Goal: Information Seeking & Learning: Learn about a topic

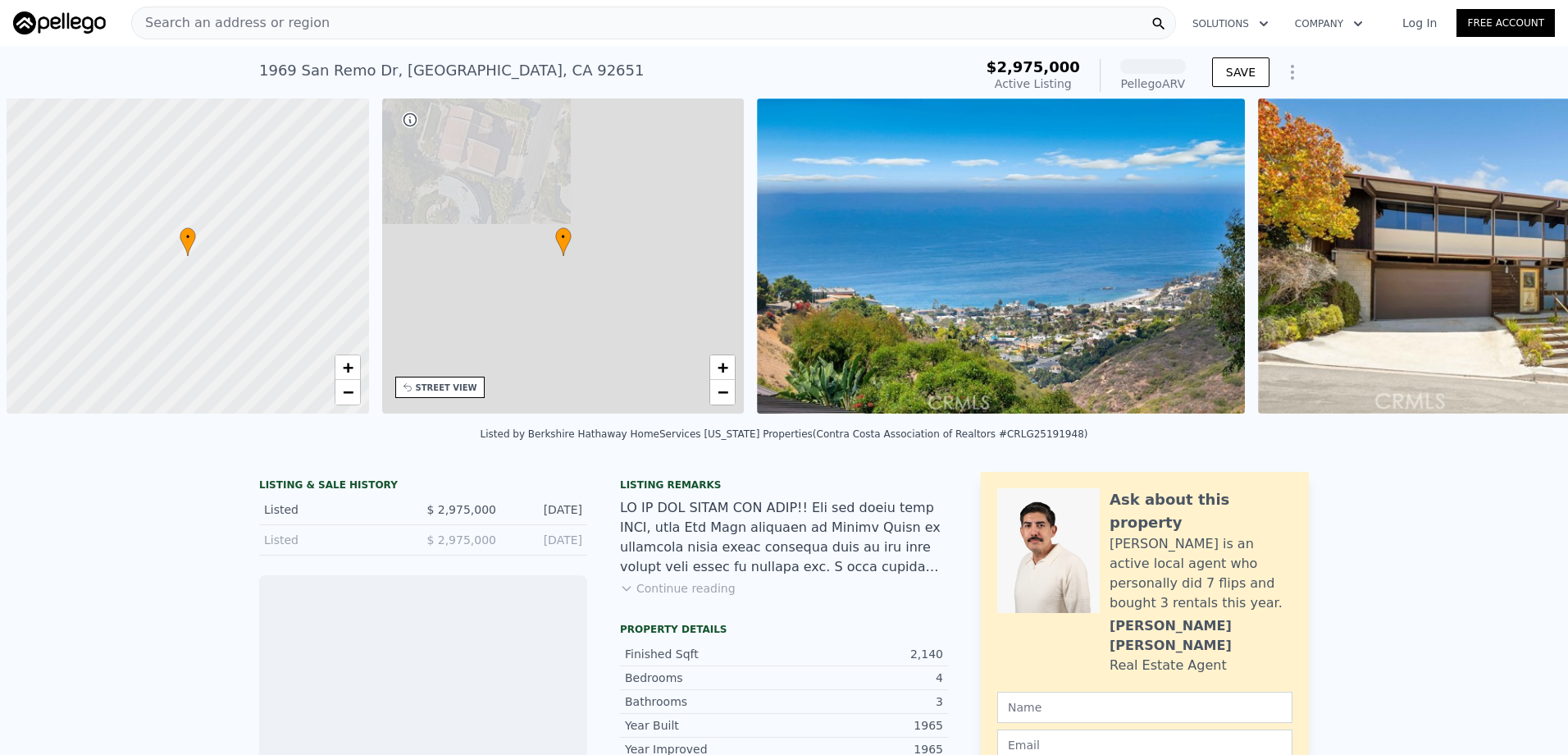
scroll to position [0, 7]
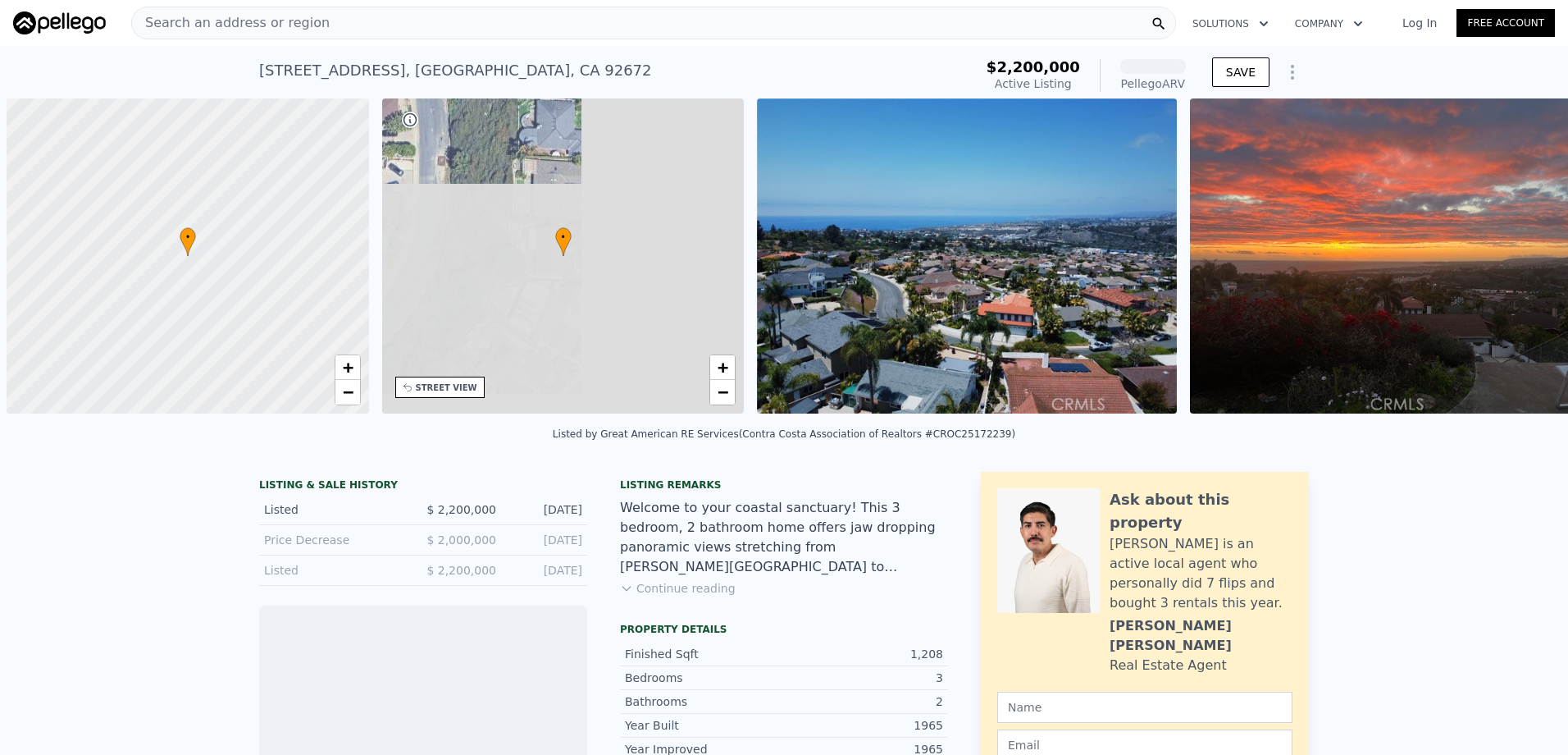
scroll to position [0, 7]
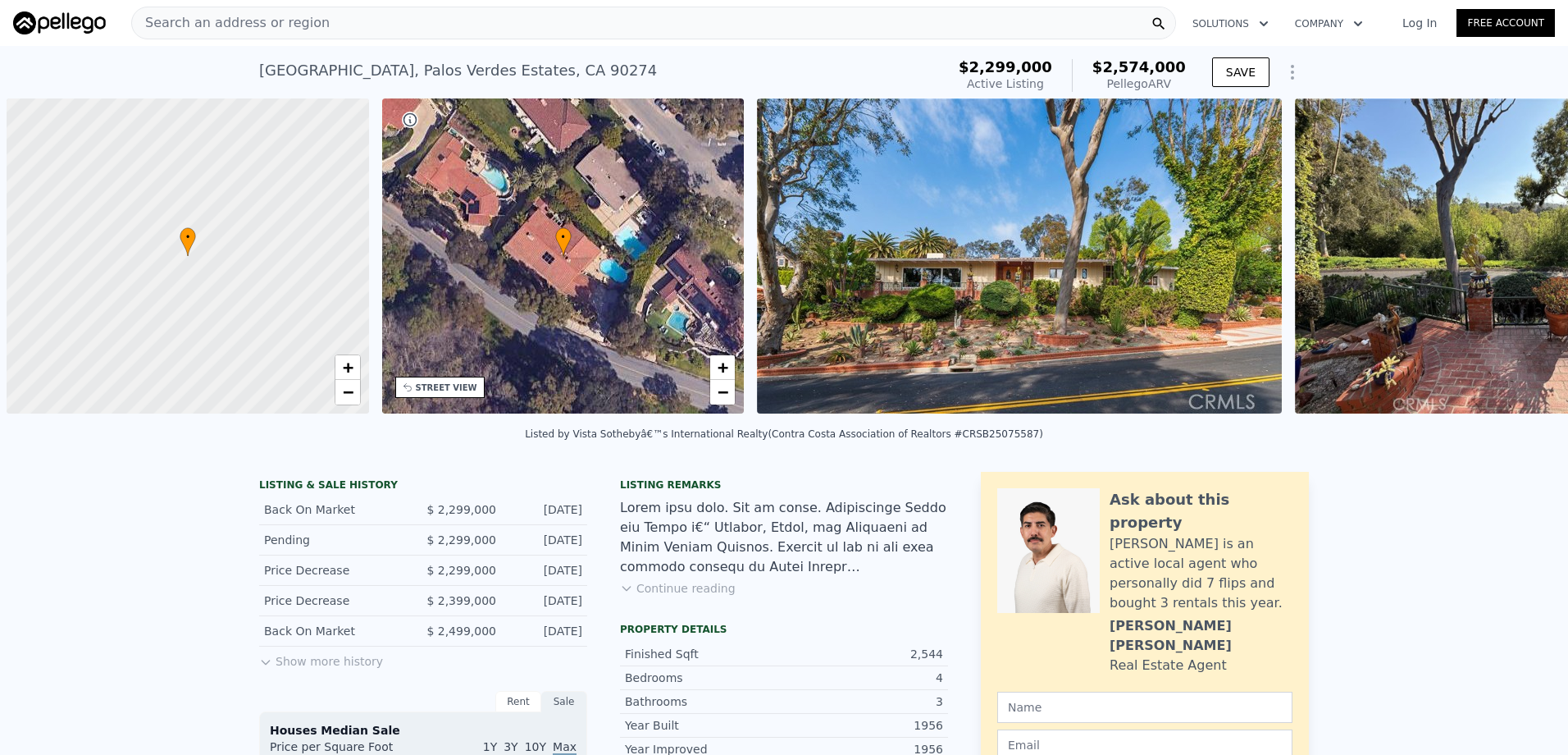
scroll to position [0, 7]
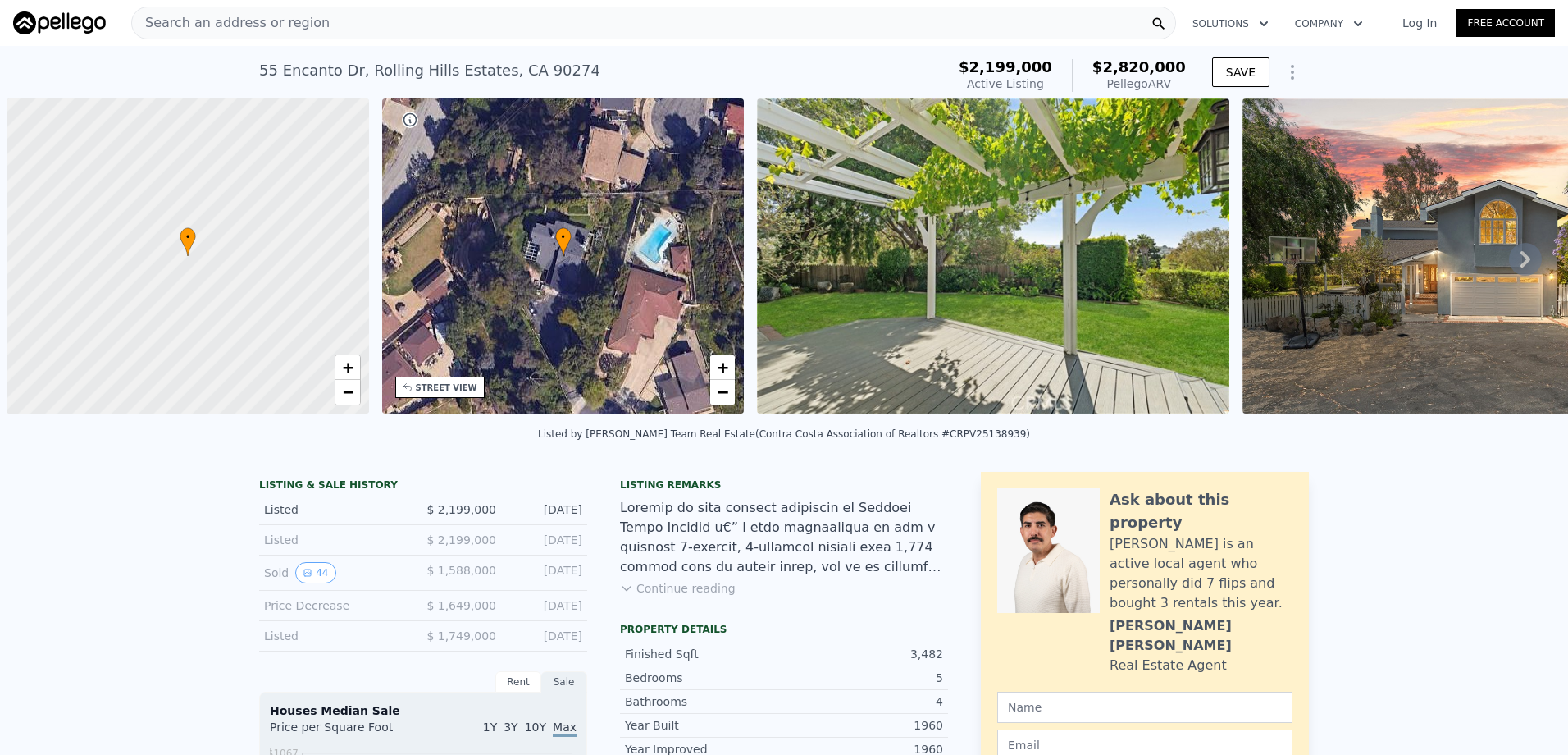
scroll to position [0, 7]
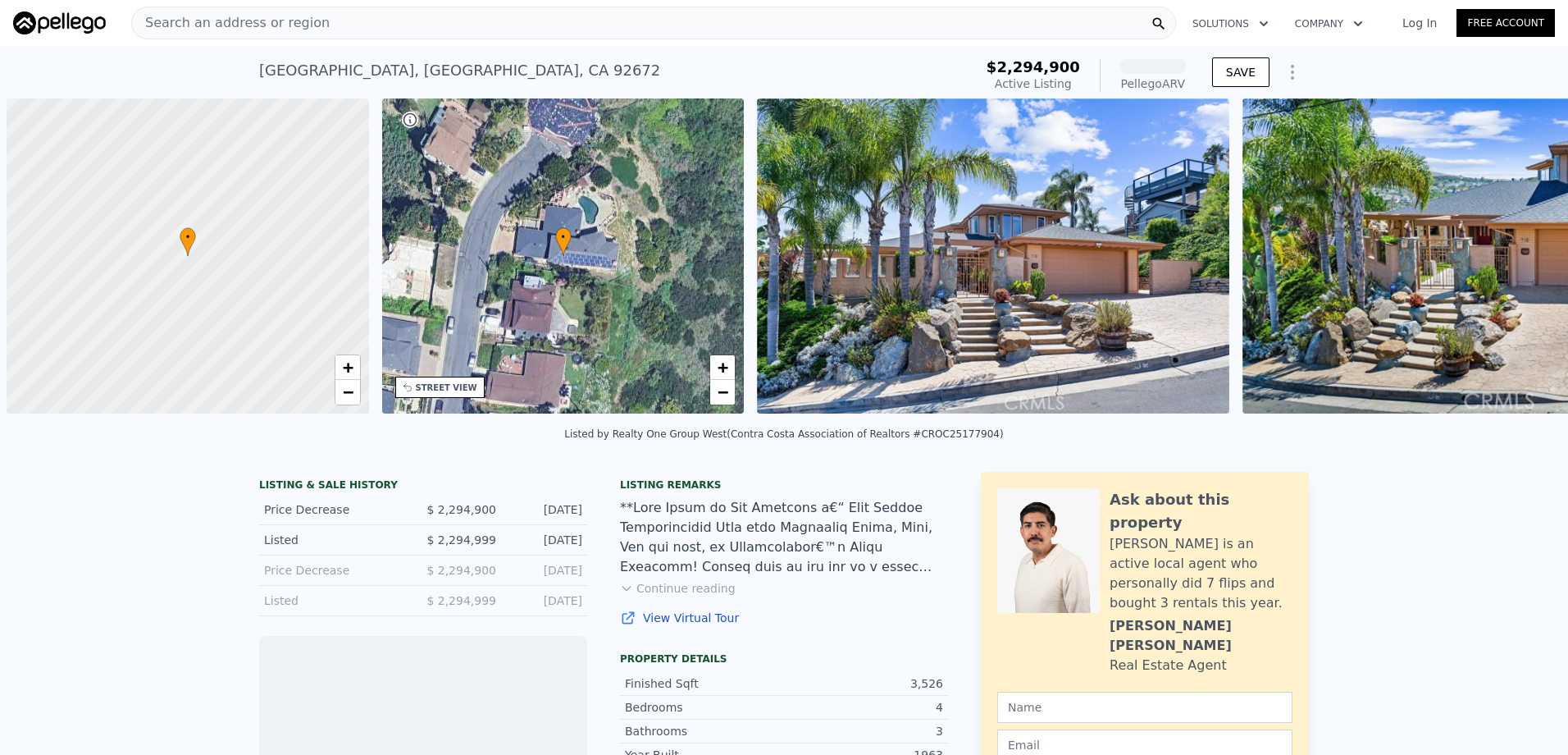
scroll to position [0, 7]
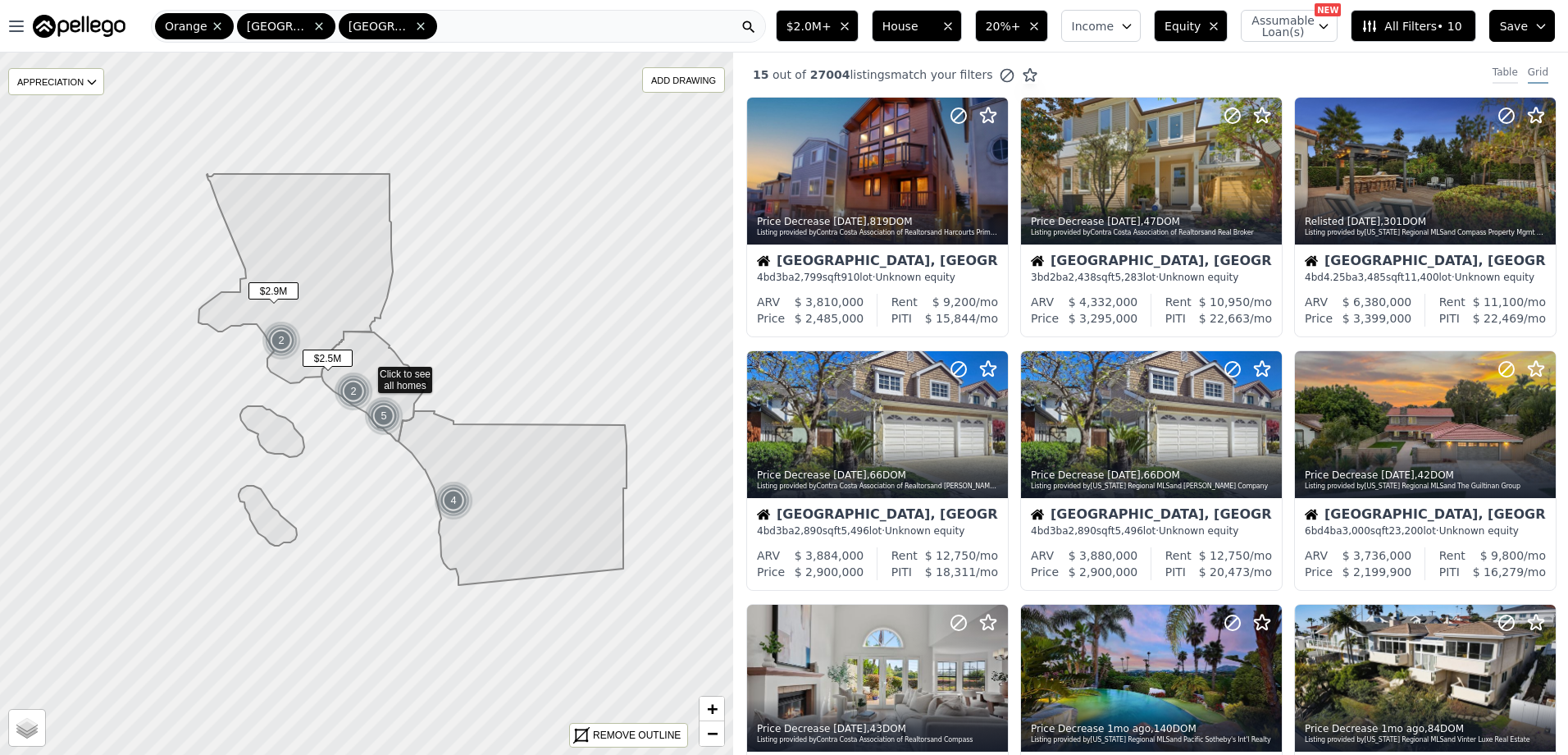
click at [1493, 72] on div "Table" at bounding box center [1505, 74] width 25 height 18
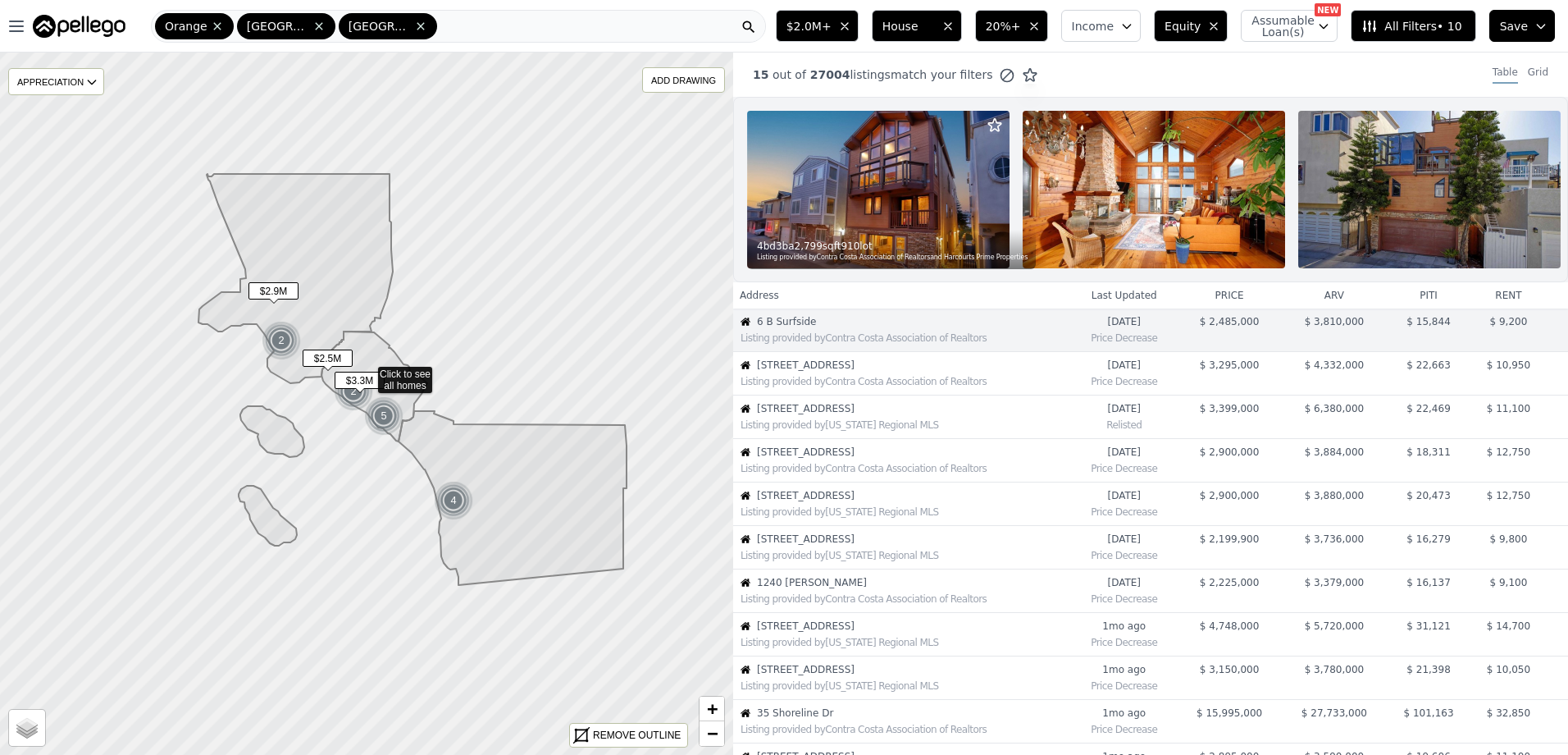
click at [842, 371] on span "[STREET_ADDRESS]" at bounding box center [913, 365] width 313 height 13
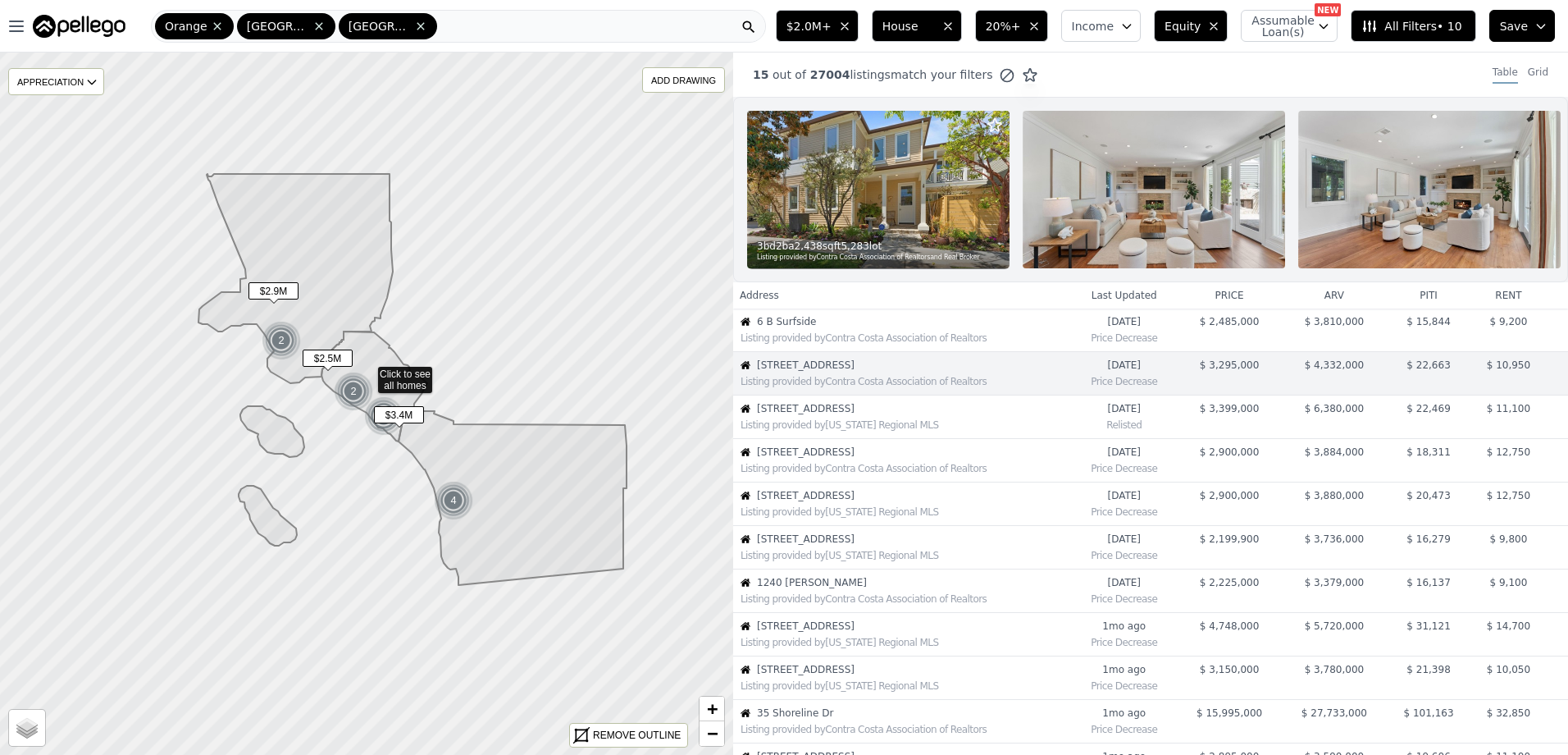
click at [818, 413] on td "[STREET_ADDRESS] Listing provided by [US_STATE] Regional MLS" at bounding box center [902, 417] width 338 height 43
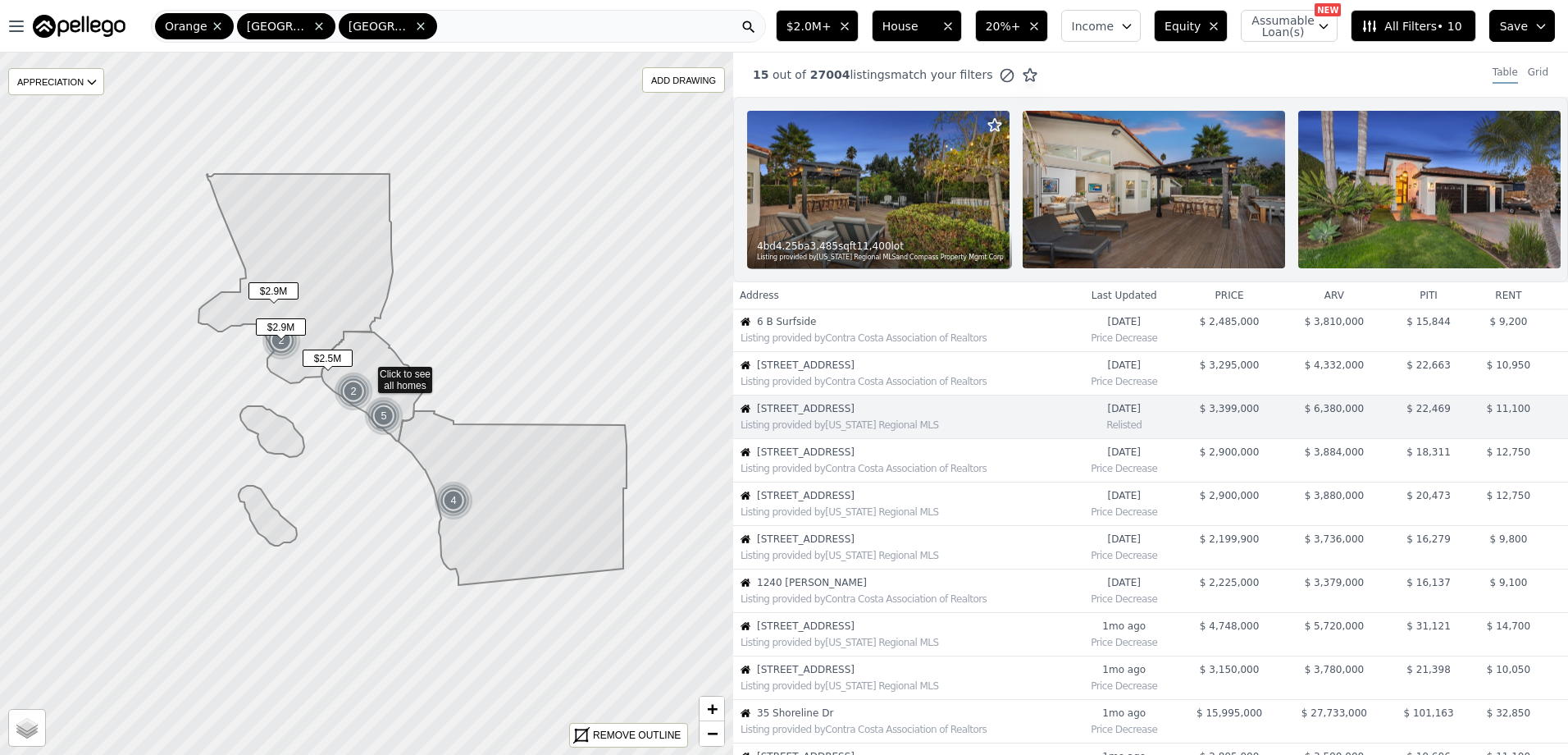
click at [806, 472] on div "Listing provided by Contra Costa Association of Realtors" at bounding box center [902, 466] width 336 height 16
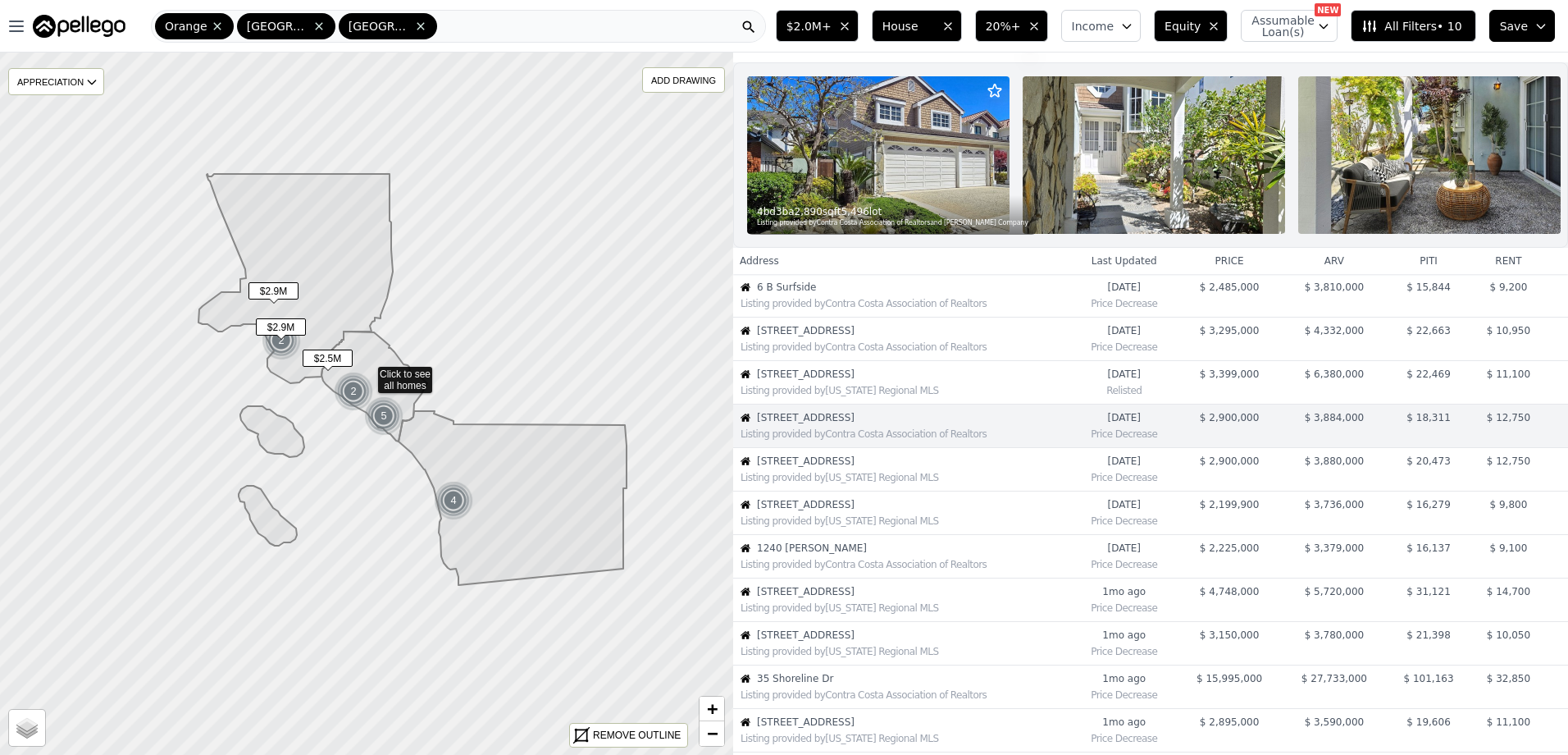
click at [795, 484] on div "Listing provided by [US_STATE] Regional MLS" at bounding box center [906, 477] width 330 height 13
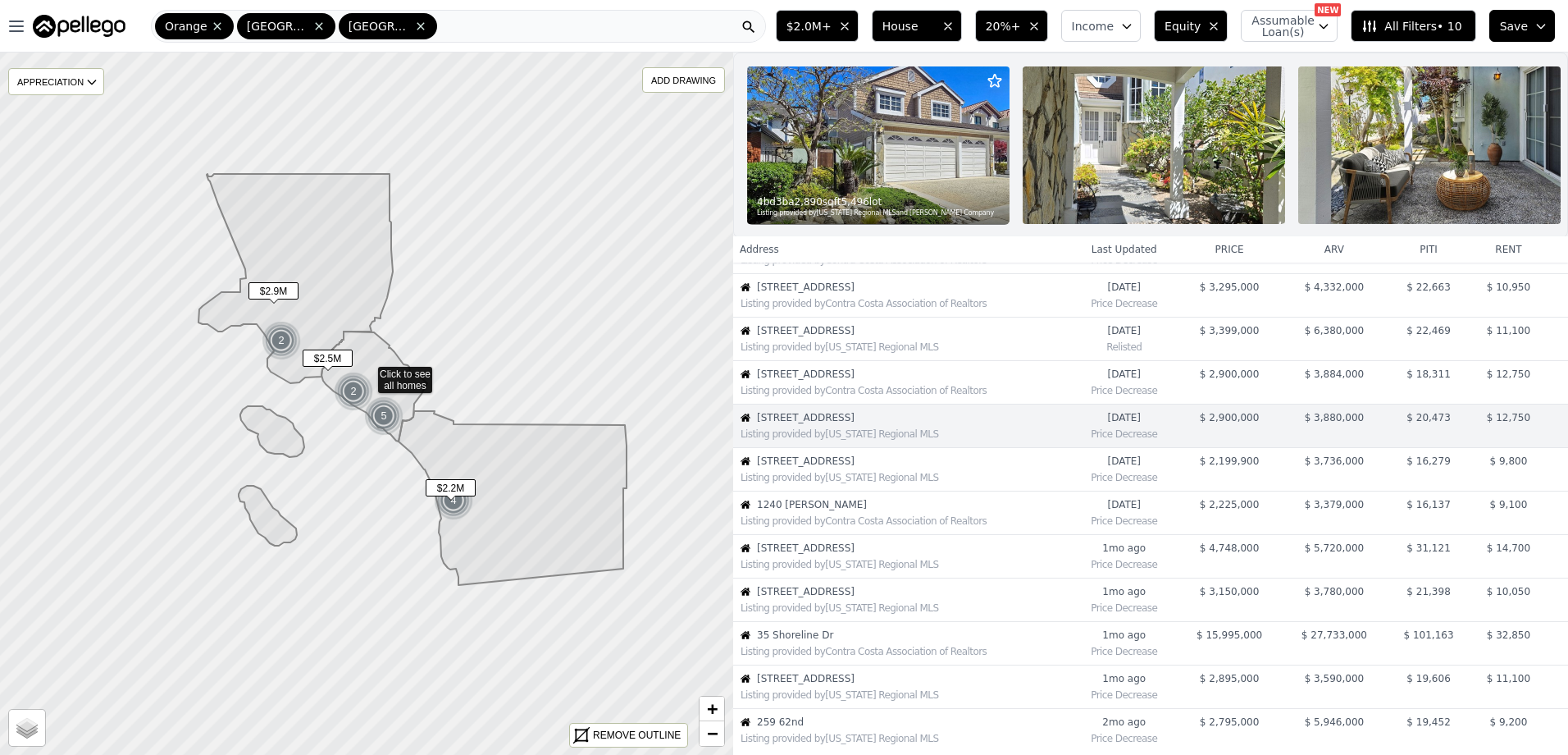
click at [896, 484] on div "Listing provided by [US_STATE] Regional MLS" at bounding box center [906, 477] width 330 height 13
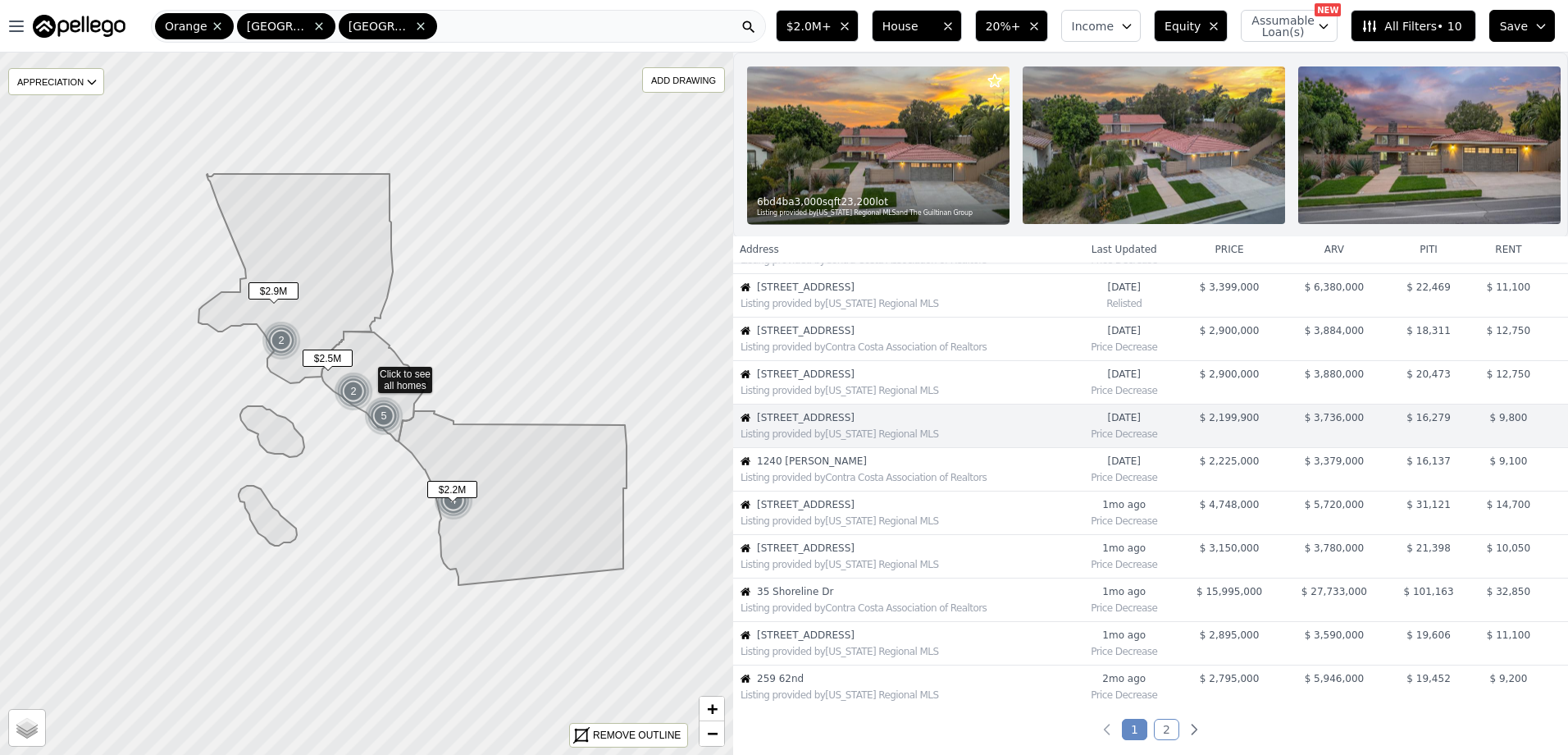
click at [896, 484] on div "Listing provided by Contra Costa Association of Realtors" at bounding box center [906, 477] width 330 height 13
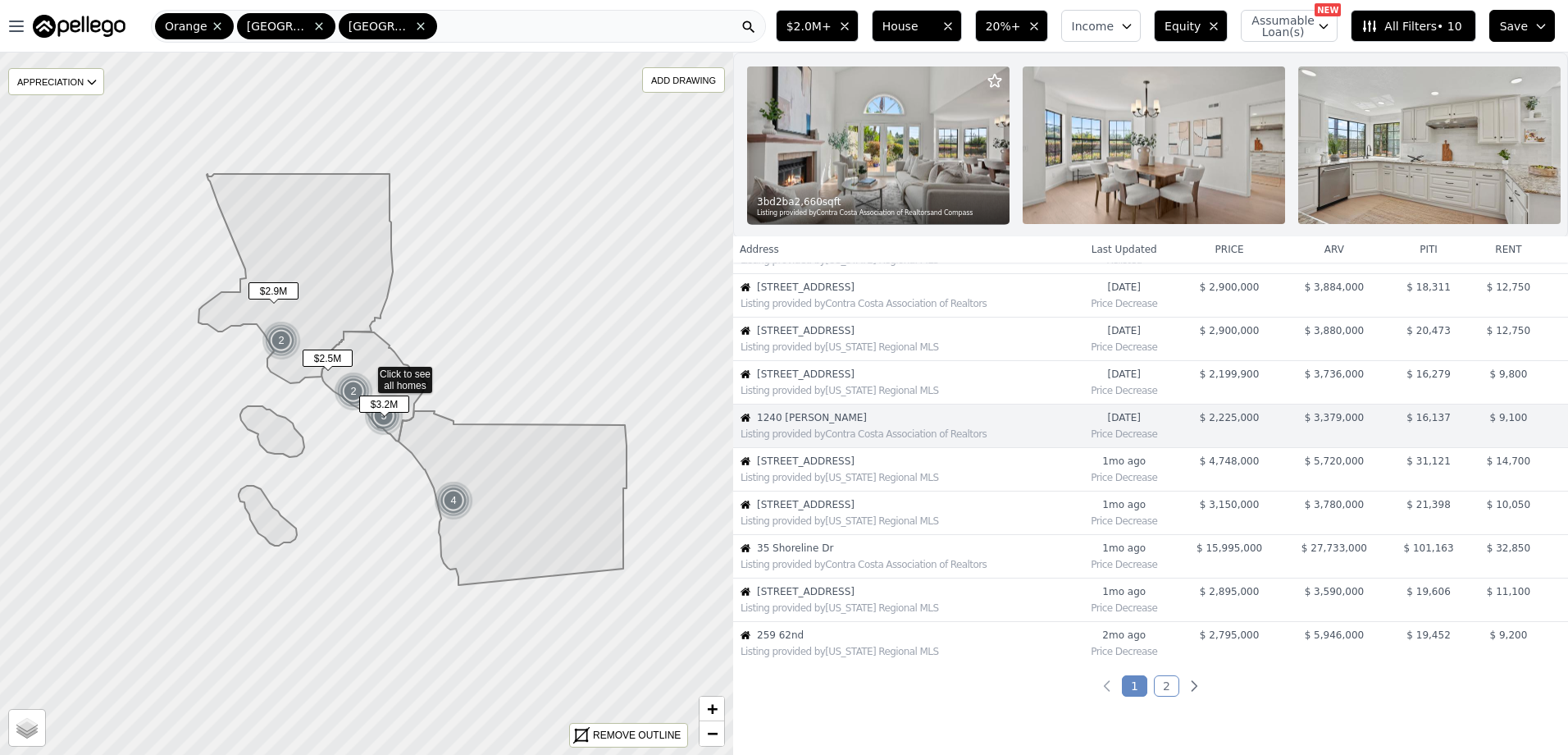
click at [885, 508] on td "[GEOGRAPHIC_DATA] Listing provided by [US_STATE] Regional MLS" at bounding box center [902, 513] width 338 height 43
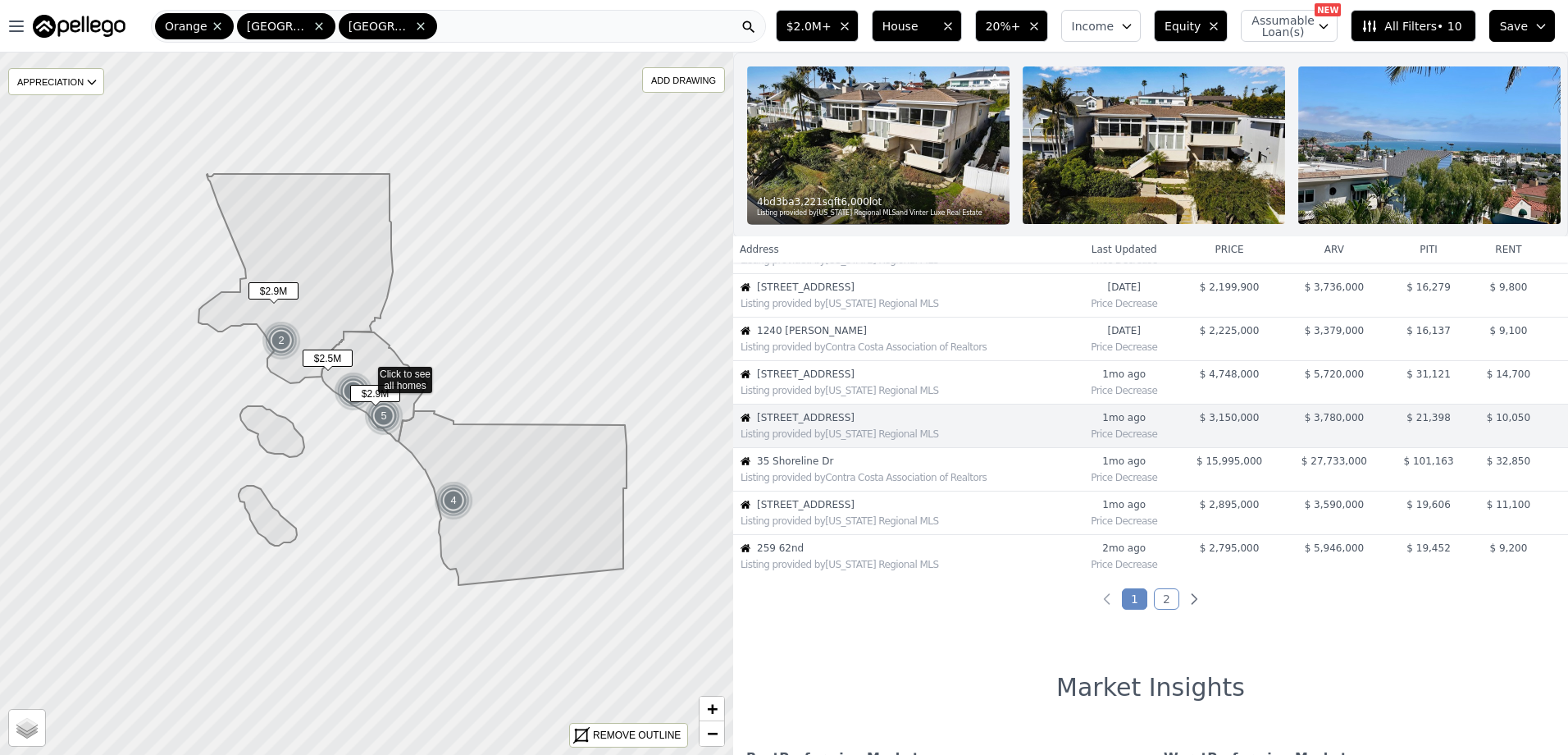
click at [831, 484] on div "Listing provided by Contra Costa Association of Realtors" at bounding box center [906, 477] width 330 height 13
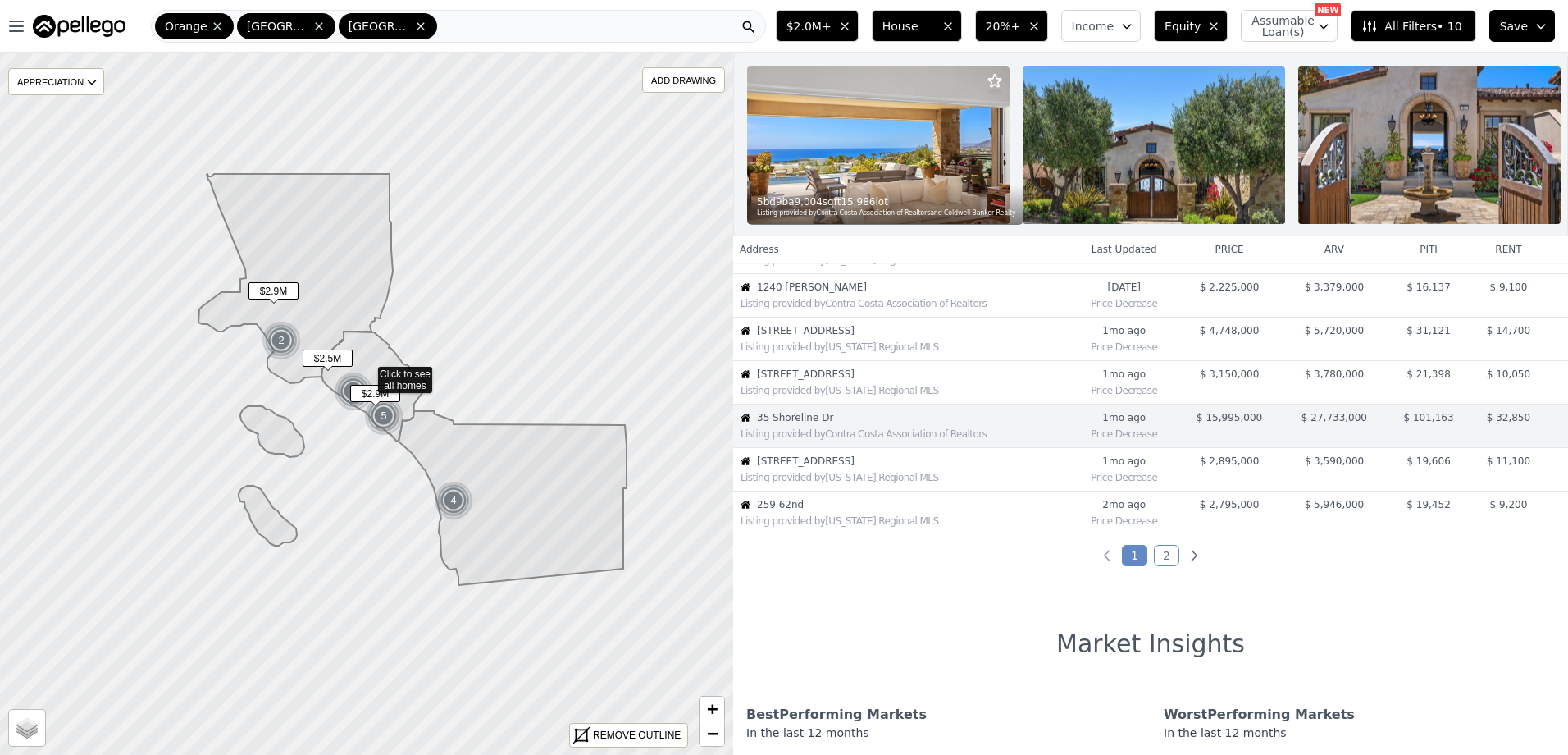
click at [831, 484] on div "Listing provided by [US_STATE] Regional MLS" at bounding box center [906, 477] width 330 height 13
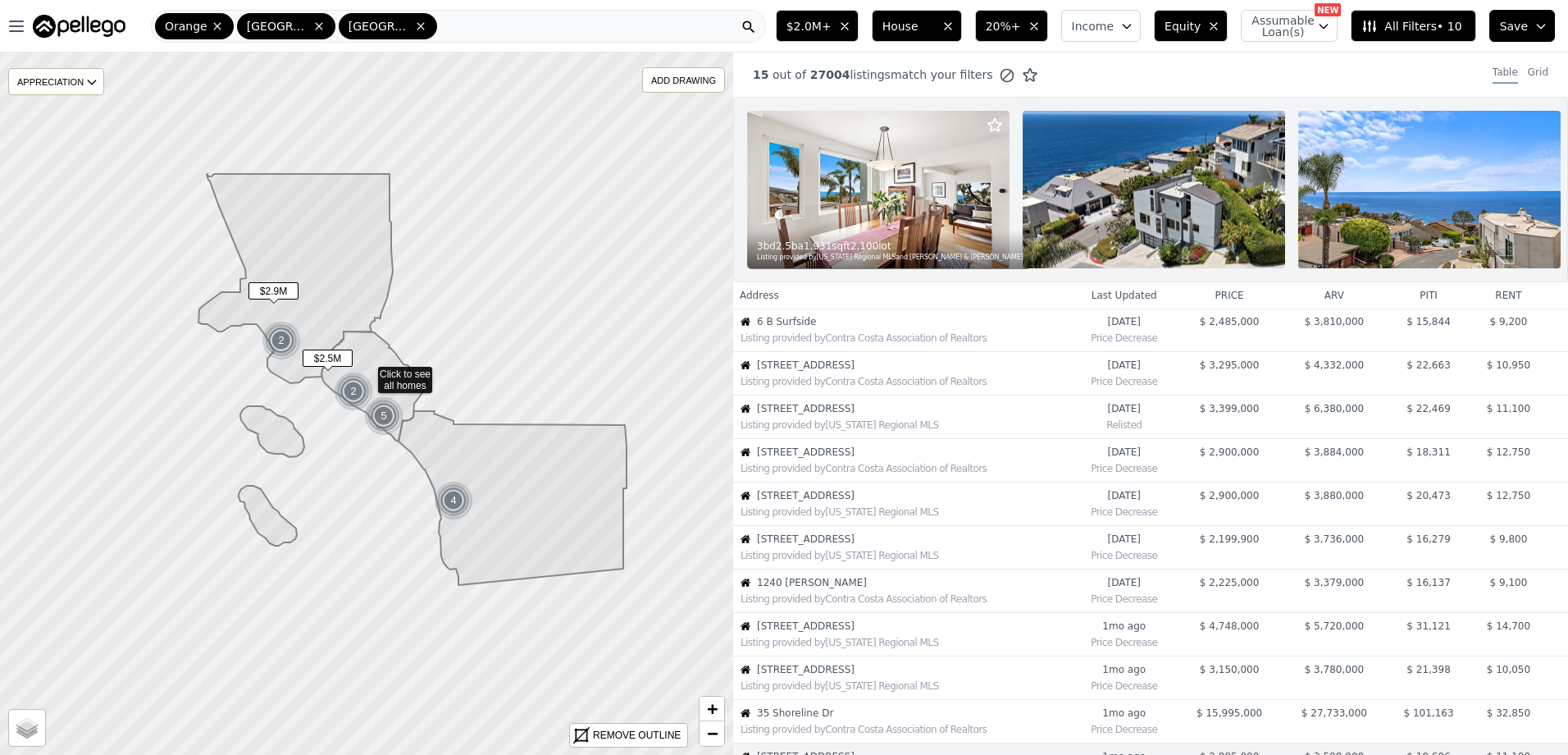
click at [1547, 23] on button "Save" at bounding box center [1522, 25] width 66 height 32
click at [1379, 102] on button "Login to manage your saved searches" at bounding box center [1378, 104] width 250 height 13
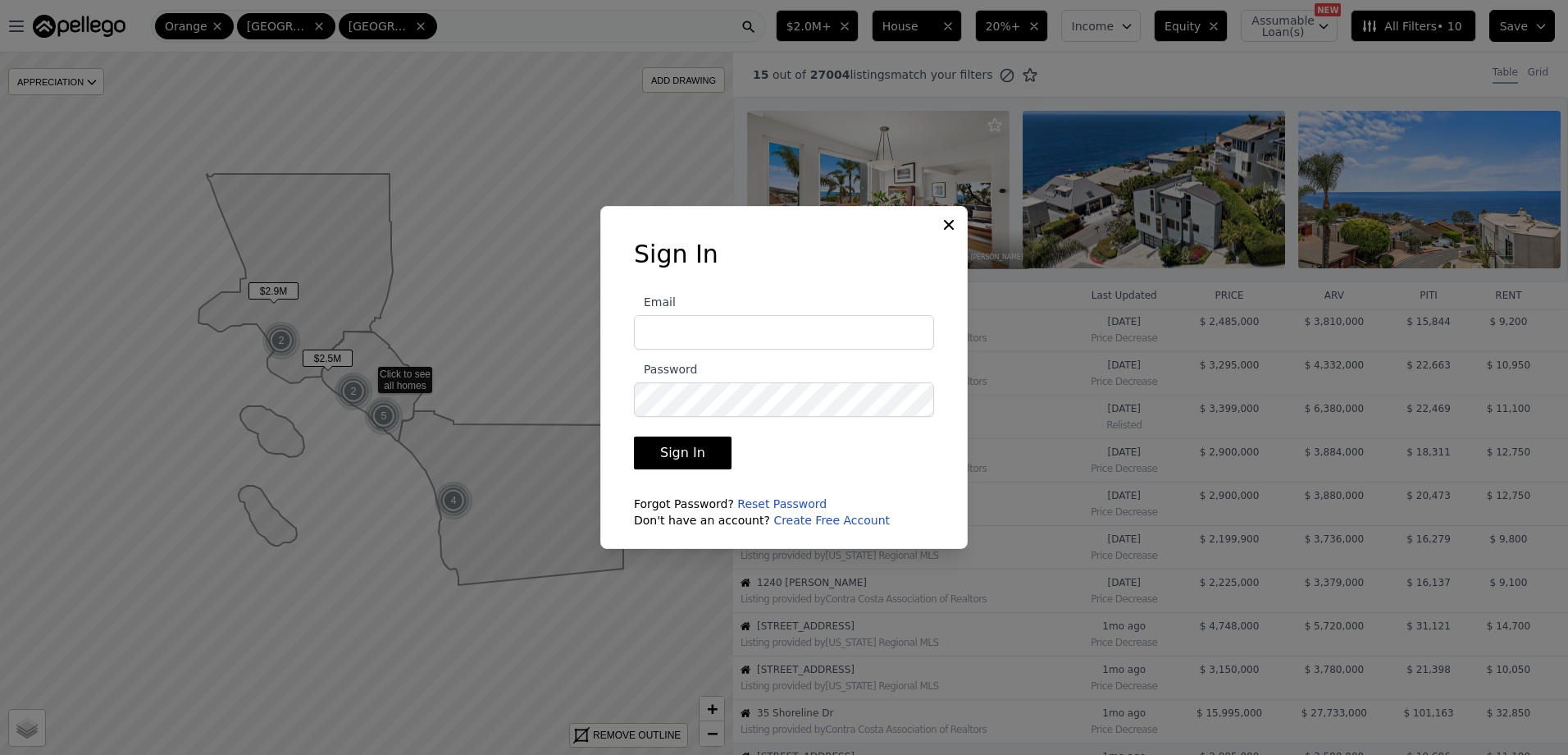
click at [948, 224] on icon at bounding box center [949, 224] width 9 height 9
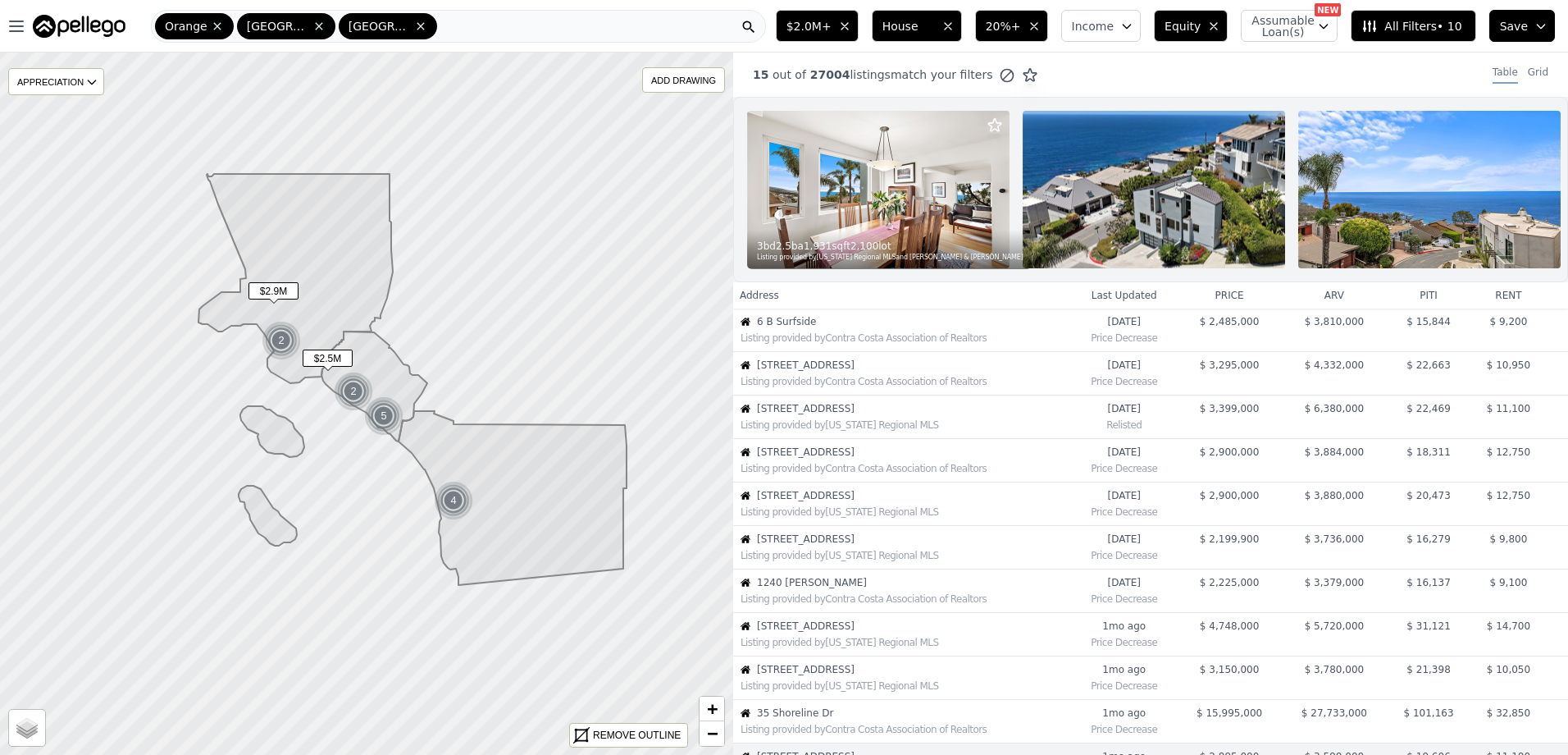
click at [95, 23] on img at bounding box center [79, 26] width 92 height 23
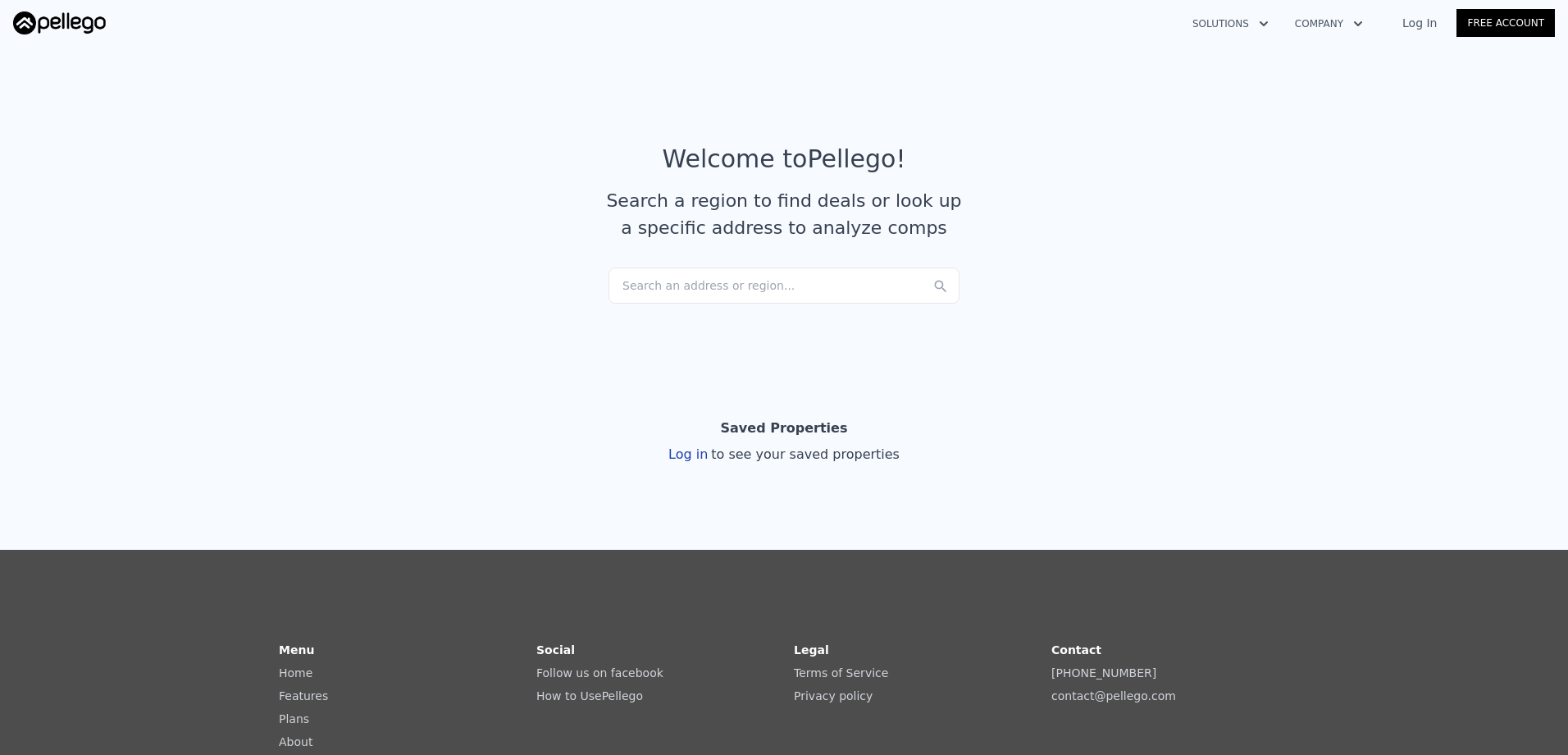
click at [725, 297] on div "Search an address or region..." at bounding box center [784, 286] width 351 height 36
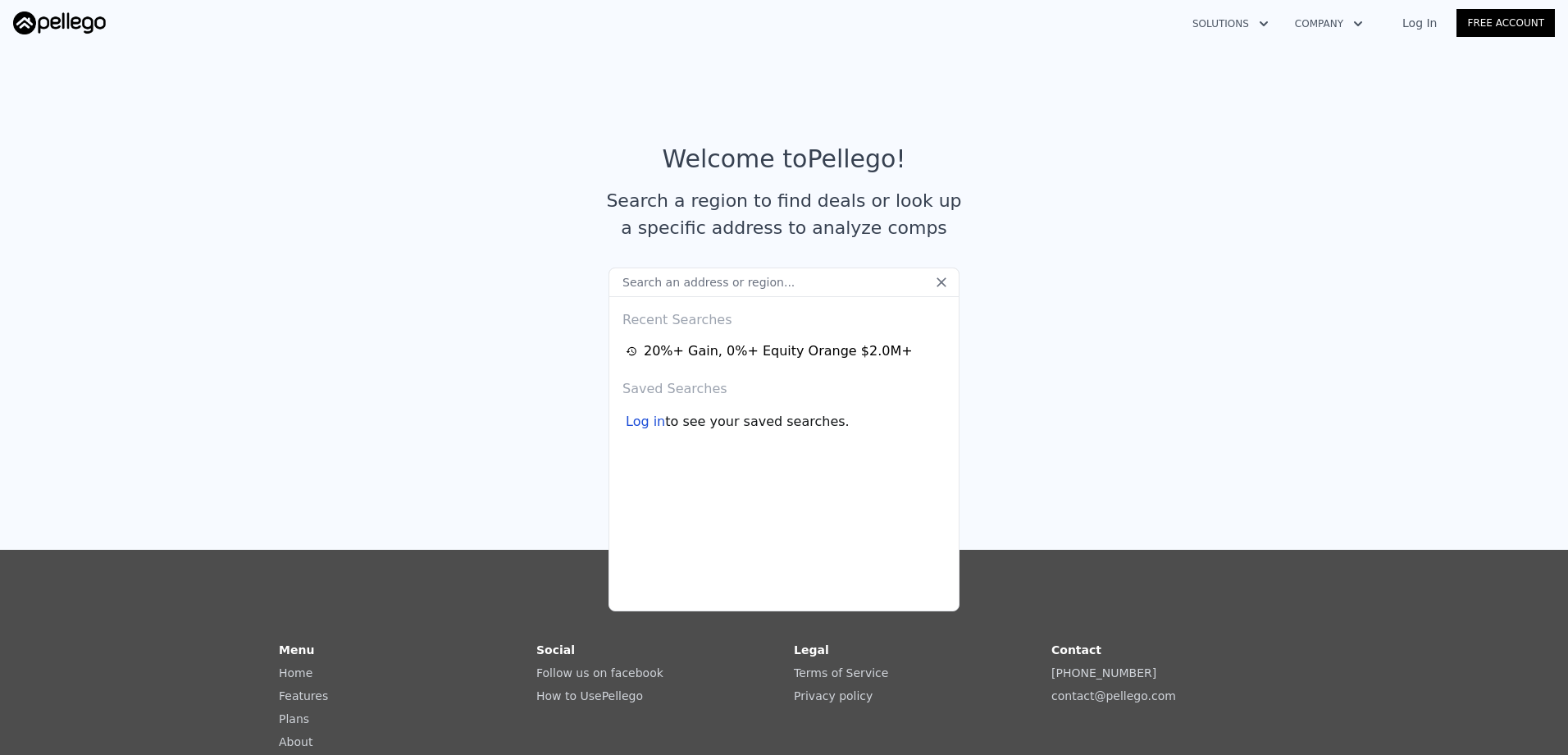
click at [642, 422] on div "Log in" at bounding box center [645, 421] width 40 height 20
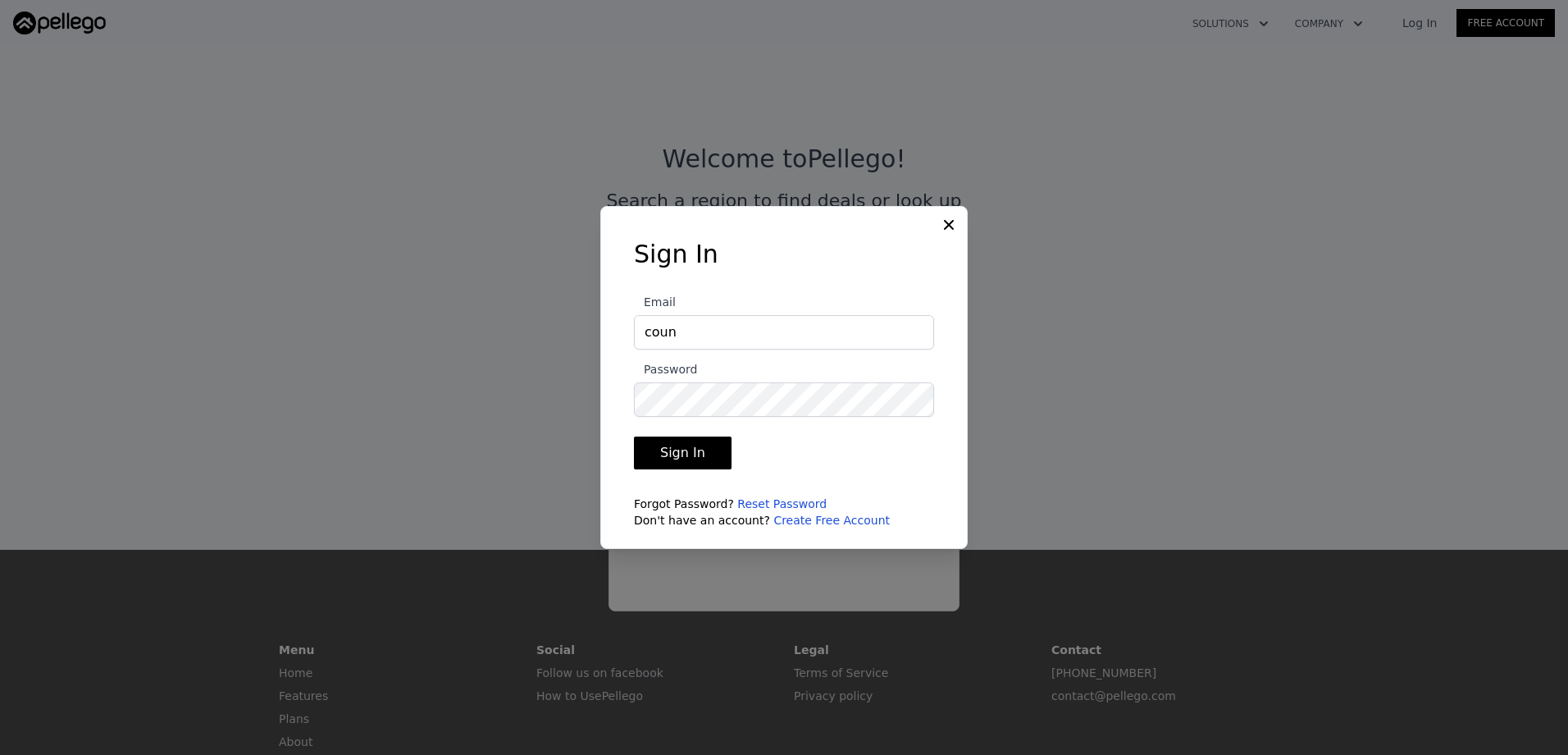
type input "[EMAIL_ADDRESS][DOMAIN_NAME]"
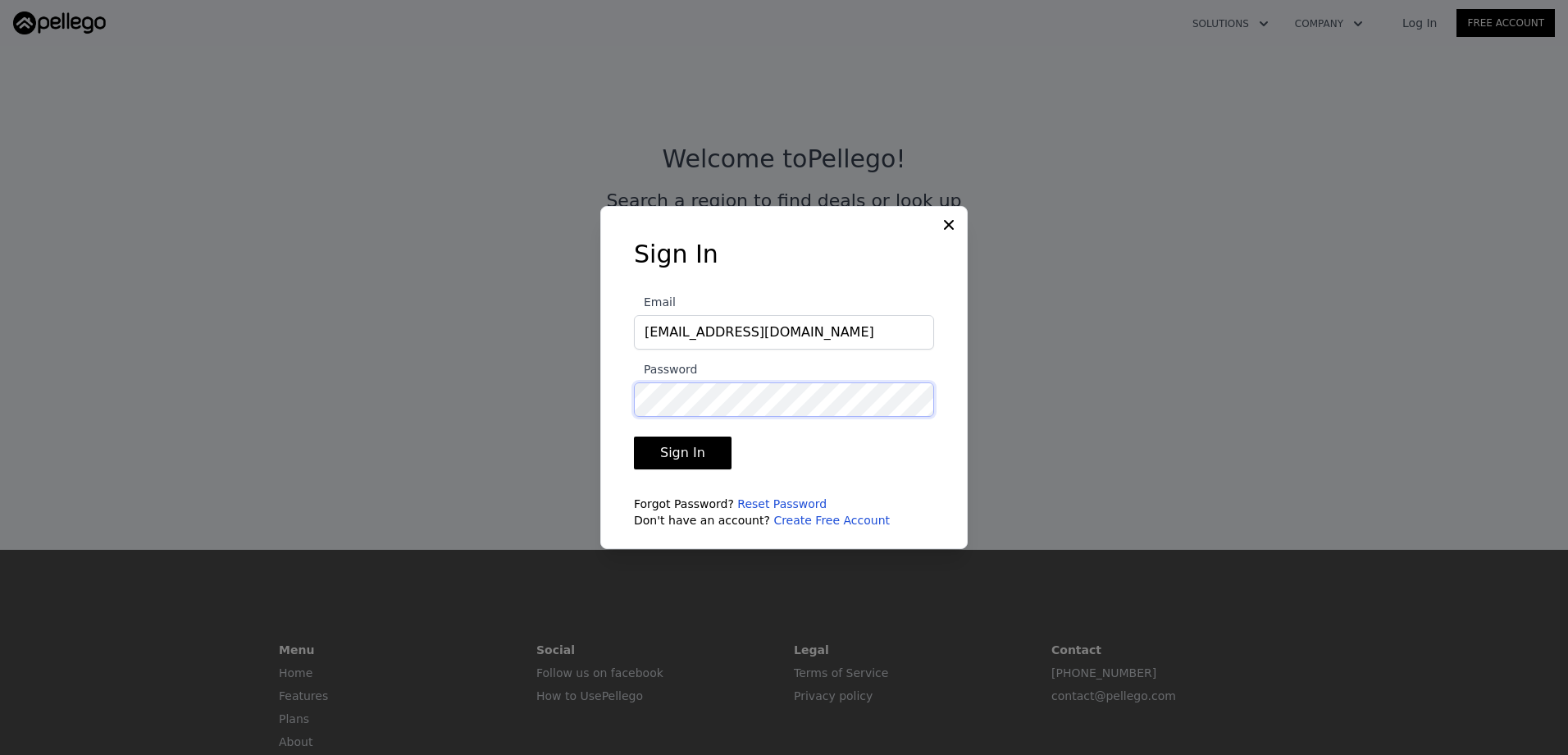
click at [634, 436] on button "Sign In" at bounding box center [683, 452] width 98 height 33
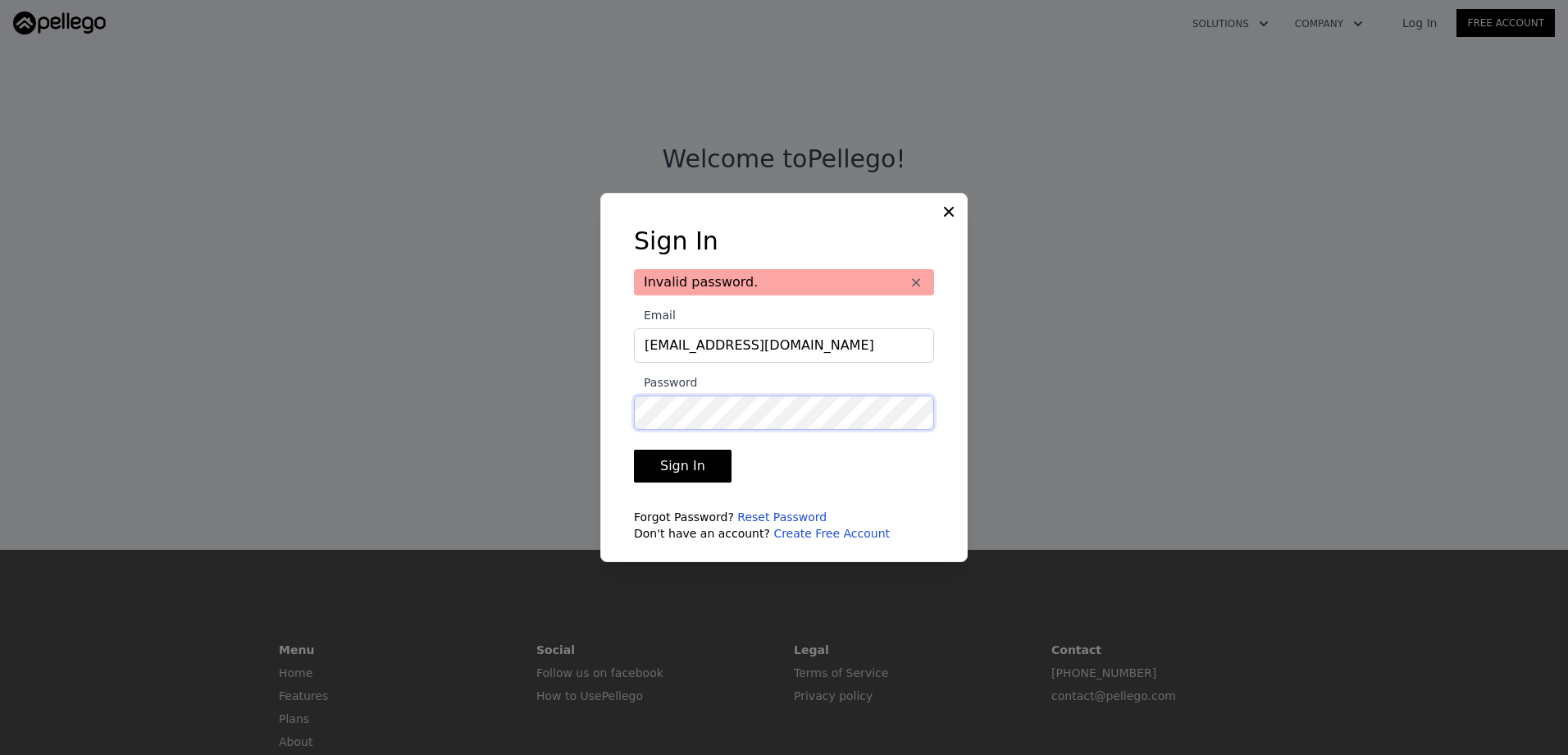
click at [520, 418] on div "​ Sign In Invalid password. × Email [EMAIL_ADDRESS][DOMAIN_NAME] Password Sign …" at bounding box center [784, 377] width 1568 height 755
click at [634, 450] on button "Sign In" at bounding box center [683, 466] width 98 height 33
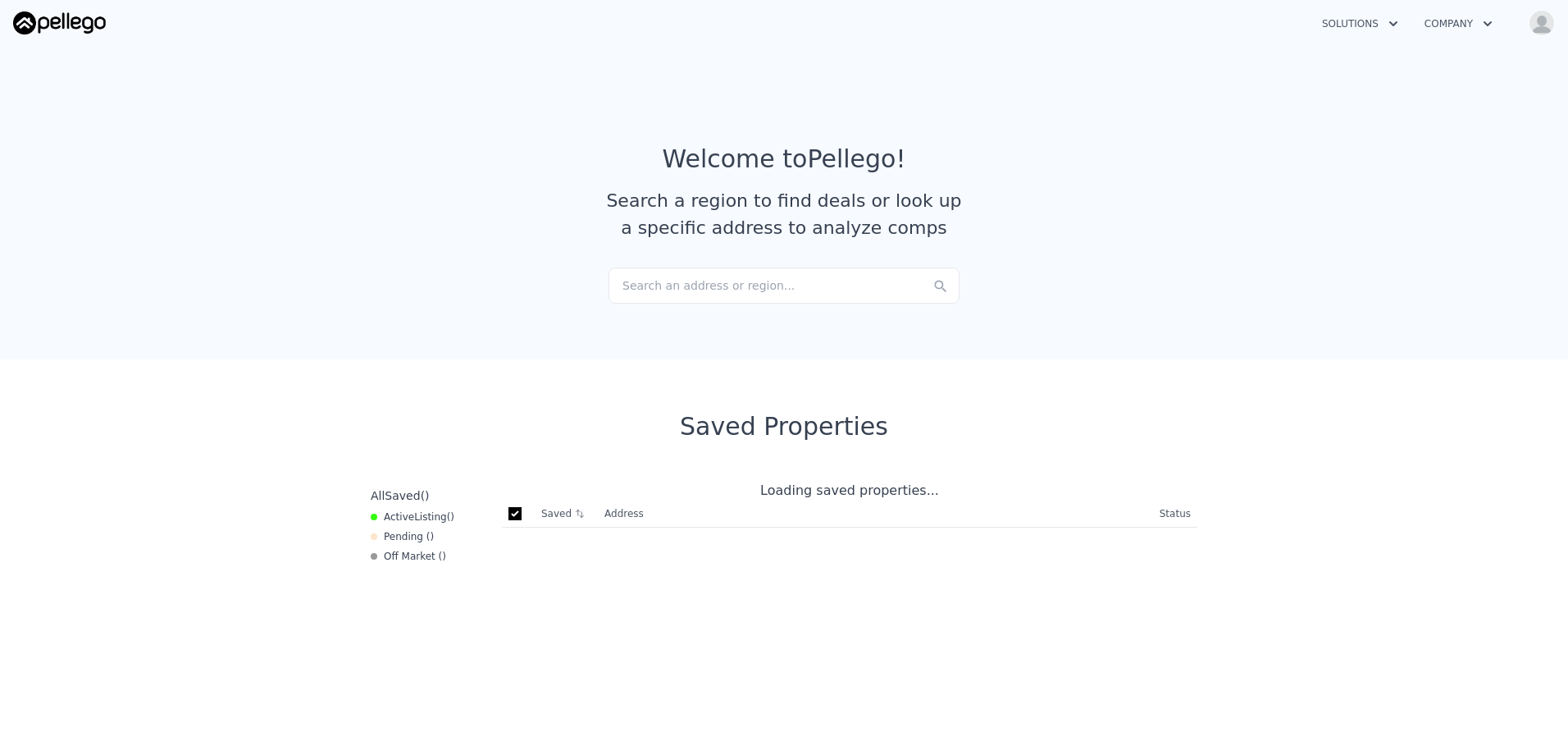
checkbox input "true"
click at [749, 285] on div "Search an address or region..." at bounding box center [784, 286] width 351 height 36
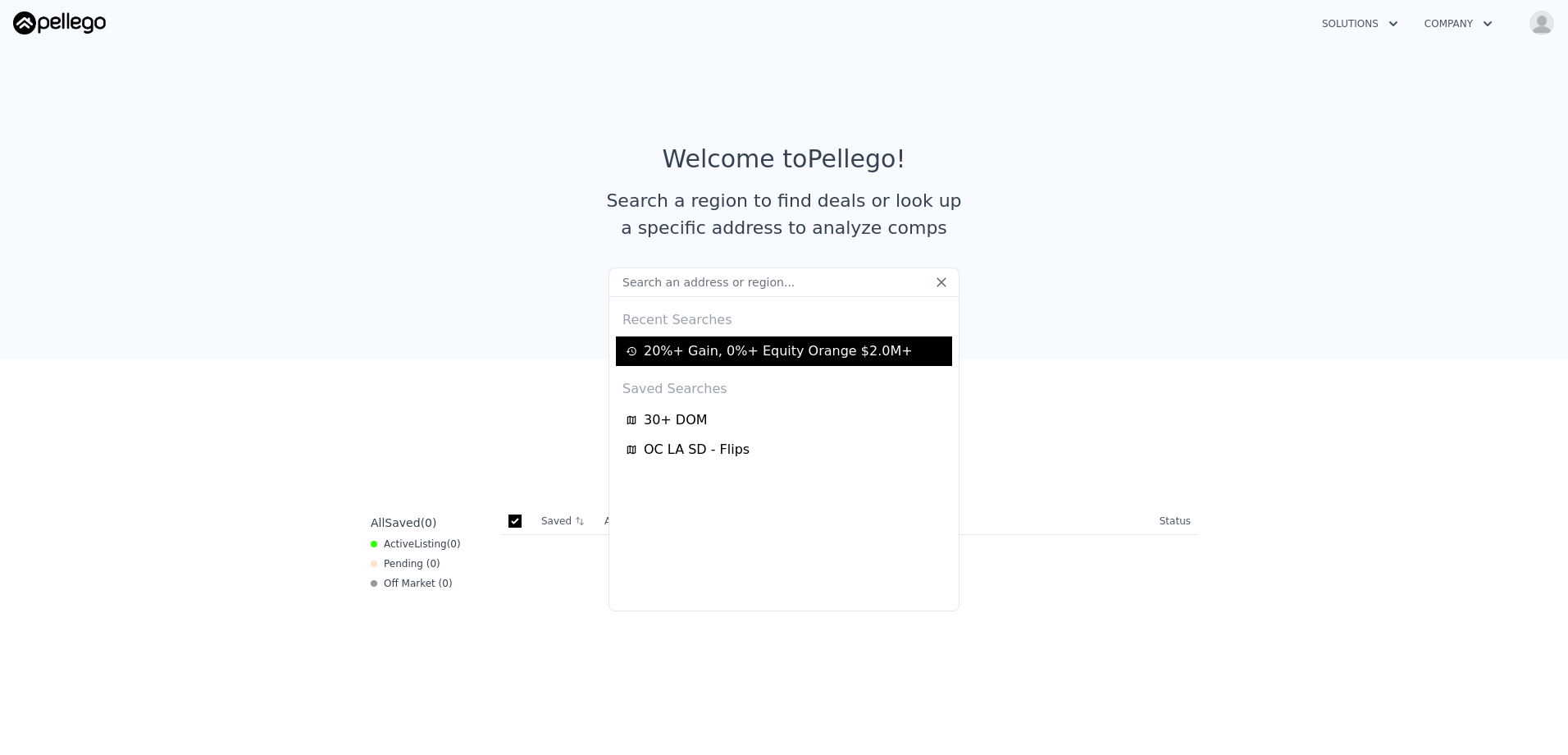
click at [727, 349] on div "20%+ Gain, 0%+ Equity Orange $2.0M+" at bounding box center [786, 351] width 321 height 20
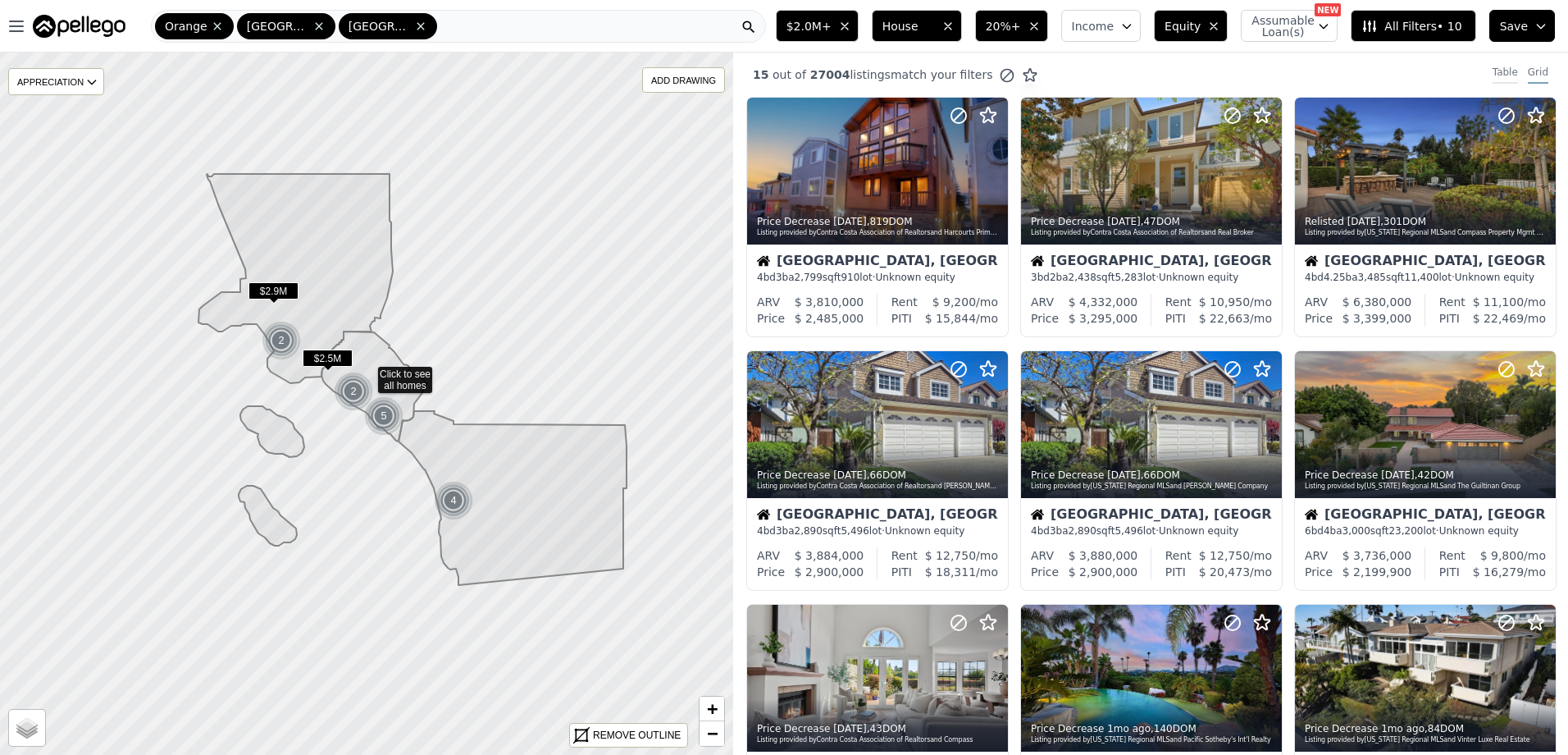
click at [1500, 74] on div "Table" at bounding box center [1505, 74] width 25 height 18
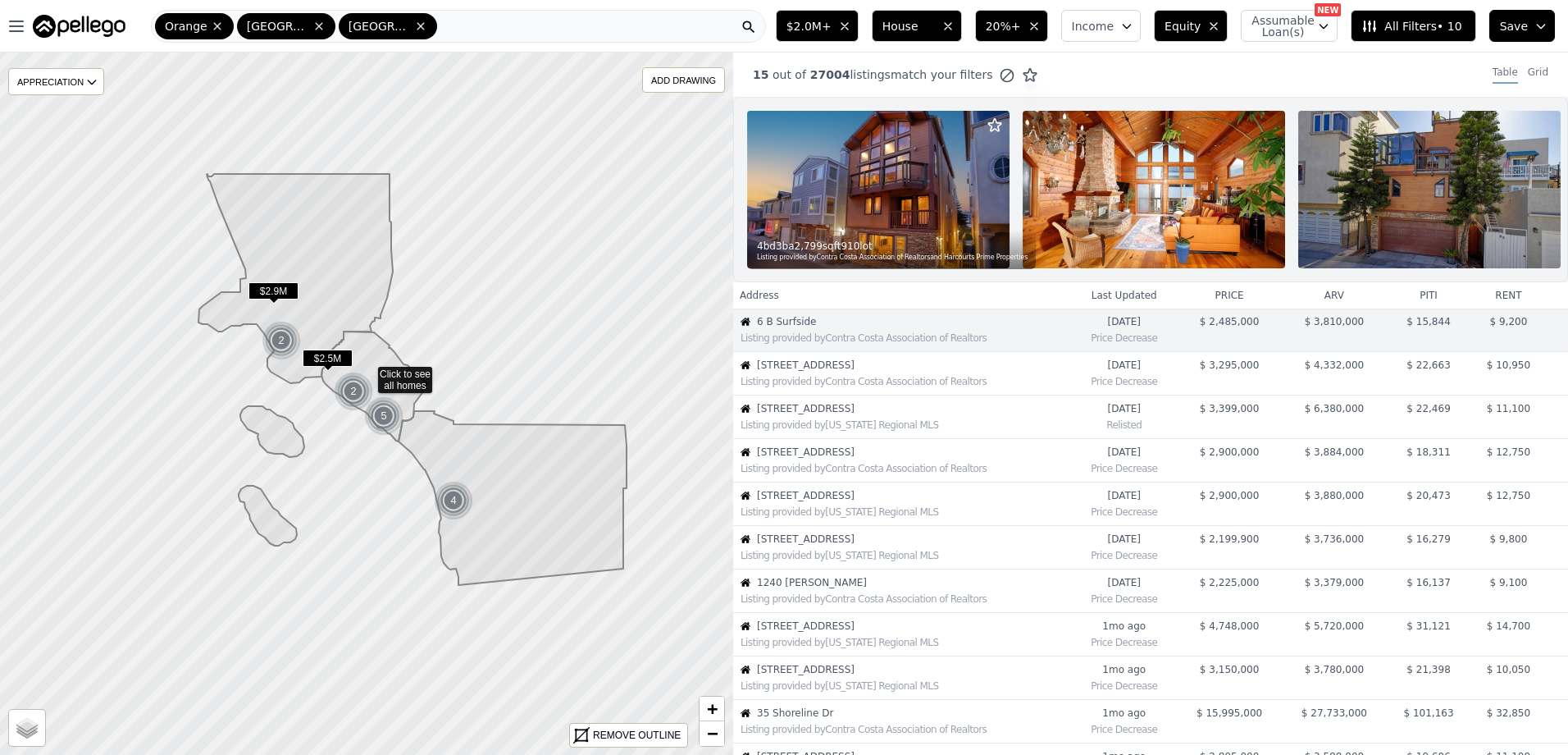
click at [858, 31] on button "$2.0M+" at bounding box center [817, 25] width 83 height 32
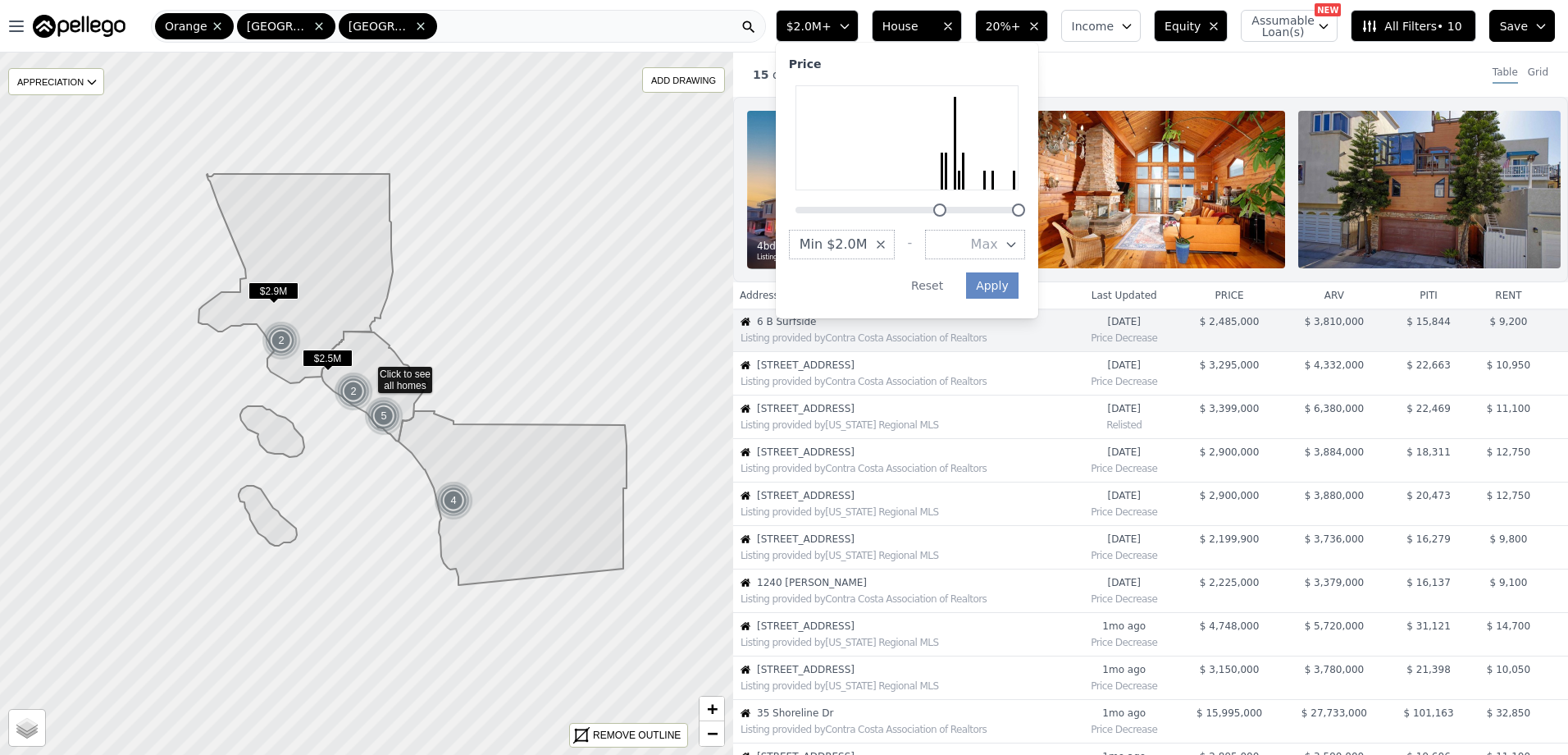
click at [858, 31] on button "$2.0M+" at bounding box center [817, 25] width 83 height 32
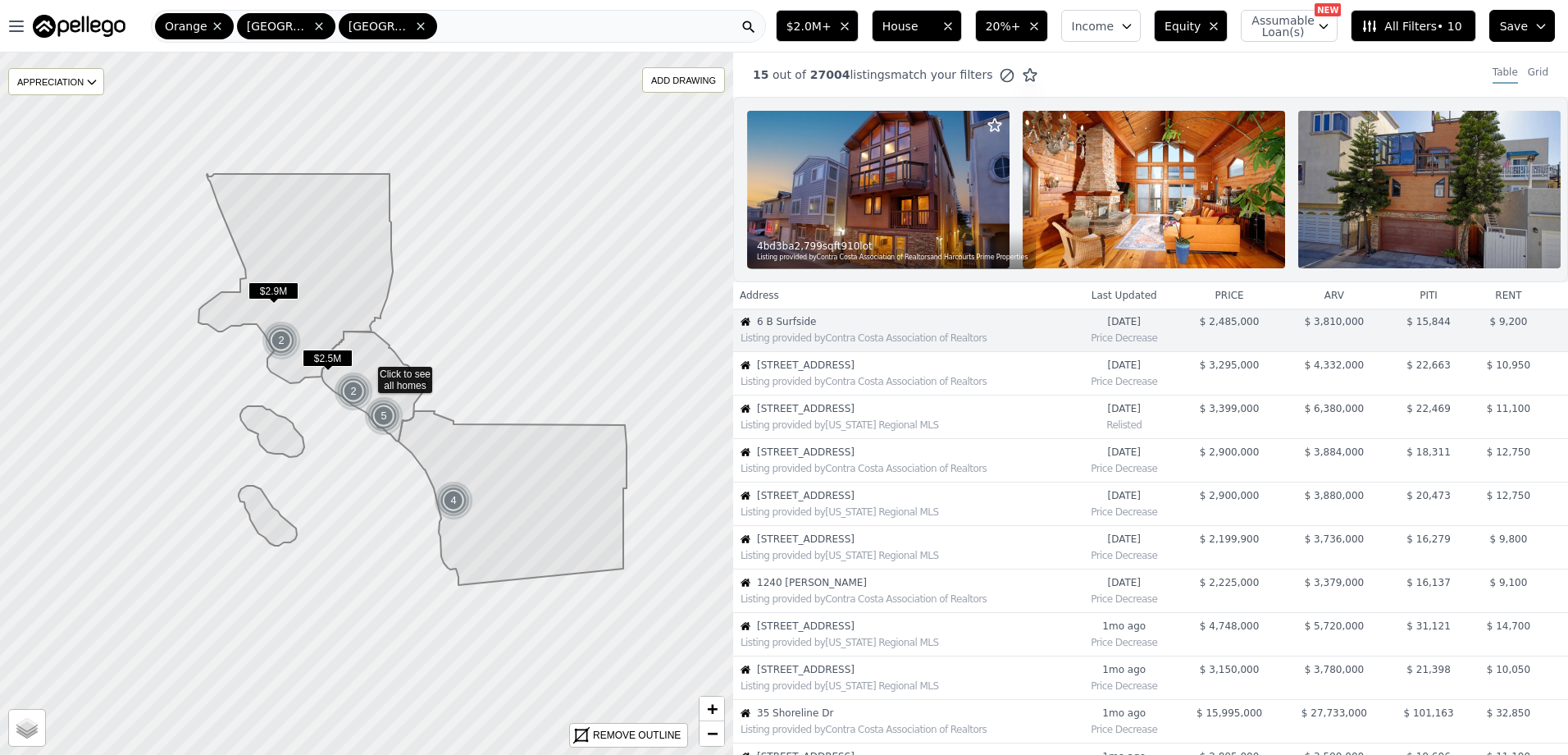
click at [1021, 25] on span "20%+" at bounding box center [1003, 25] width 35 height 16
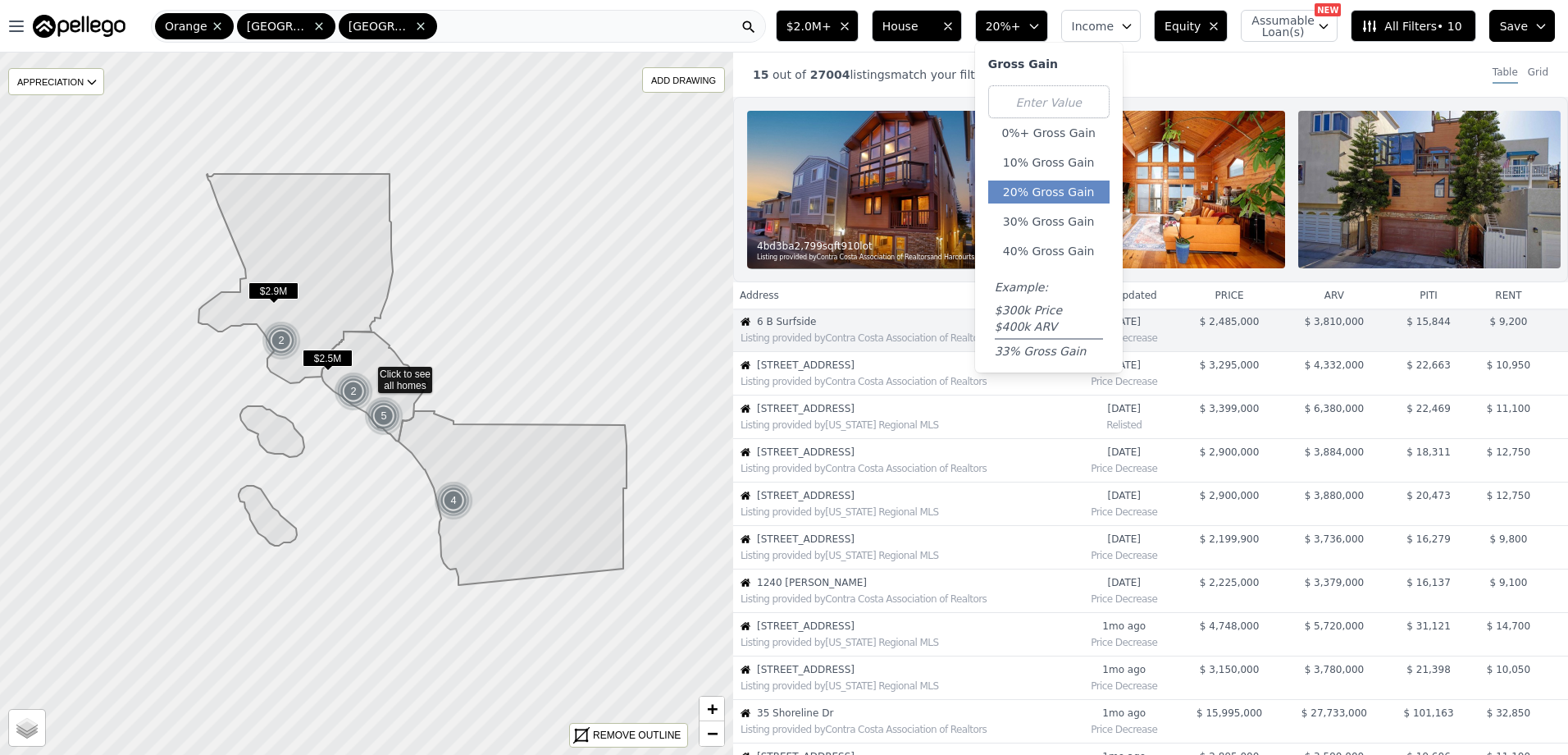
click at [1419, 28] on span "All Filters • 10" at bounding box center [1411, 25] width 100 height 16
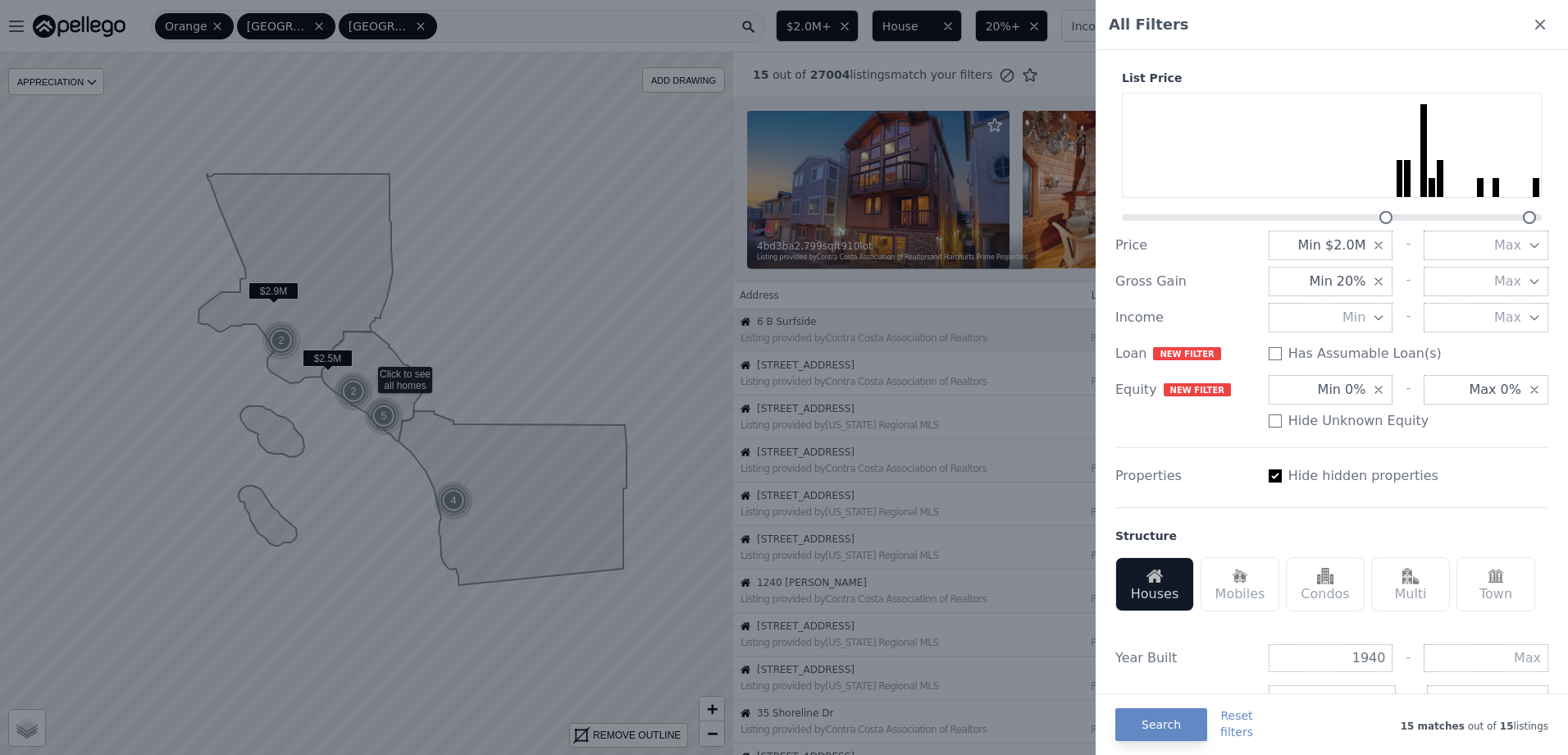
scroll to position [574, 0]
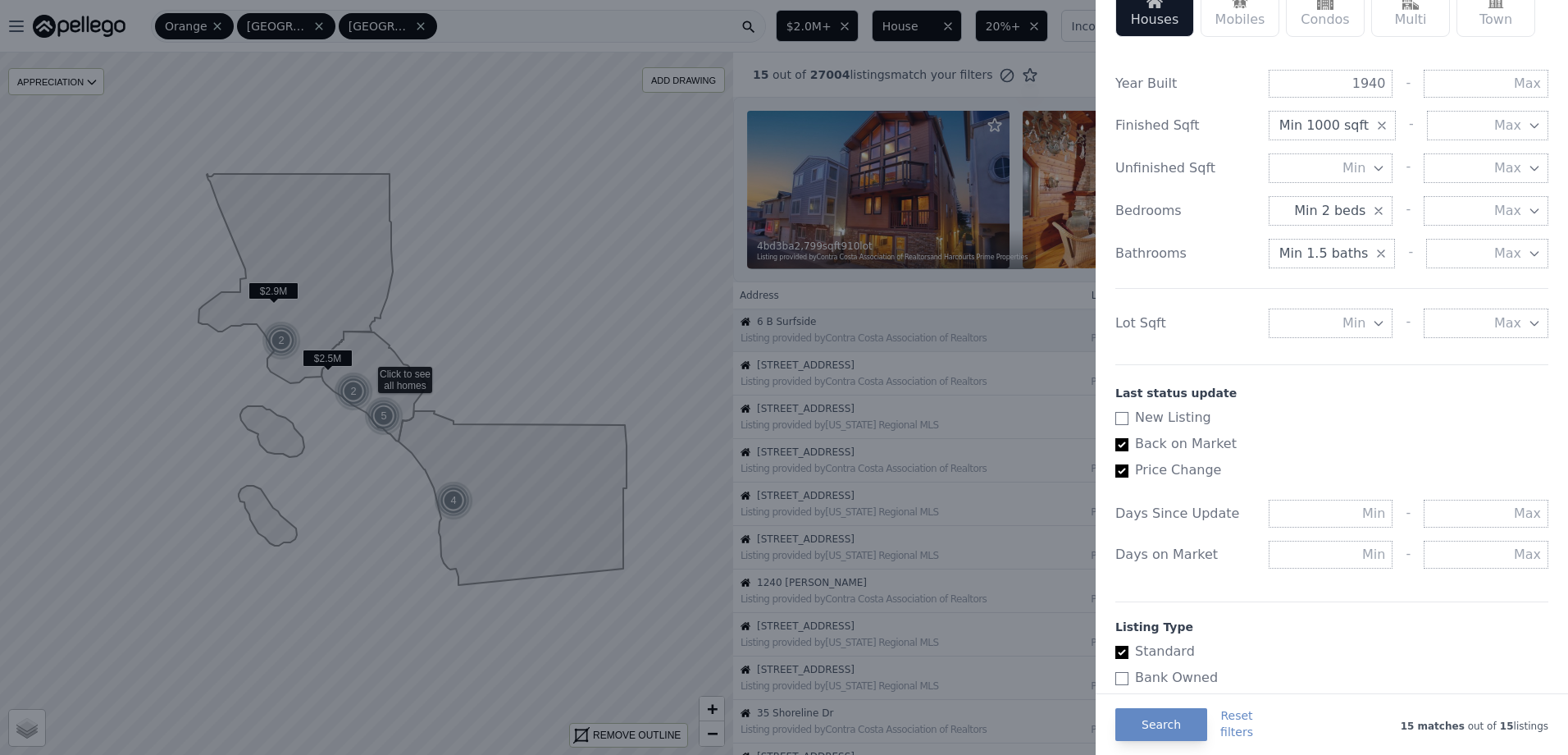
click at [1121, 419] on input "New Listing" at bounding box center [1121, 419] width 13 height 13
checkbox input "true"
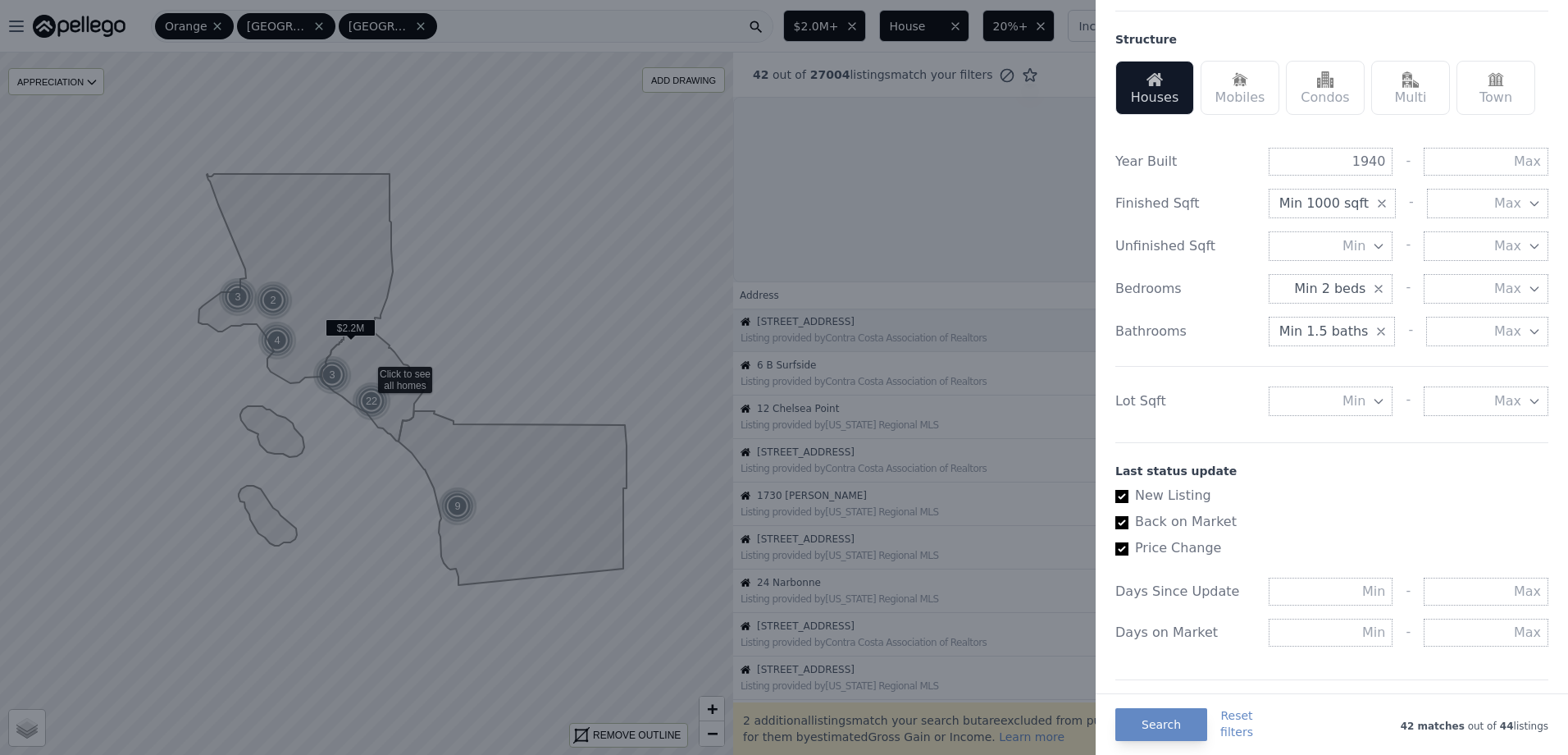
scroll to position [86, 0]
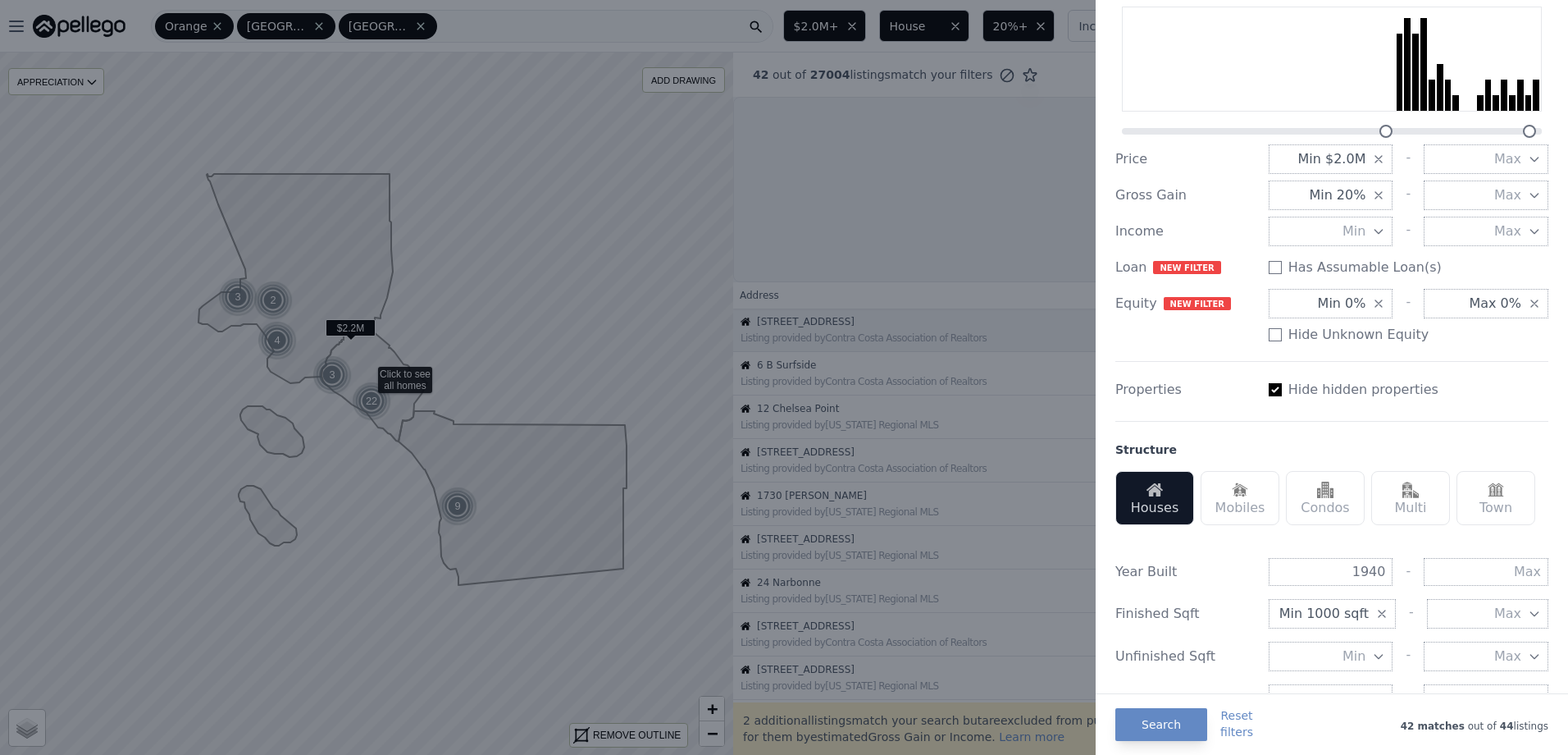
click at [1372, 301] on icon "button" at bounding box center [1379, 304] width 13 height 13
click at [1527, 302] on icon "button" at bounding box center [1534, 304] width 13 height 13
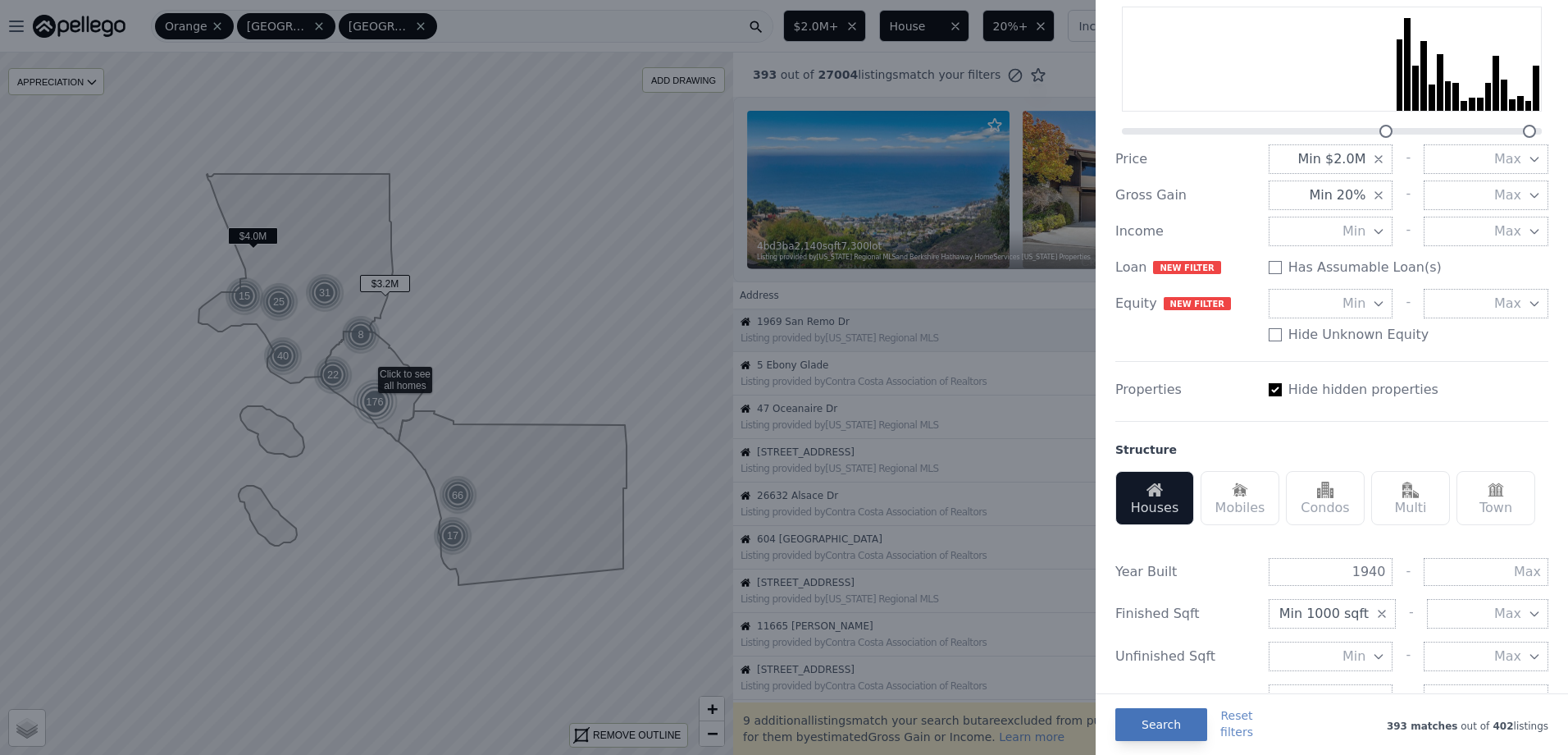
click at [1167, 721] on button "Search" at bounding box center [1160, 724] width 91 height 33
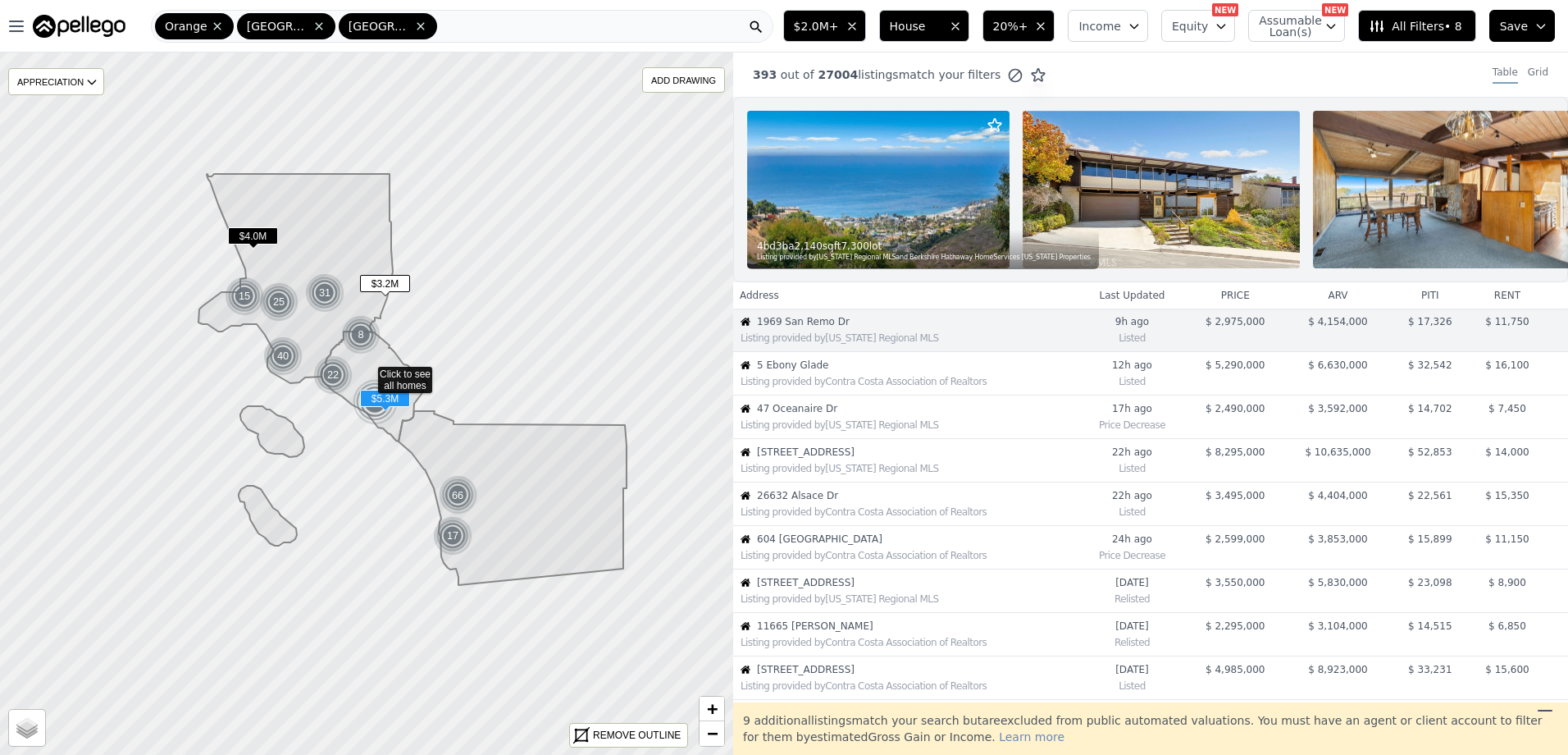
click at [818, 386] on div "Listing provided by Contra Costa Association of Realtors" at bounding box center [906, 379] width 344 height 16
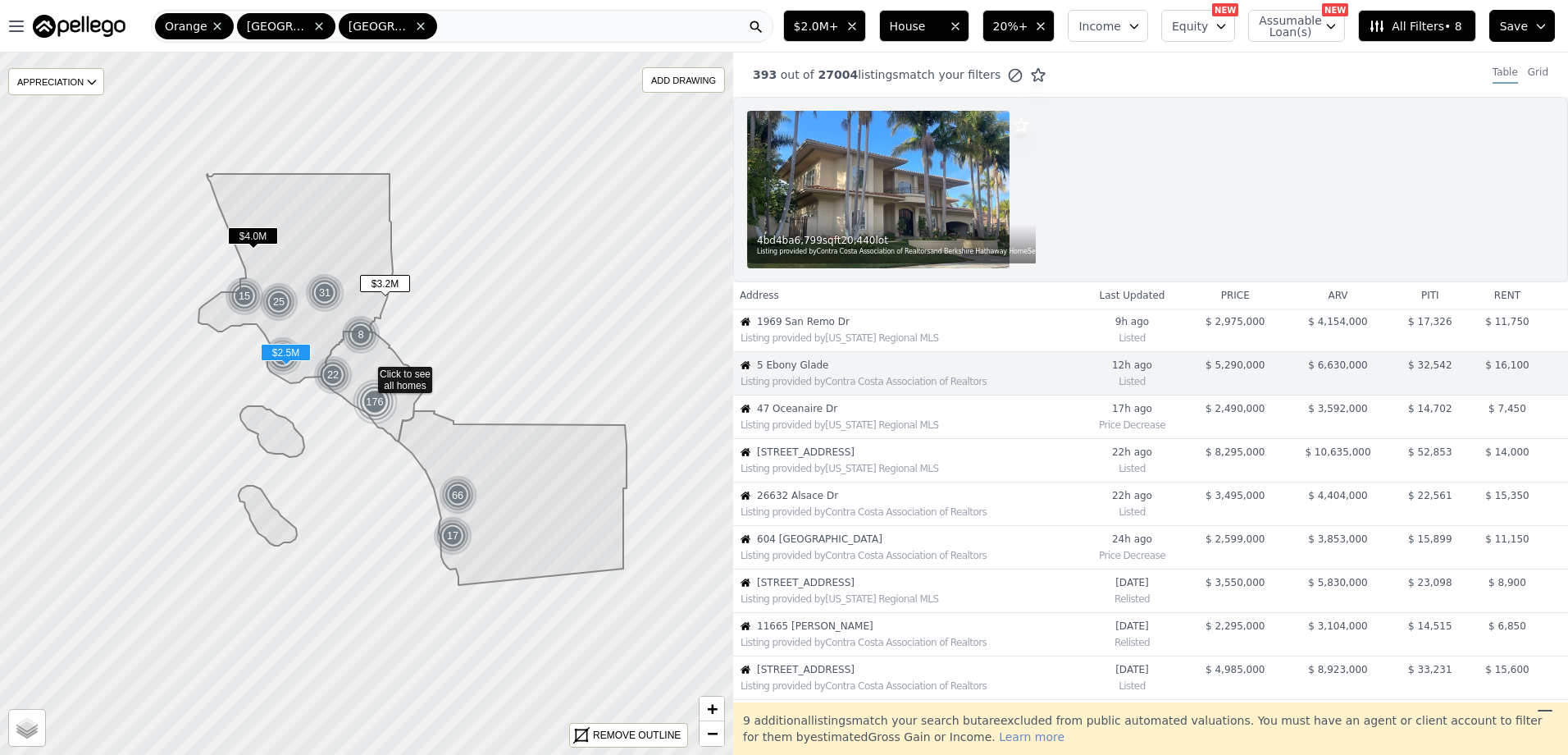
click at [822, 413] on span "47 Oceanaire Dr" at bounding box center [917, 408] width 320 height 13
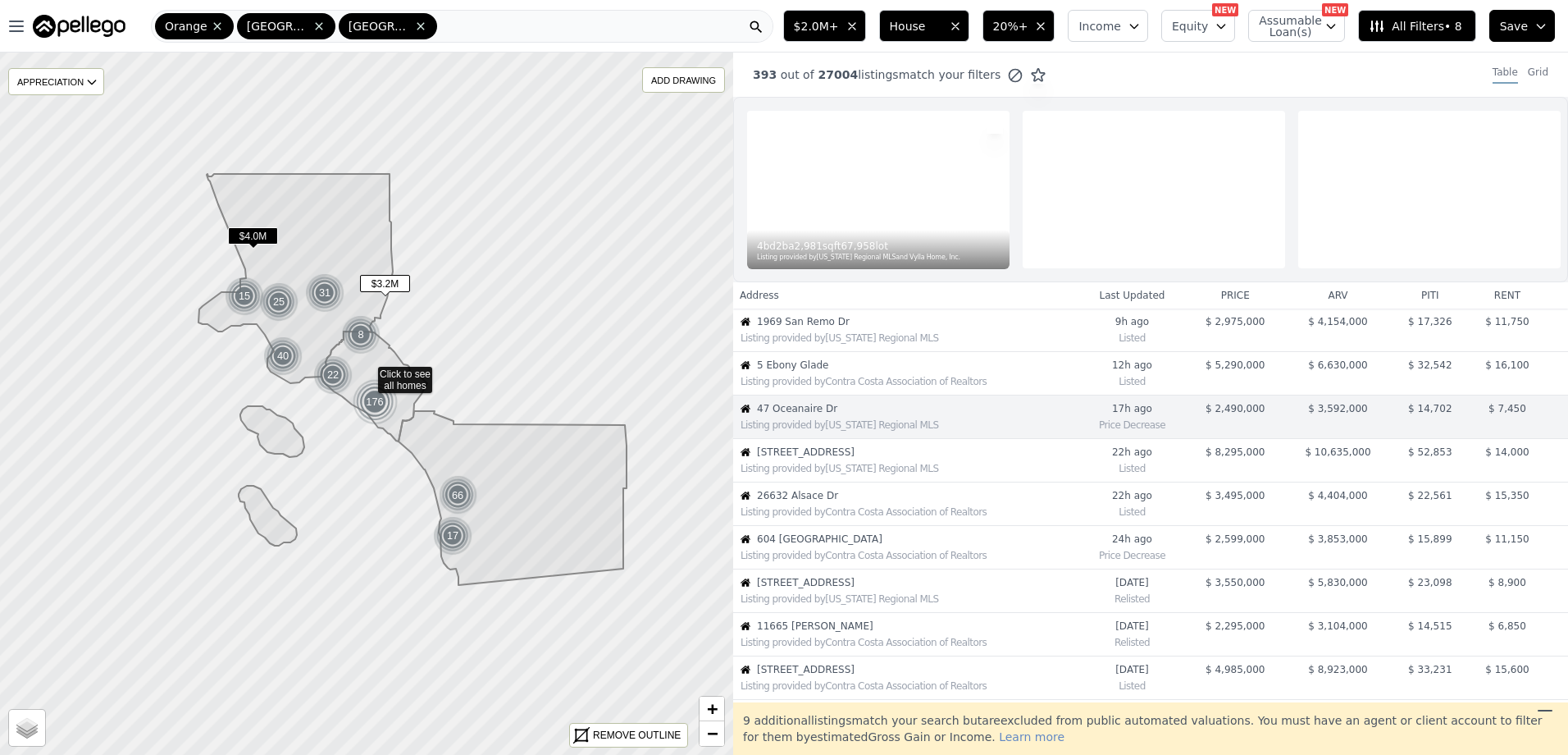
scroll to position [43, 0]
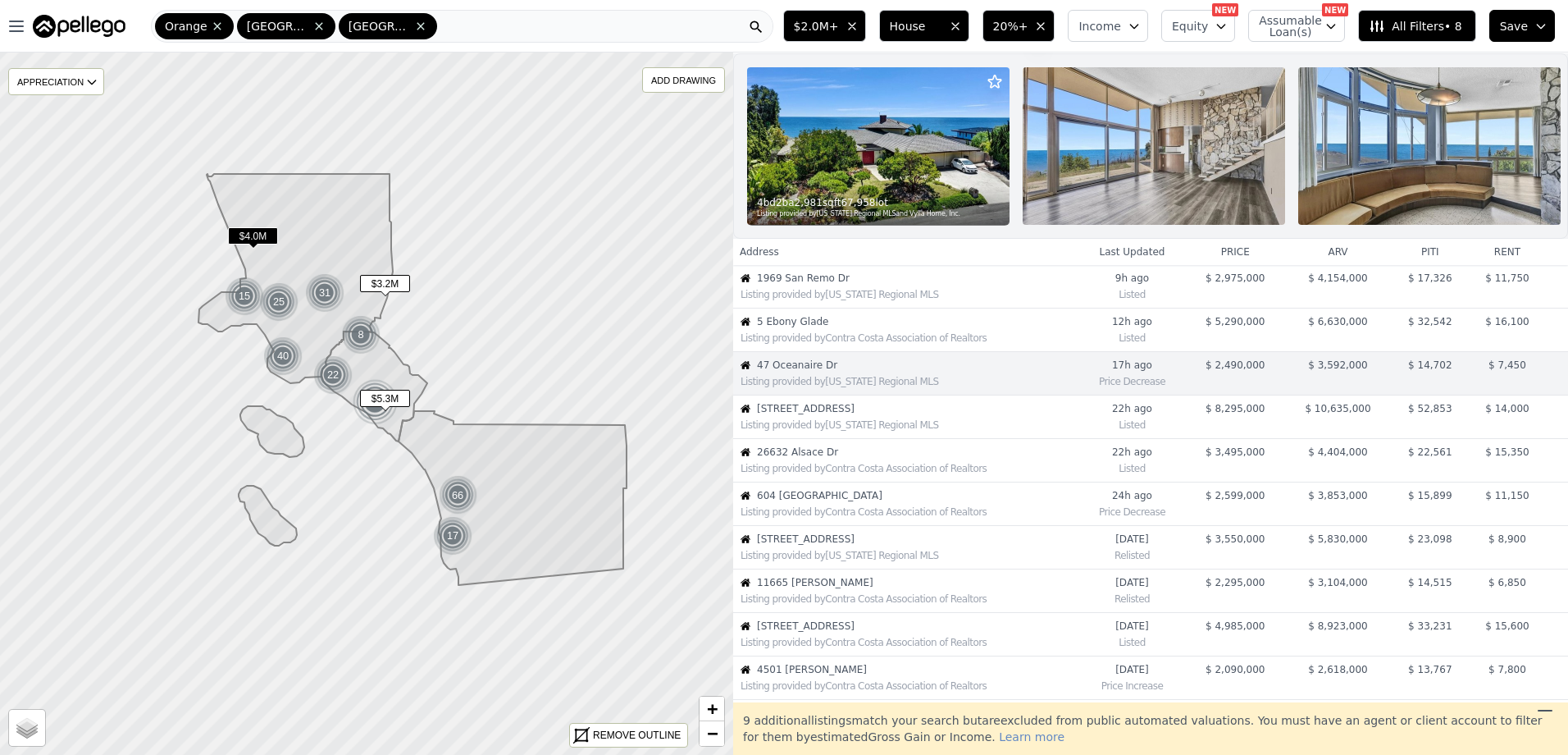
click at [825, 328] on span "5 Ebony Glade" at bounding box center [917, 321] width 320 height 13
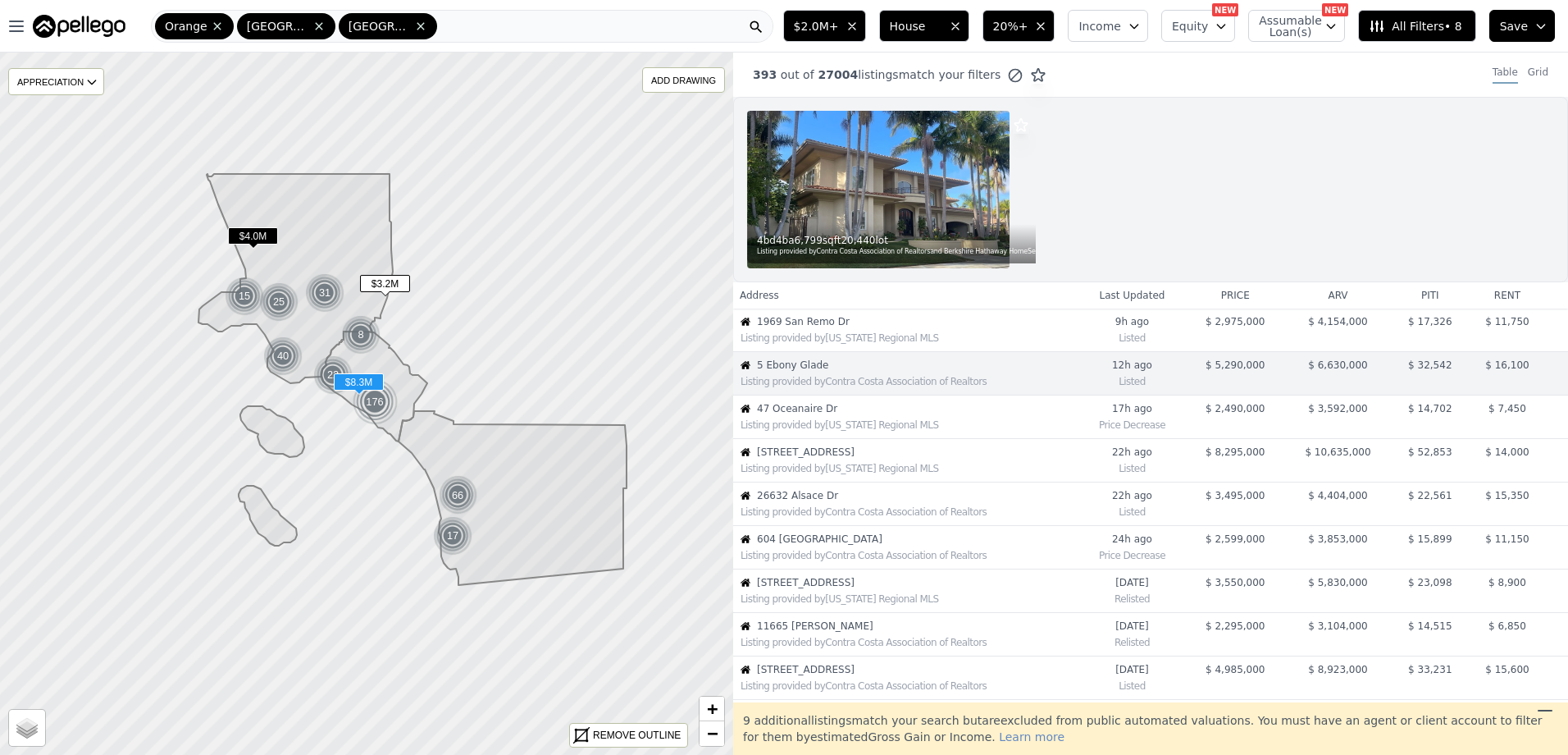
click at [915, 453] on span "[STREET_ADDRESS]" at bounding box center [917, 452] width 320 height 13
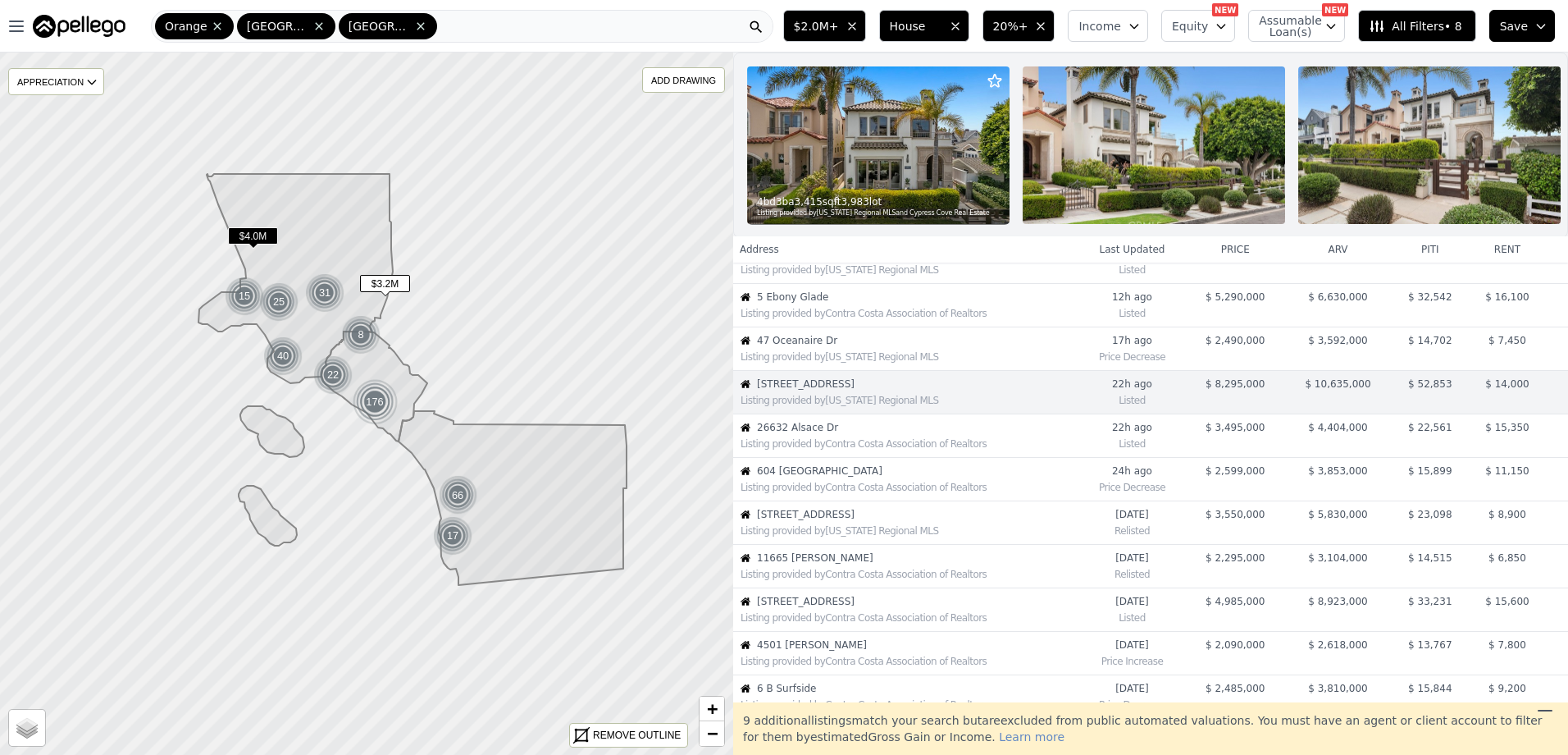
scroll to position [87, 0]
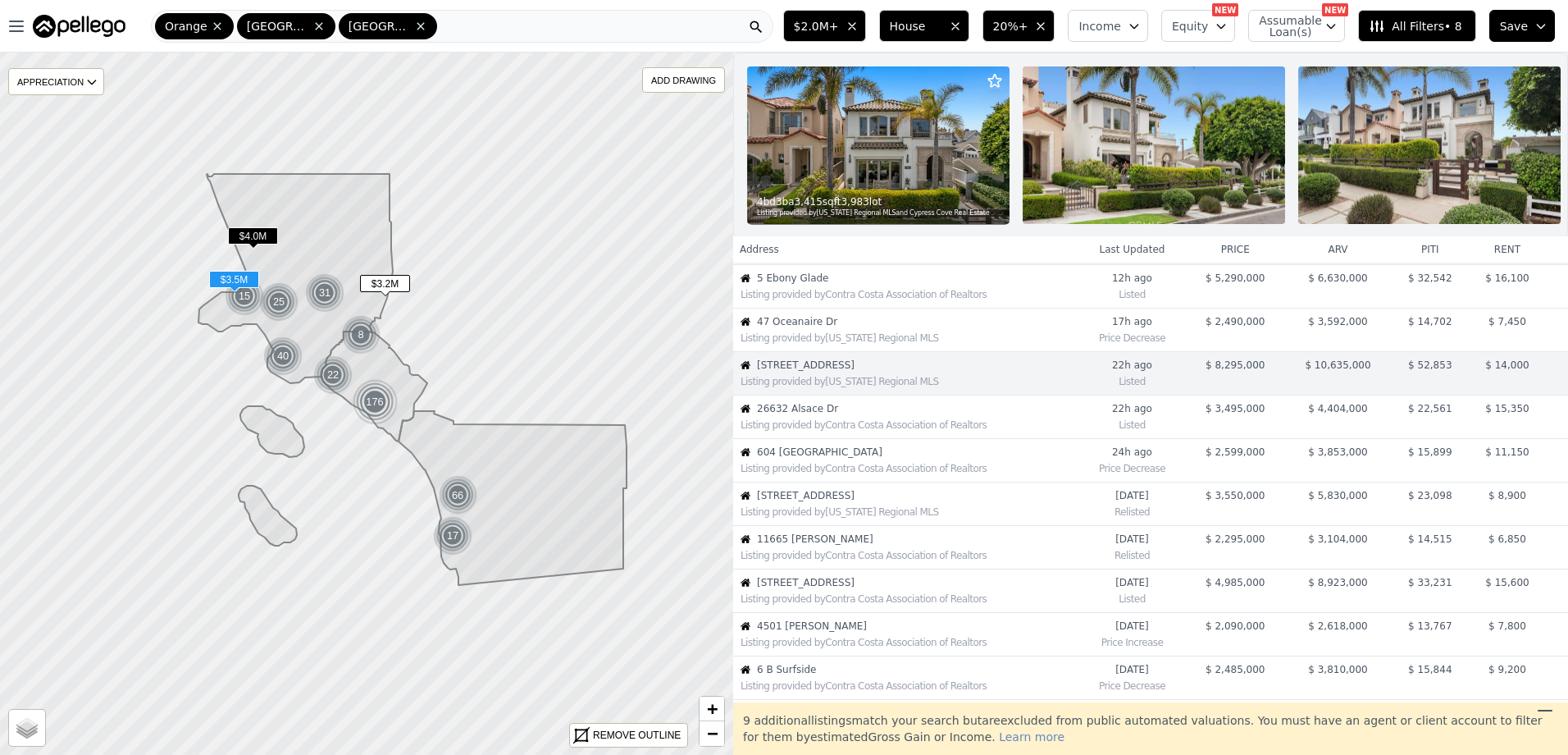
click at [901, 432] on div "Listing provided by Contra Costa Association of Realtors" at bounding box center [909, 425] width 337 height 13
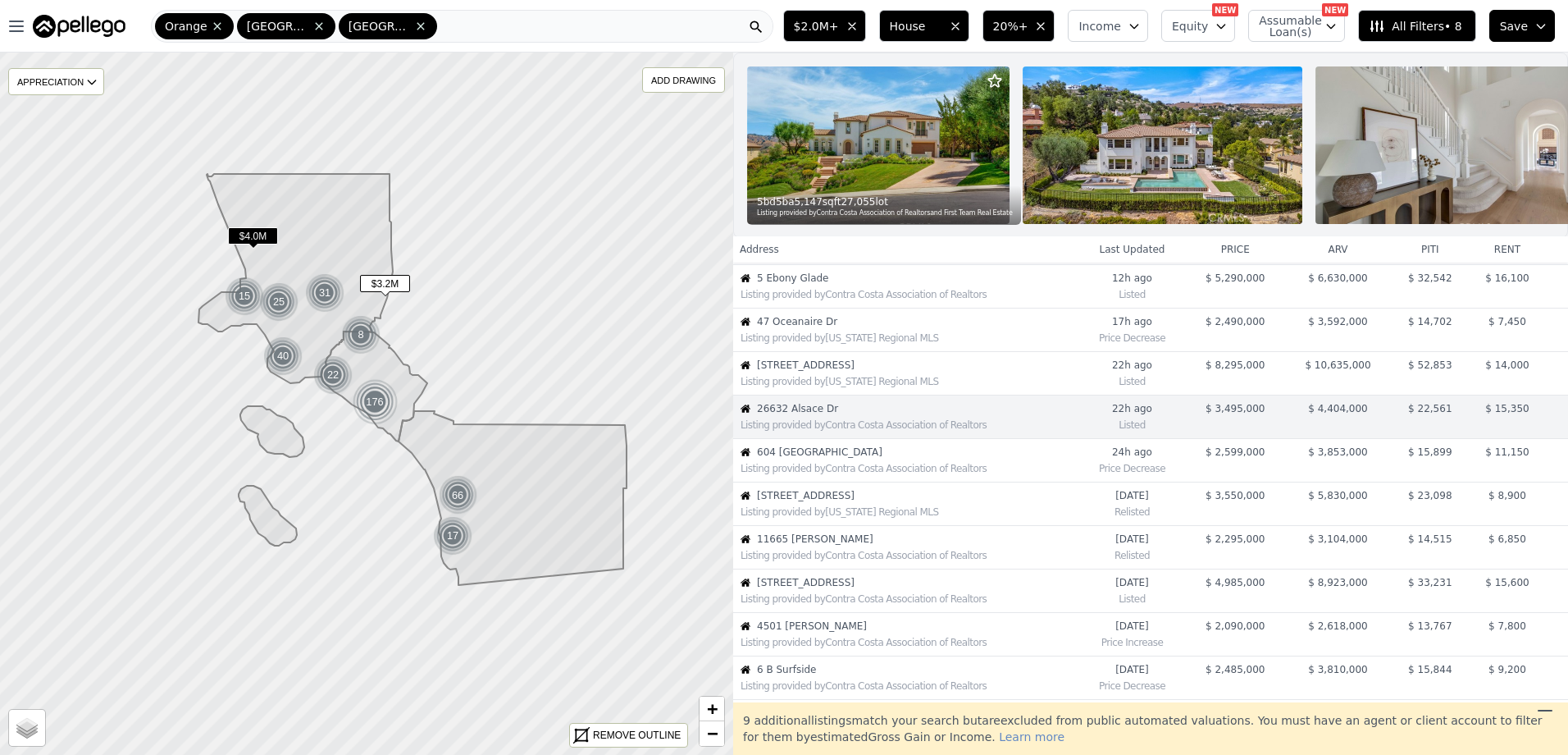
scroll to position [130, 0]
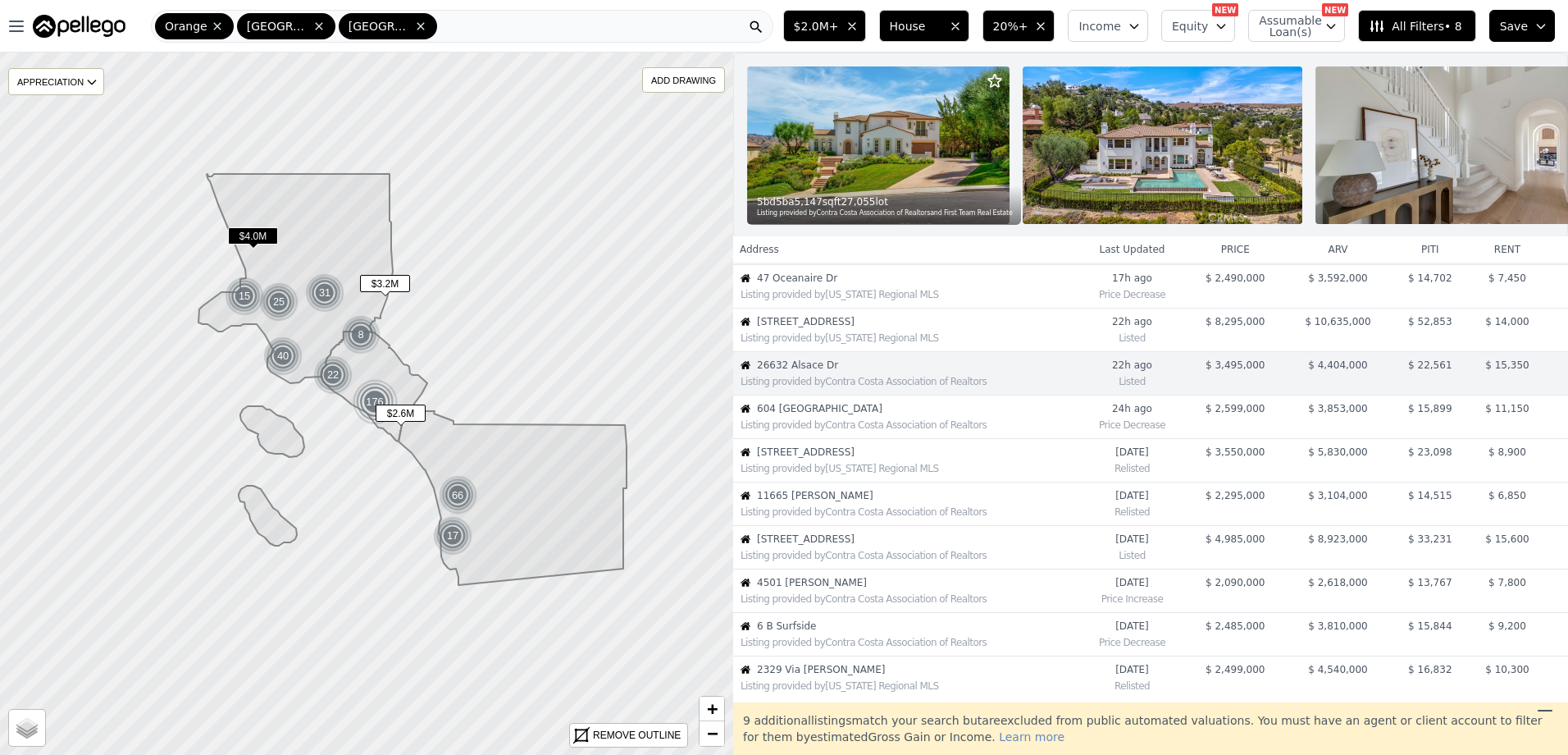
click at [901, 432] on div "Listing provided by Contra Costa Association of Realtors" at bounding box center [909, 425] width 337 height 13
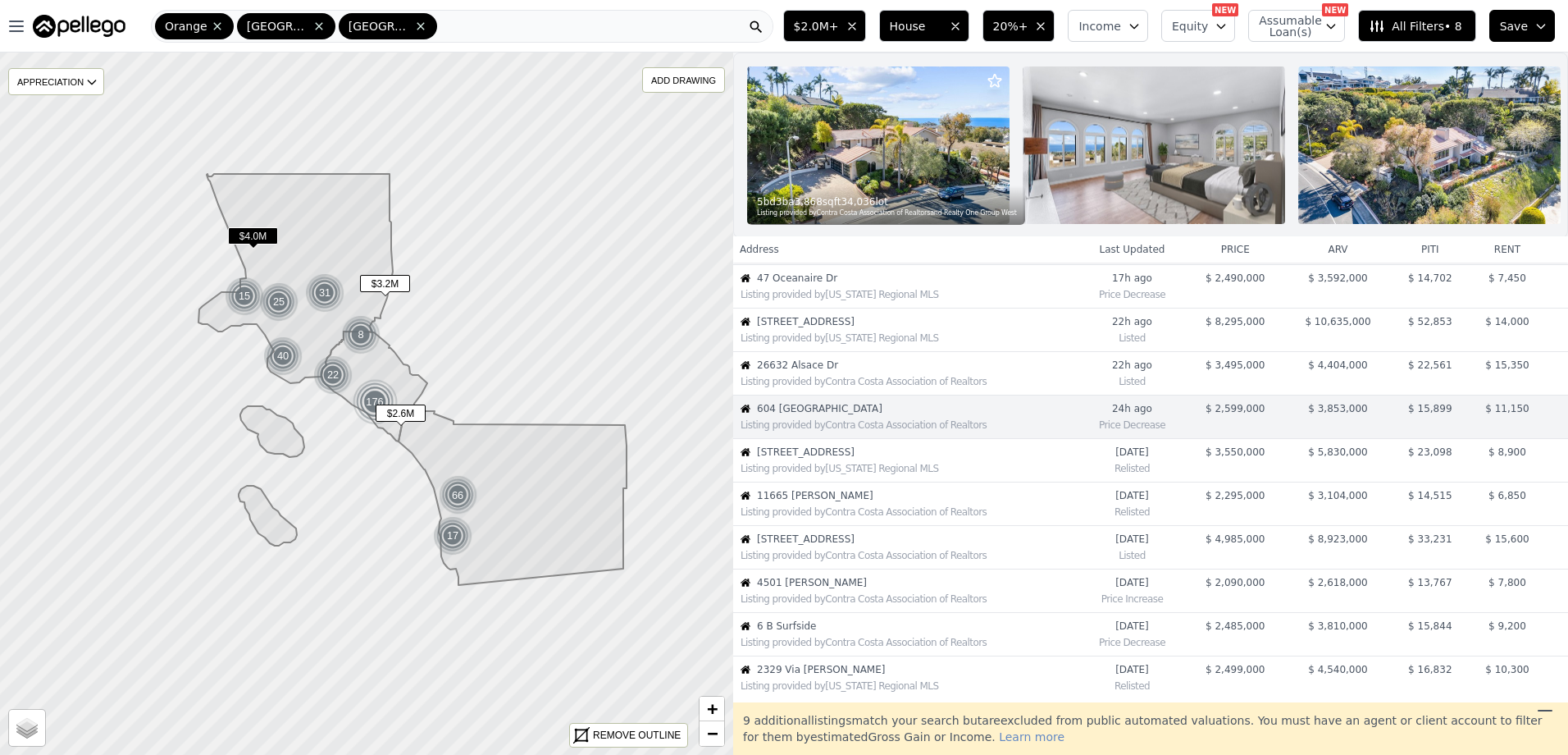
scroll to position [173, 0]
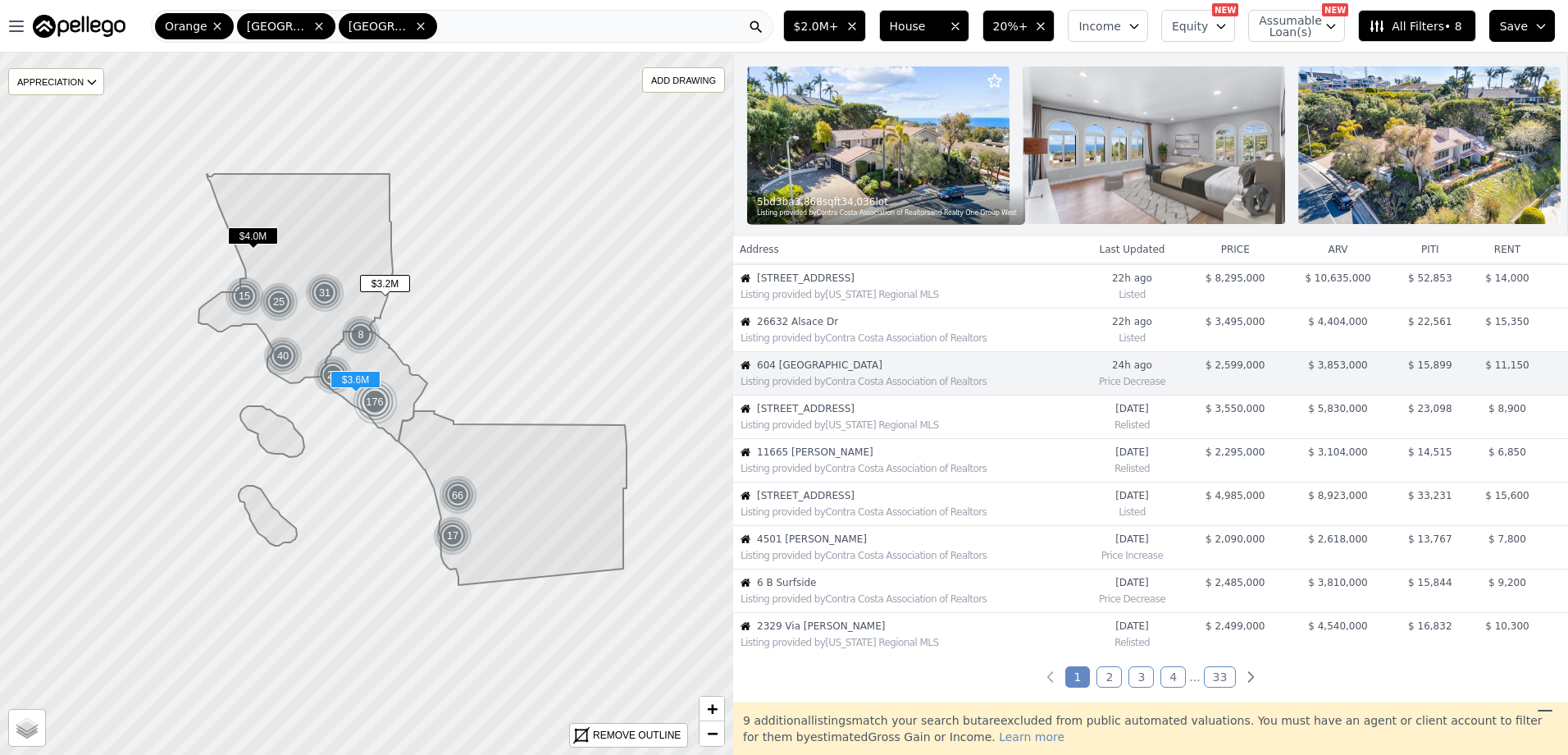
click at [901, 432] on div "Listing provided by [US_STATE] Regional MLS" at bounding box center [909, 425] width 337 height 13
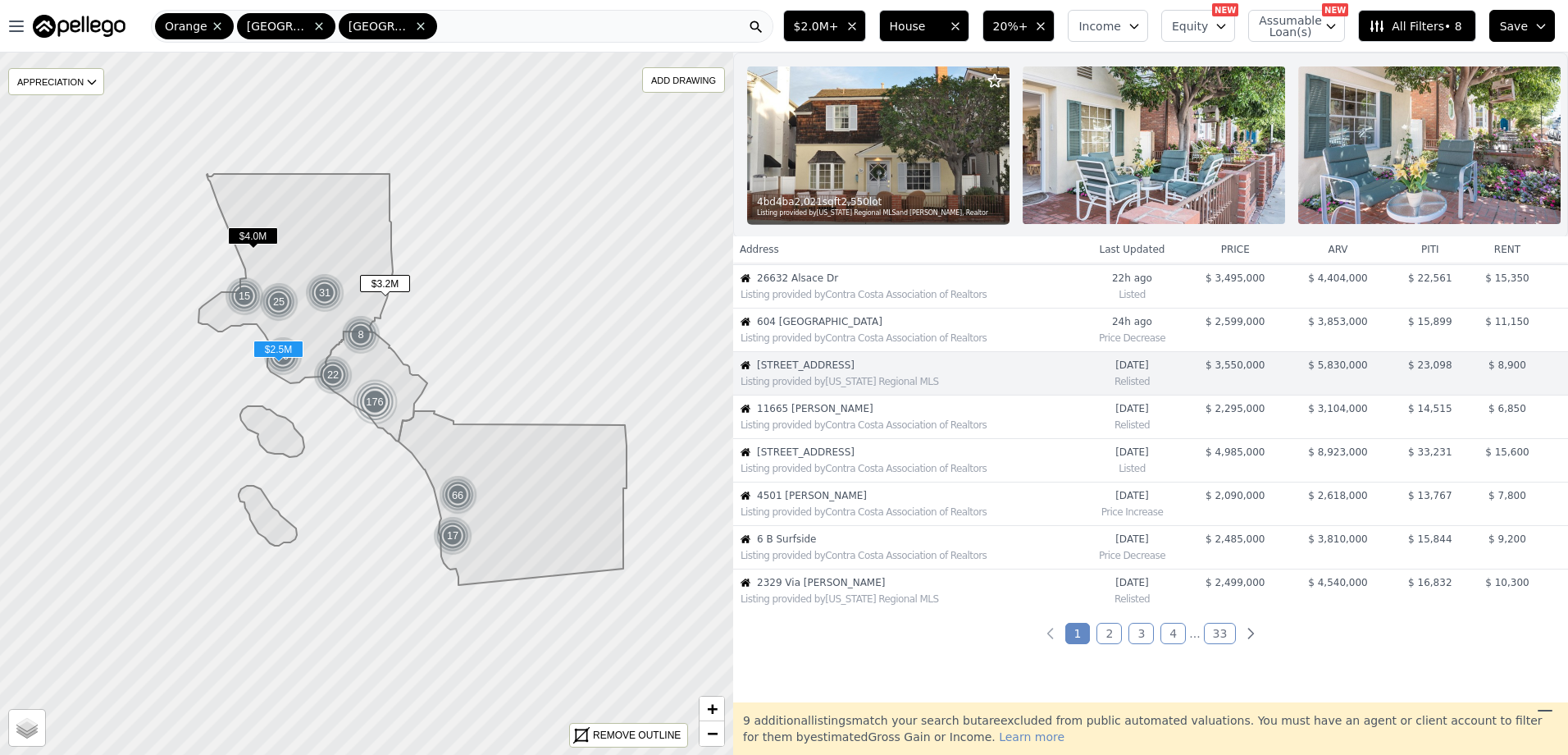
click at [815, 589] on span "2329 Via [PERSON_NAME]" at bounding box center [917, 583] width 320 height 13
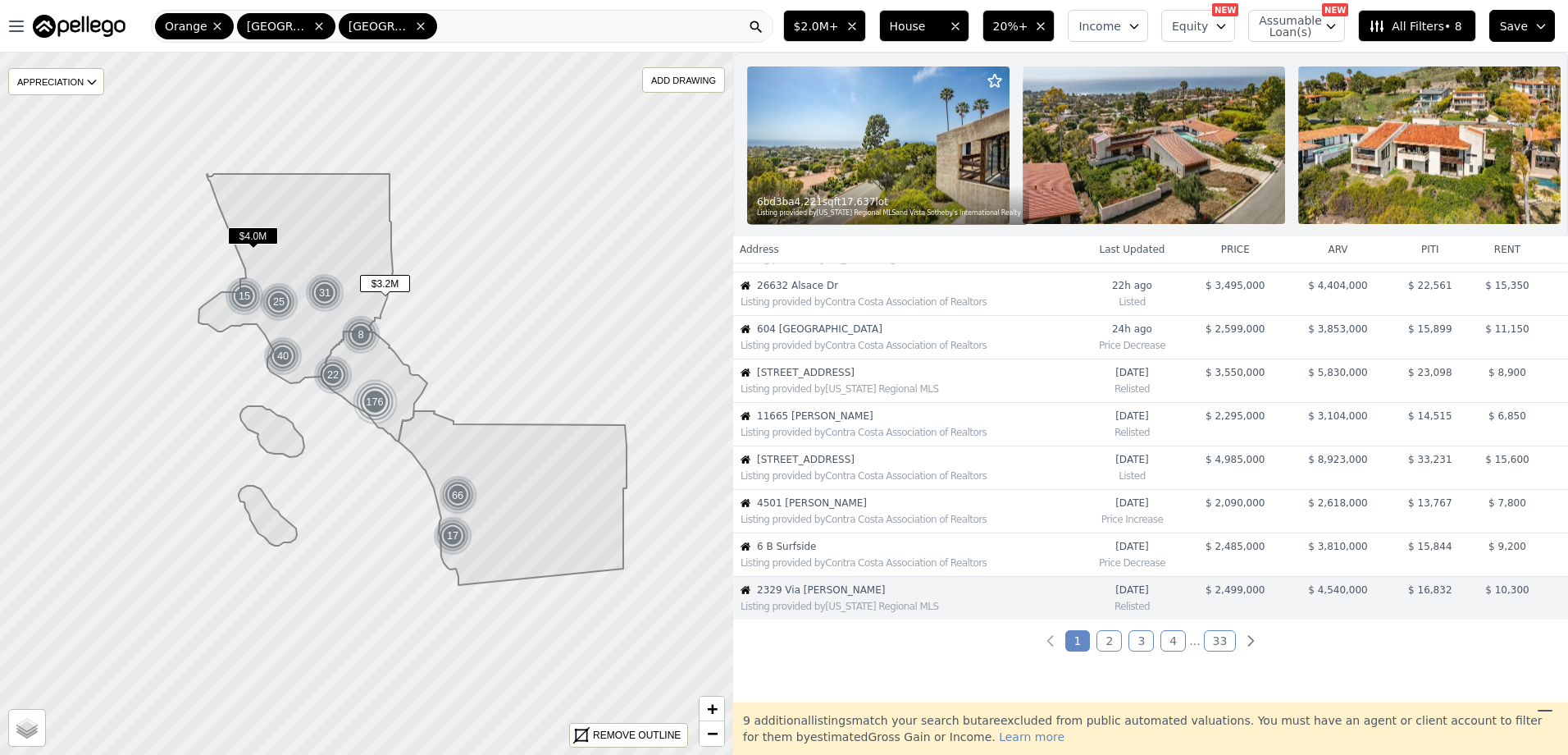
scroll to position [189, 0]
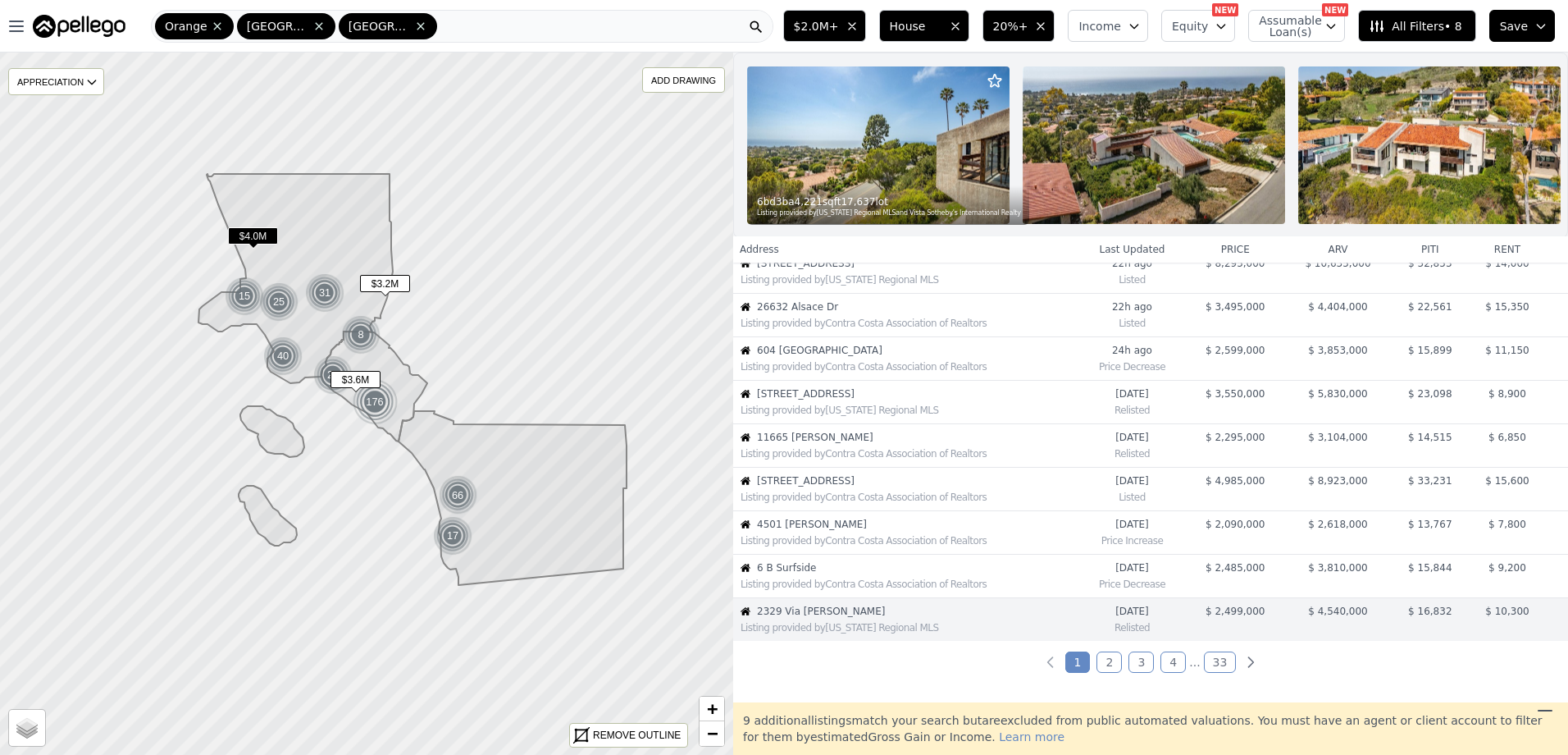
click at [841, 401] on span "[STREET_ADDRESS]" at bounding box center [917, 394] width 320 height 13
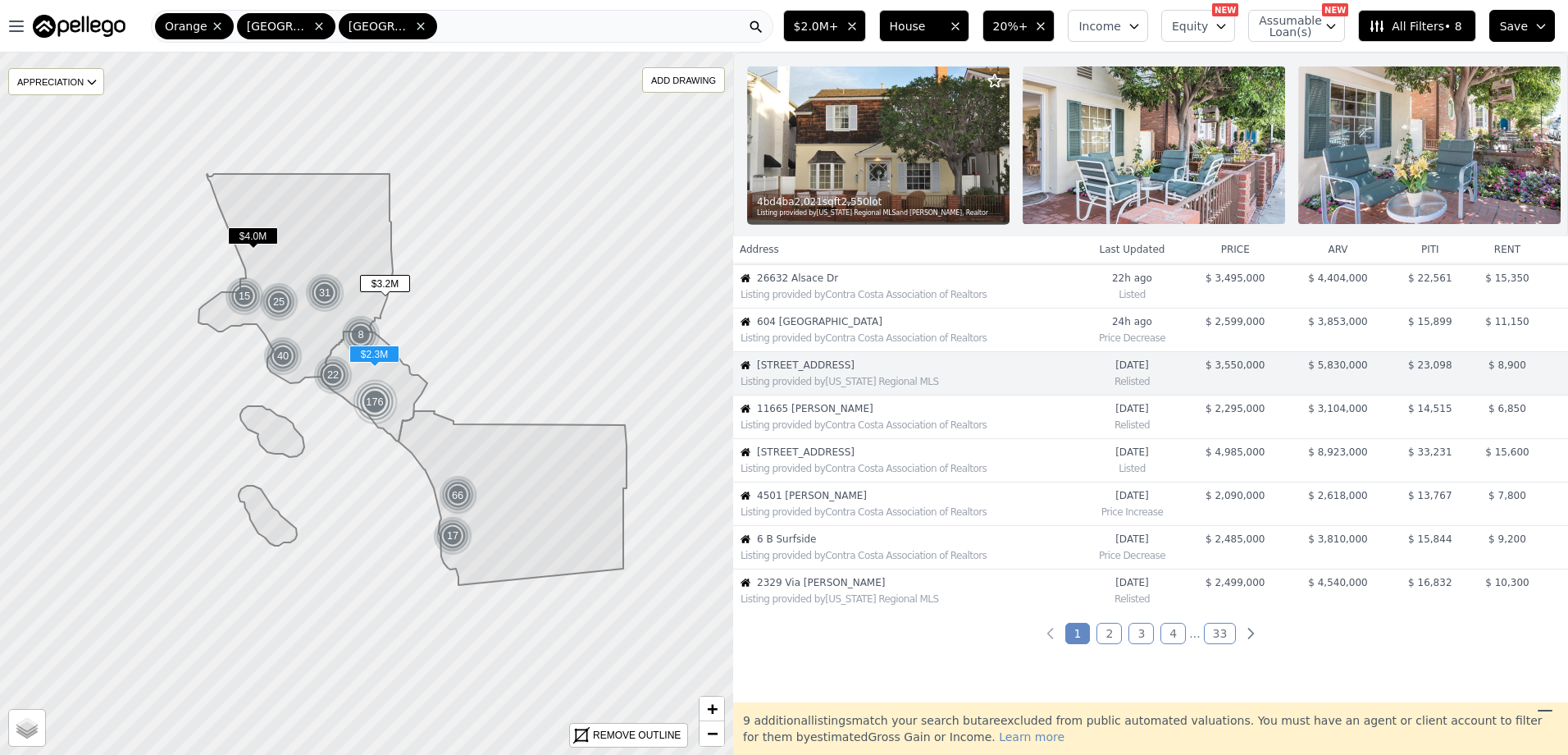
click at [825, 415] on span "11665 [PERSON_NAME]" at bounding box center [917, 408] width 320 height 13
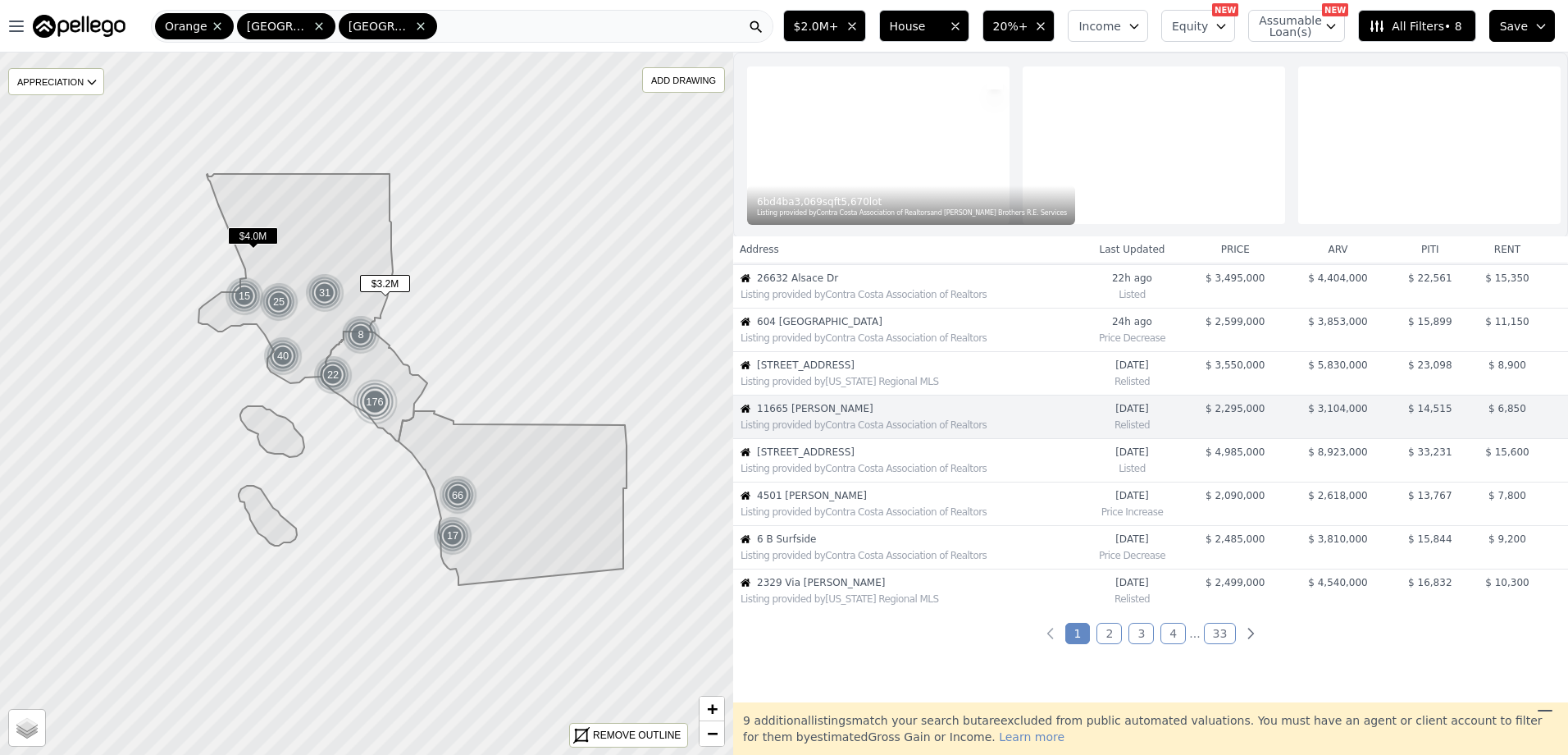
scroll to position [261, 0]
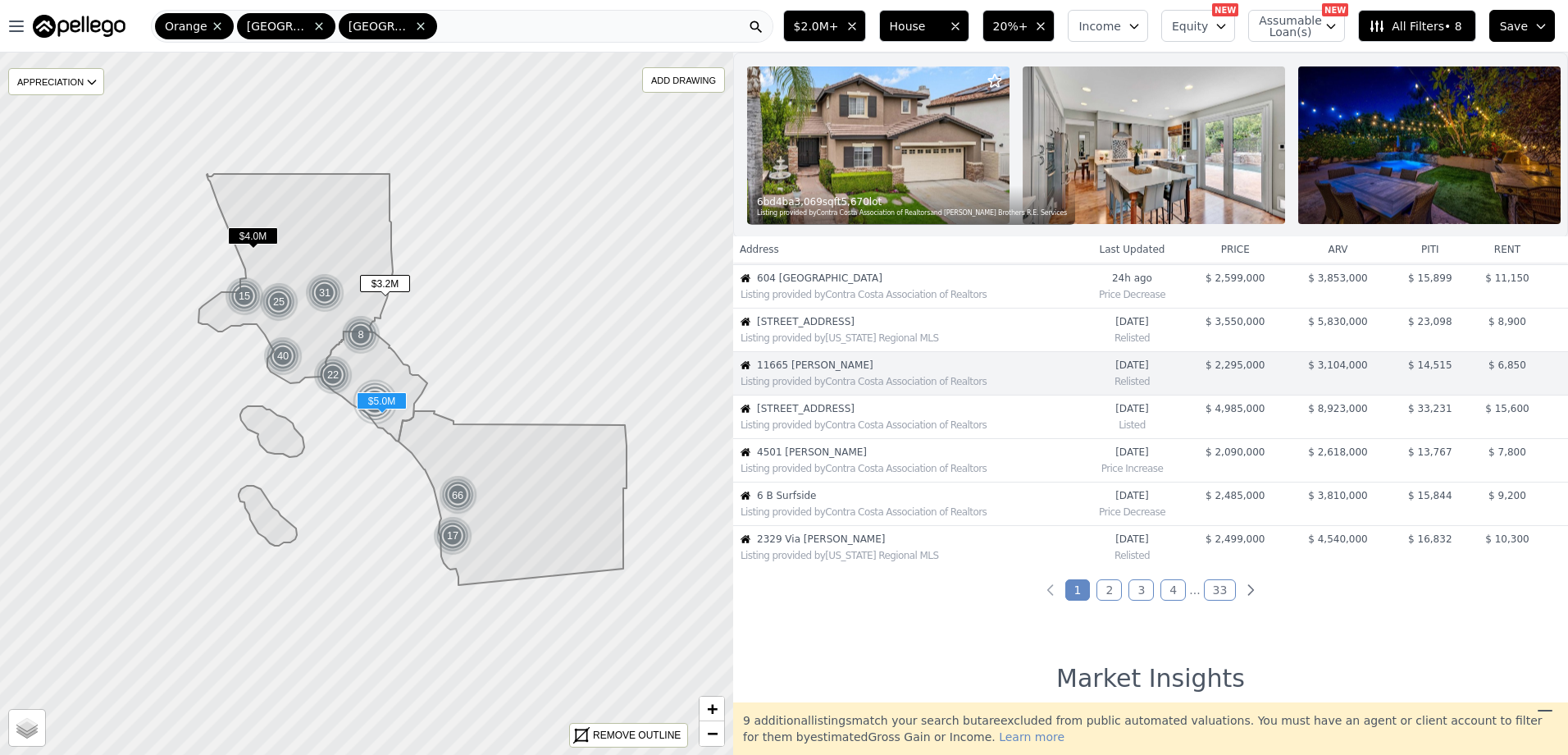
click at [825, 415] on span "[STREET_ADDRESS]" at bounding box center [917, 408] width 320 height 13
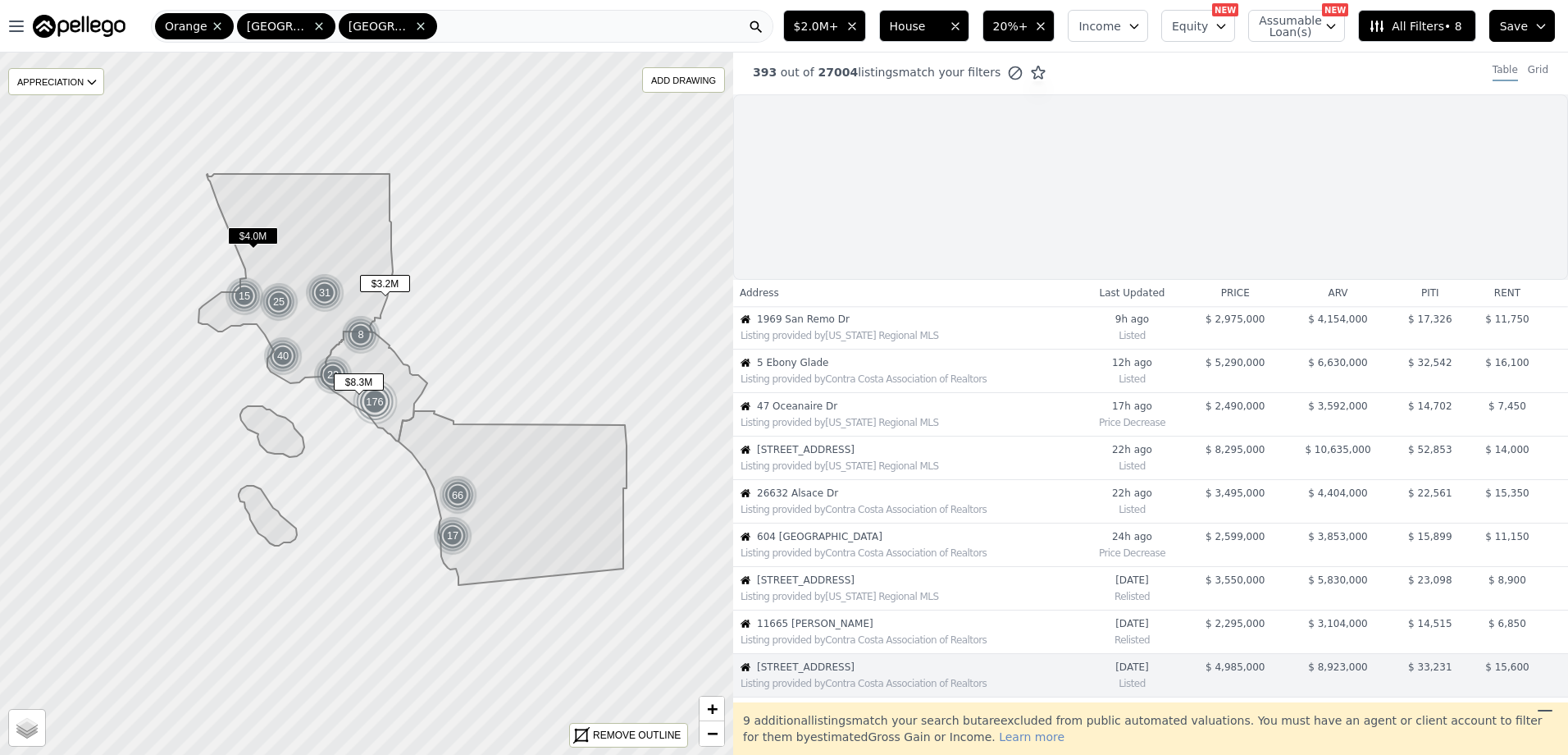
scroll to position [0, 0]
click at [813, 492] on span "26632 Alsace Dr" at bounding box center [917, 496] width 320 height 13
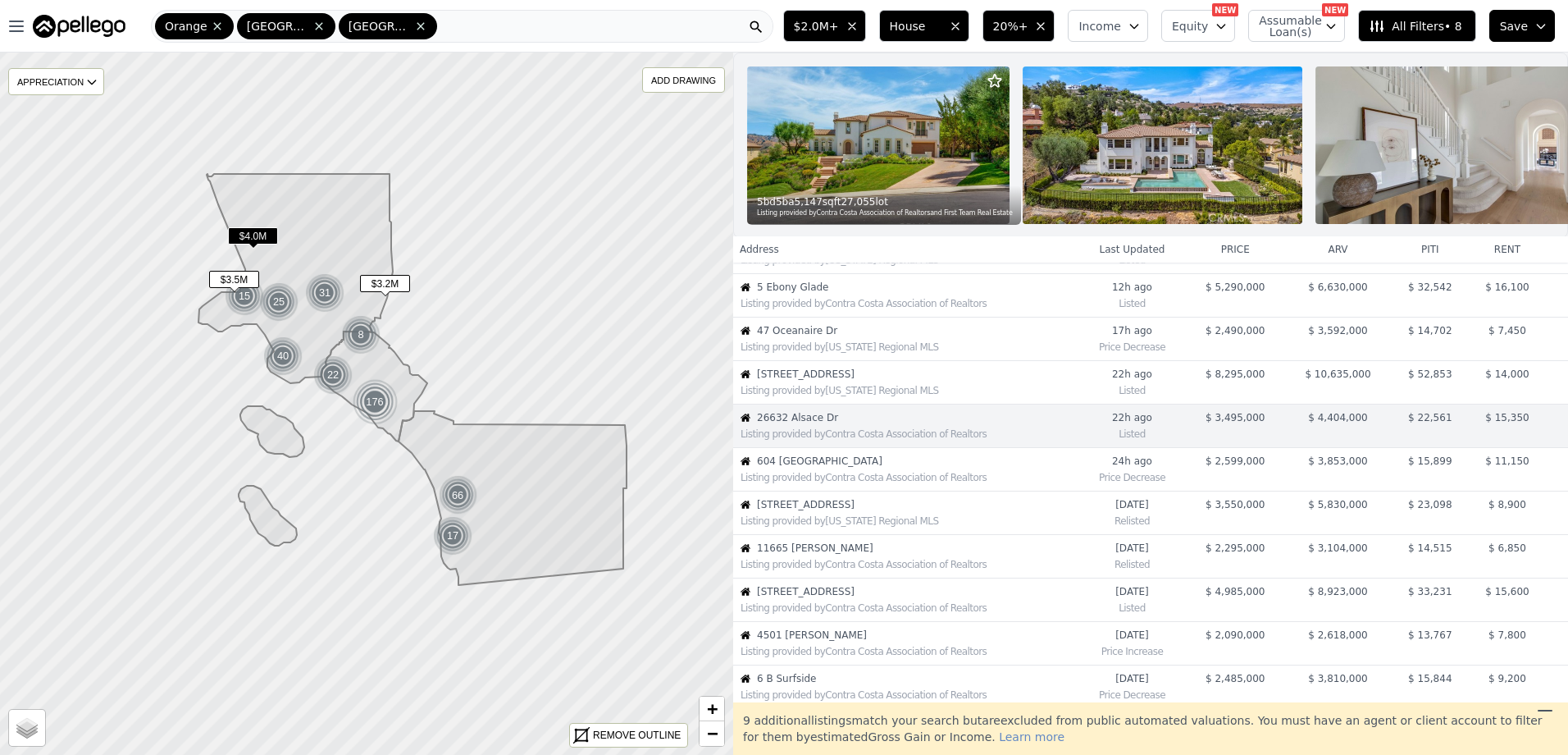
scroll to position [130, 0]
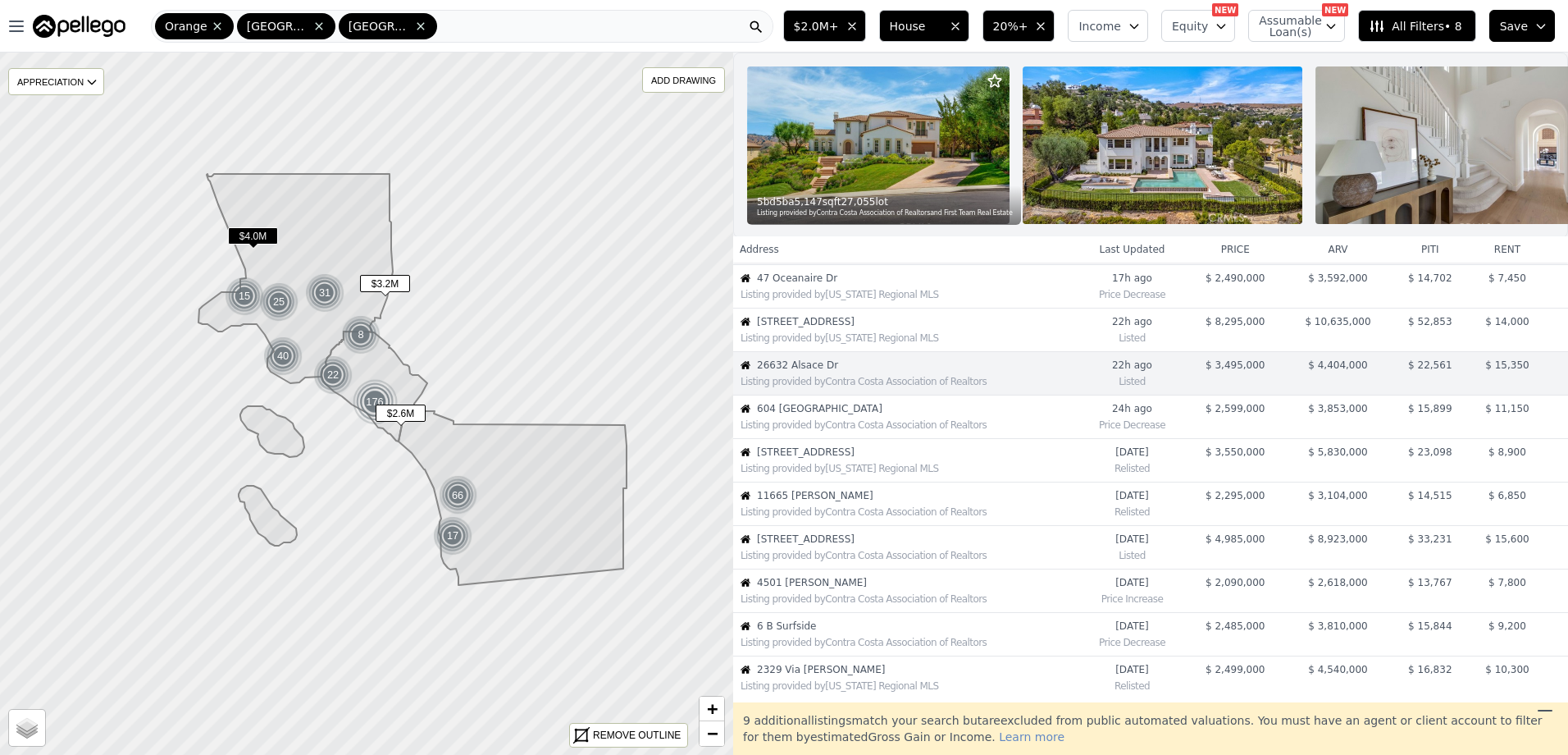
click at [827, 429] on div "Listing provided by Contra Costa Association of Realtors" at bounding box center [906, 422] width 344 height 16
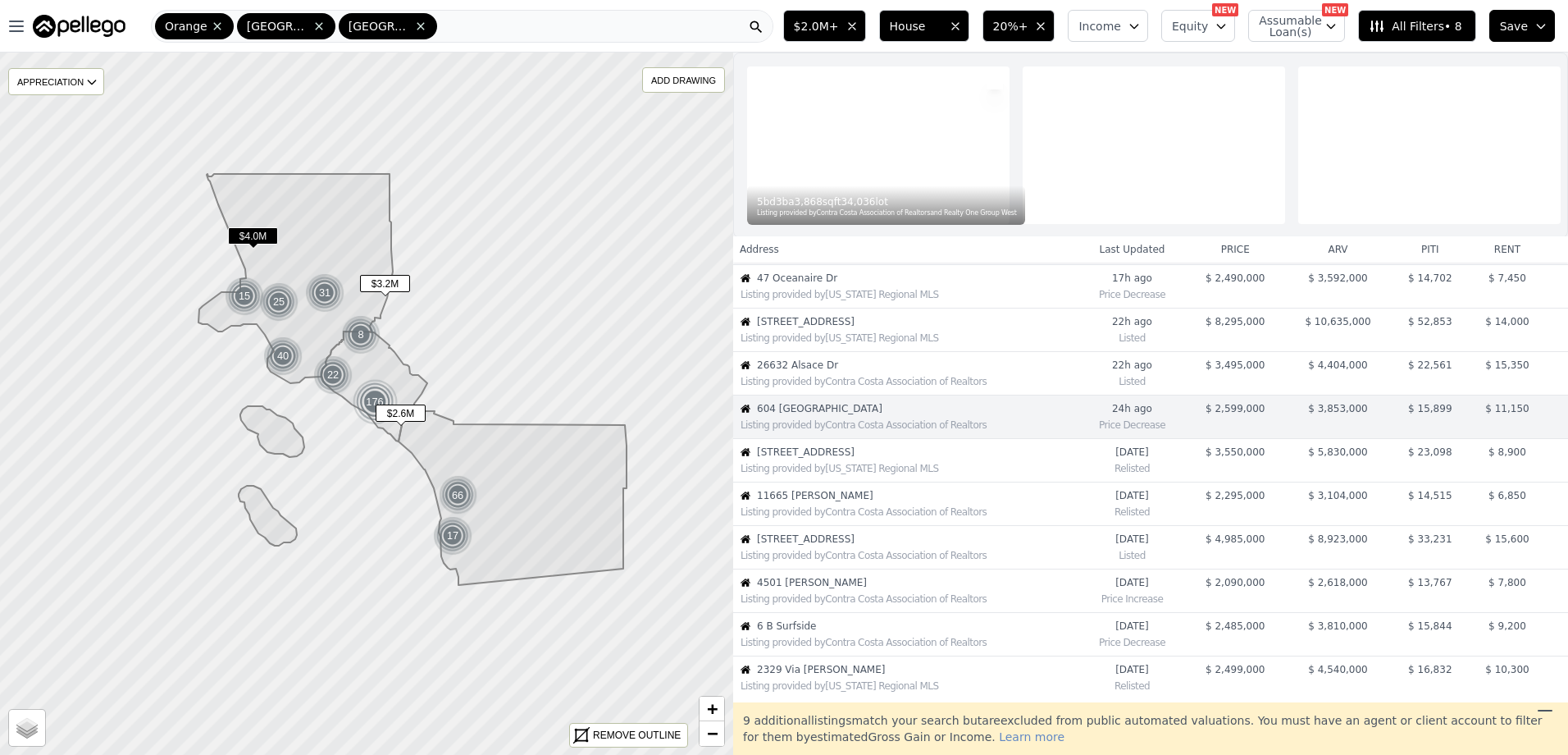
scroll to position [173, 0]
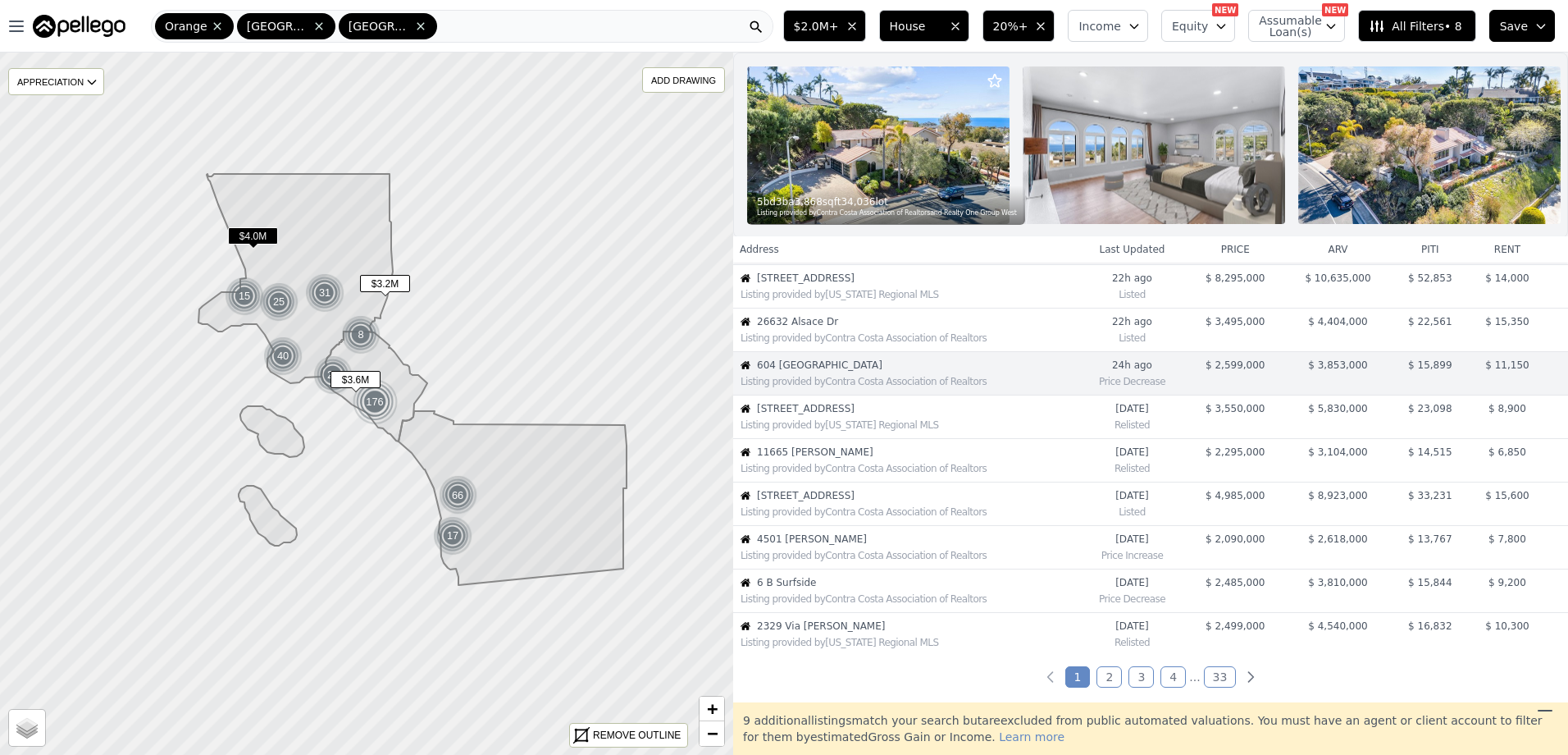
click at [823, 428] on div "Listing provided by [US_STATE] Regional MLS" at bounding box center [906, 422] width 344 height 16
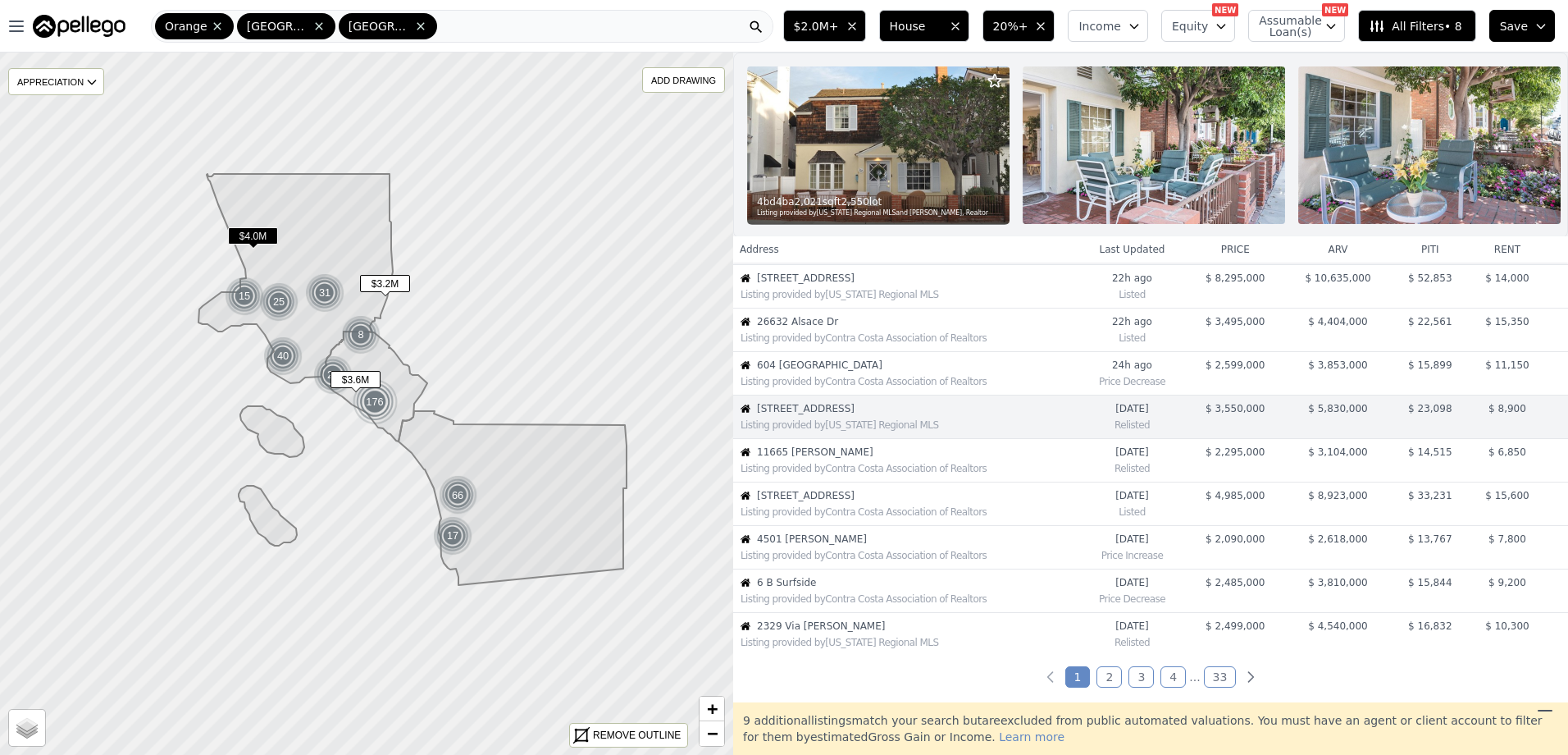
scroll to position [218, 0]
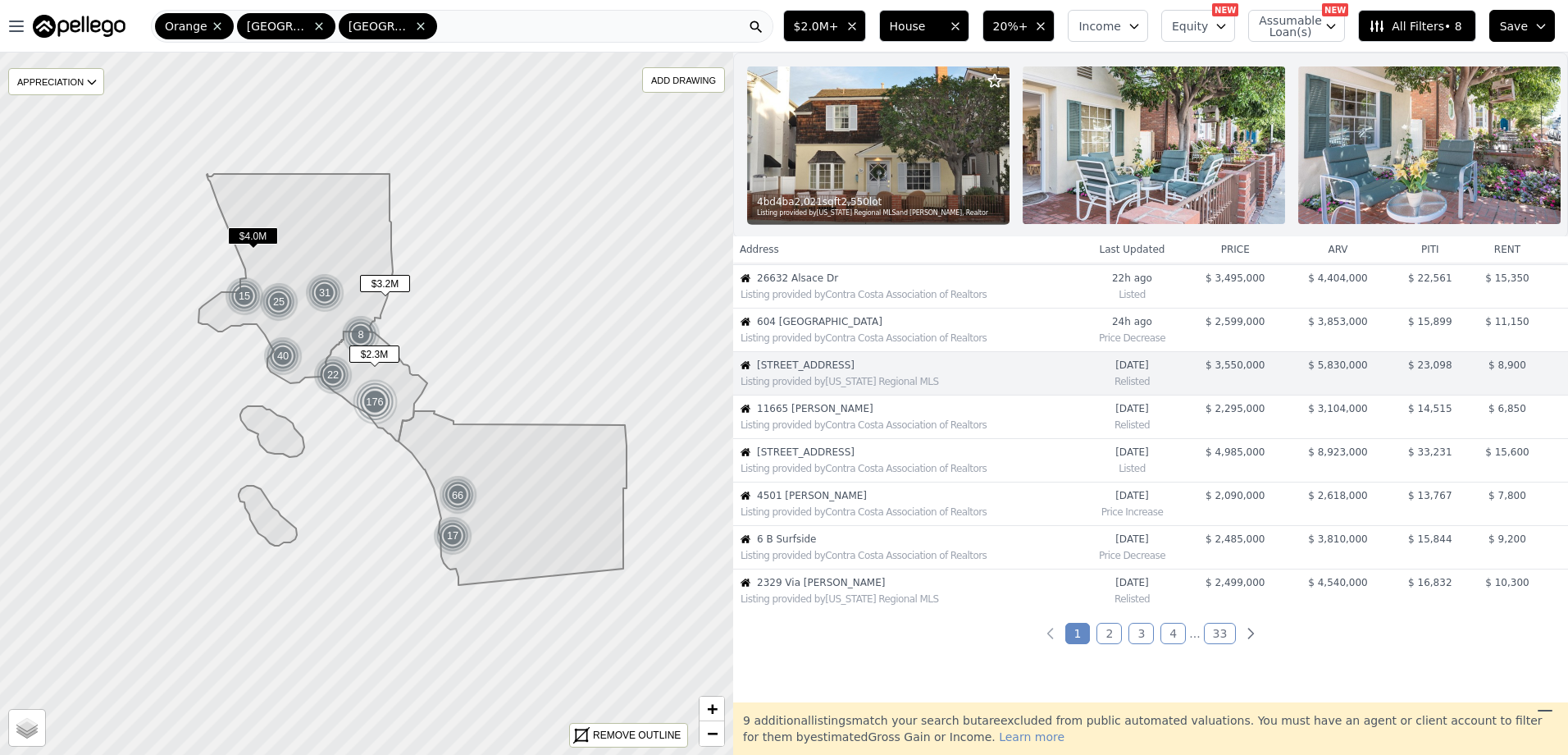
click at [851, 428] on div "Listing provided by Contra Costa Association of Realtors" at bounding box center [906, 422] width 344 height 16
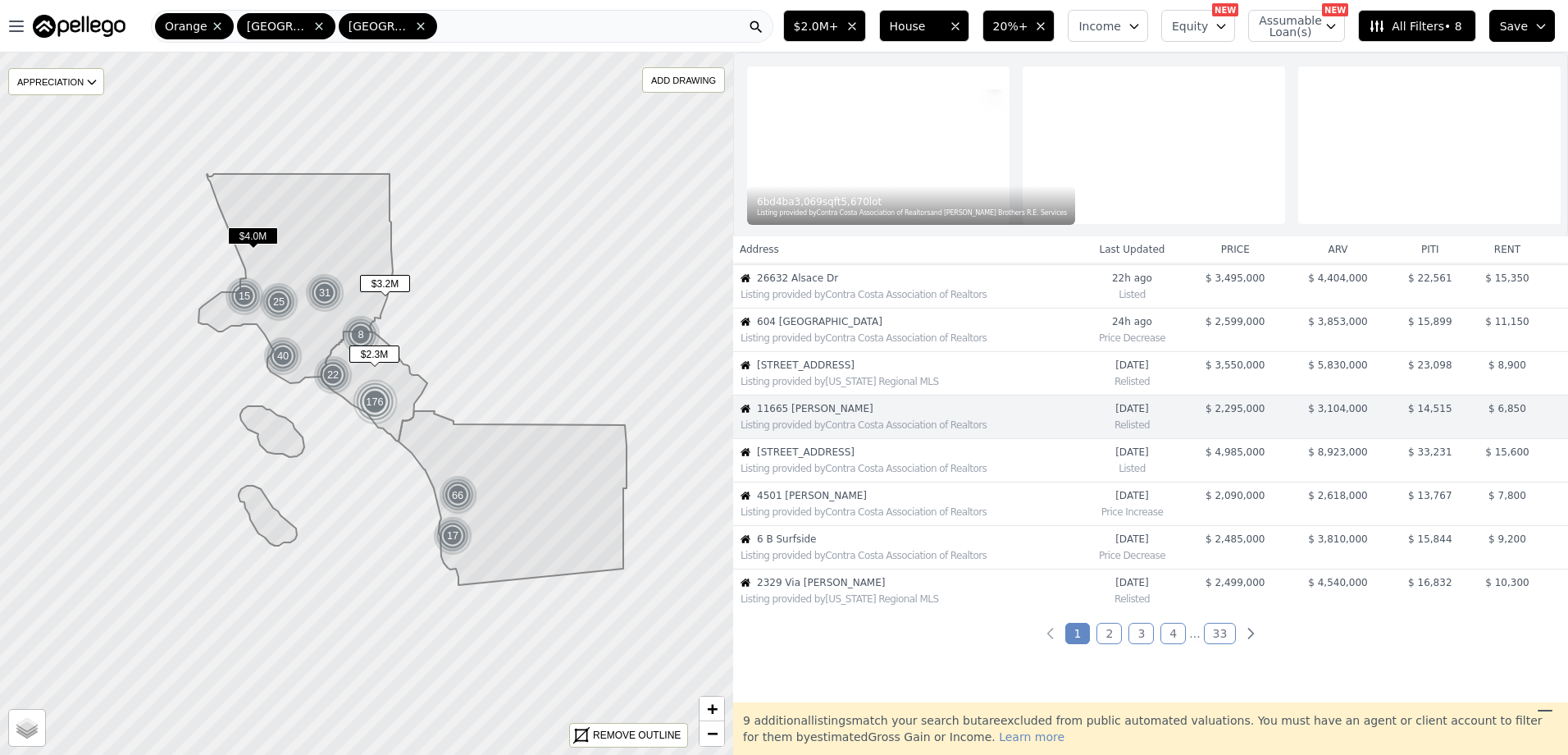
scroll to position [261, 0]
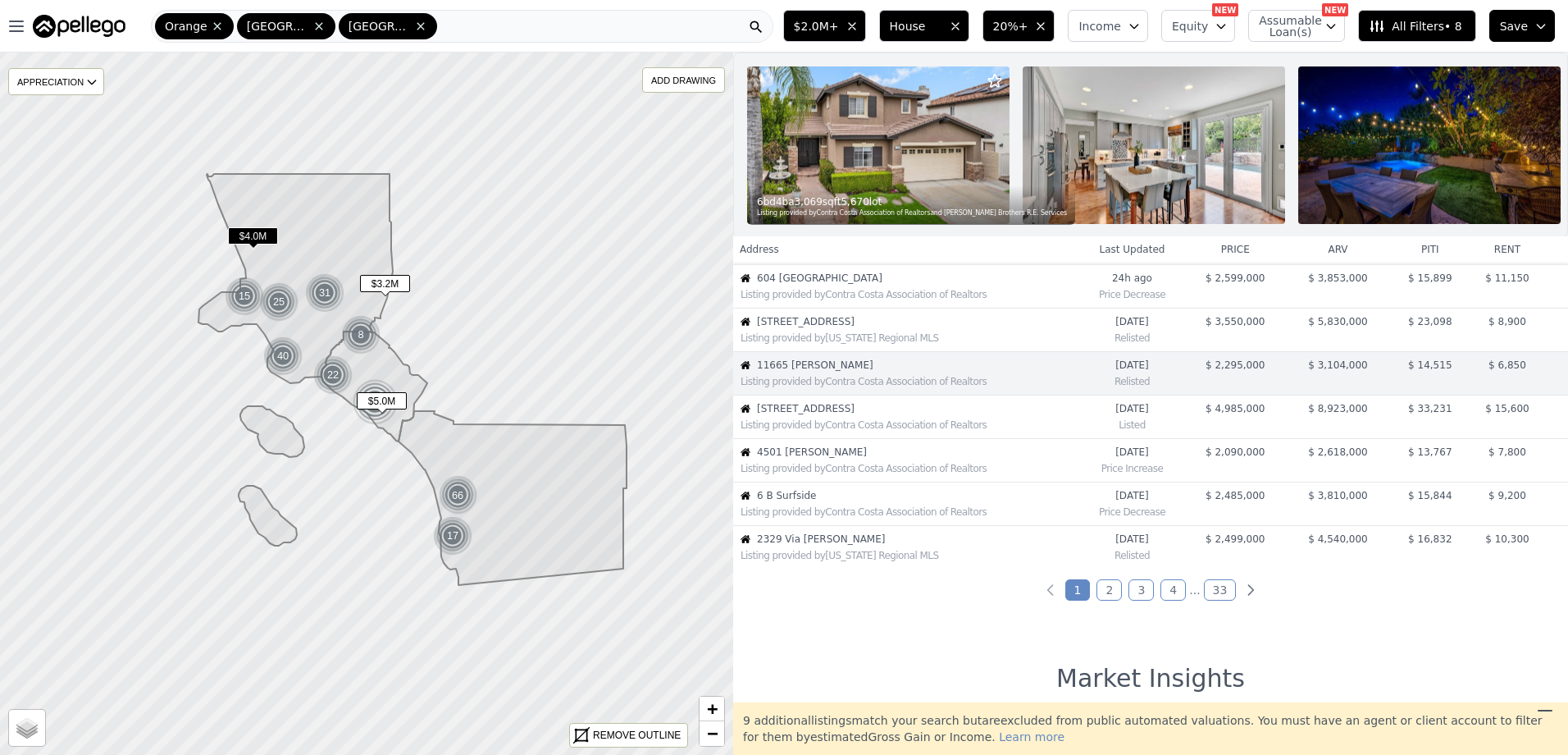
click at [851, 428] on div "Listing provided by Contra Costa Association of Realtors" at bounding box center [906, 422] width 344 height 16
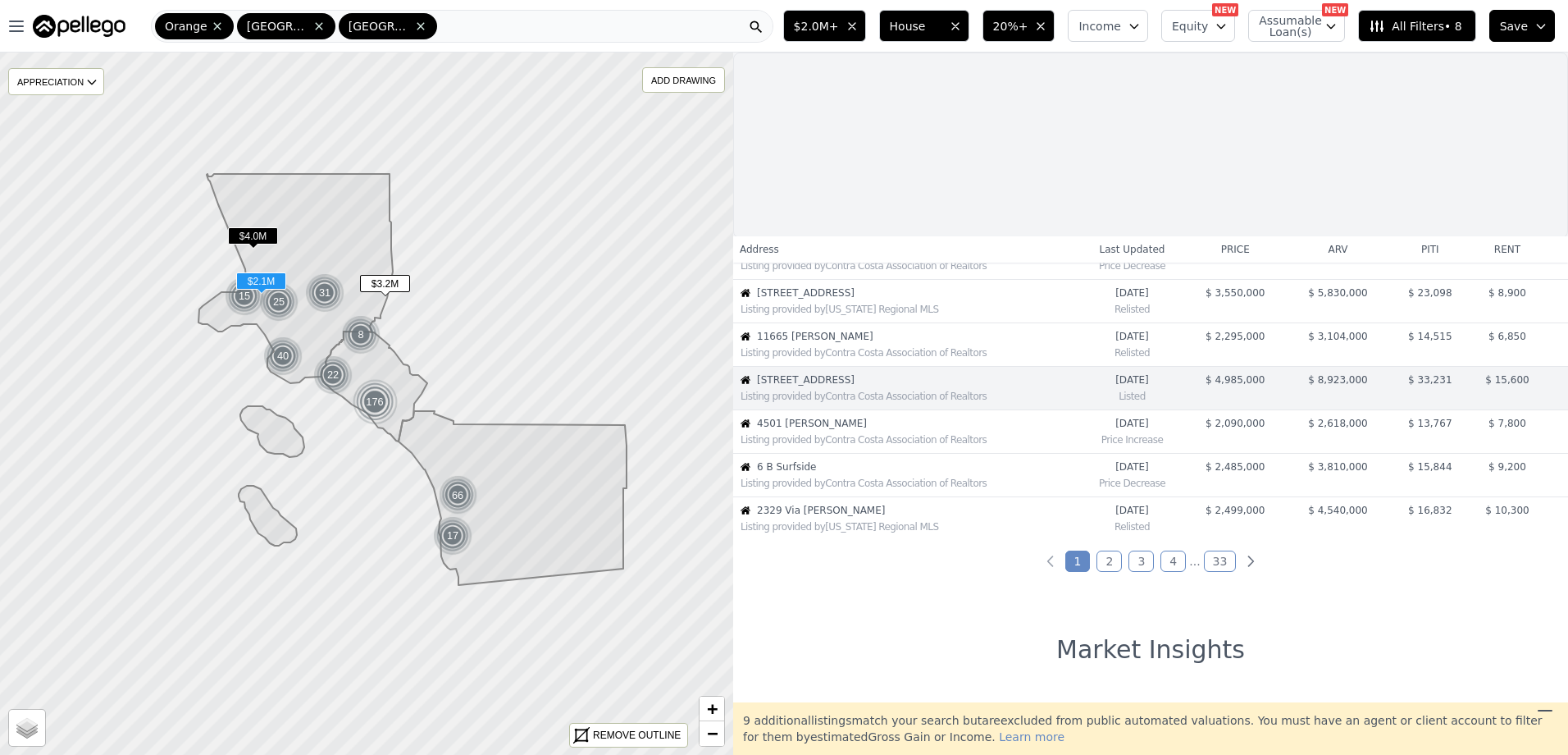
scroll to position [292, 0]
click at [833, 429] on div "Listing provided by Contra Costa Association of Realtors" at bounding box center [906, 435] width 344 height 16
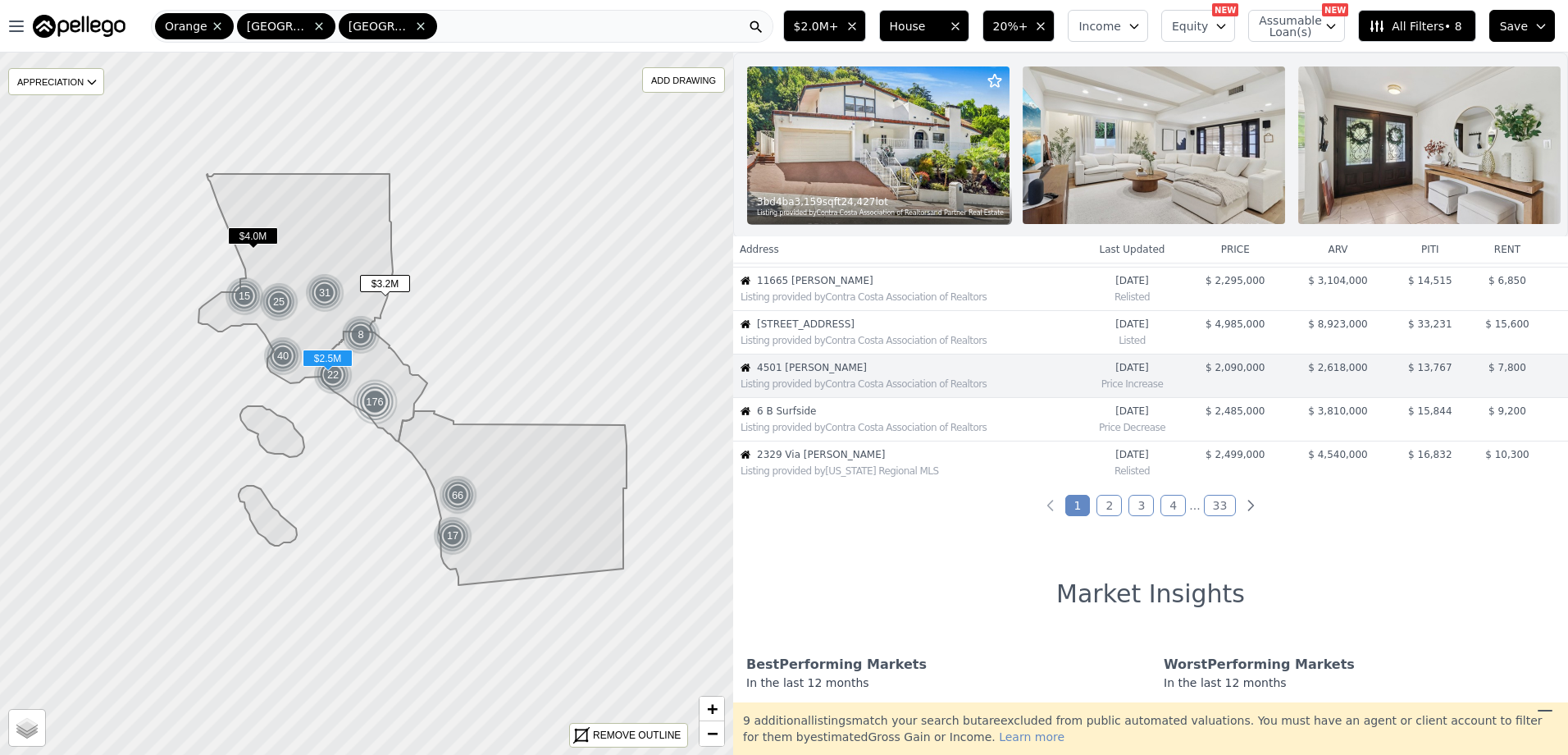
scroll to position [348, 0]
click at [821, 415] on span "6 B Surfside" at bounding box center [917, 408] width 320 height 13
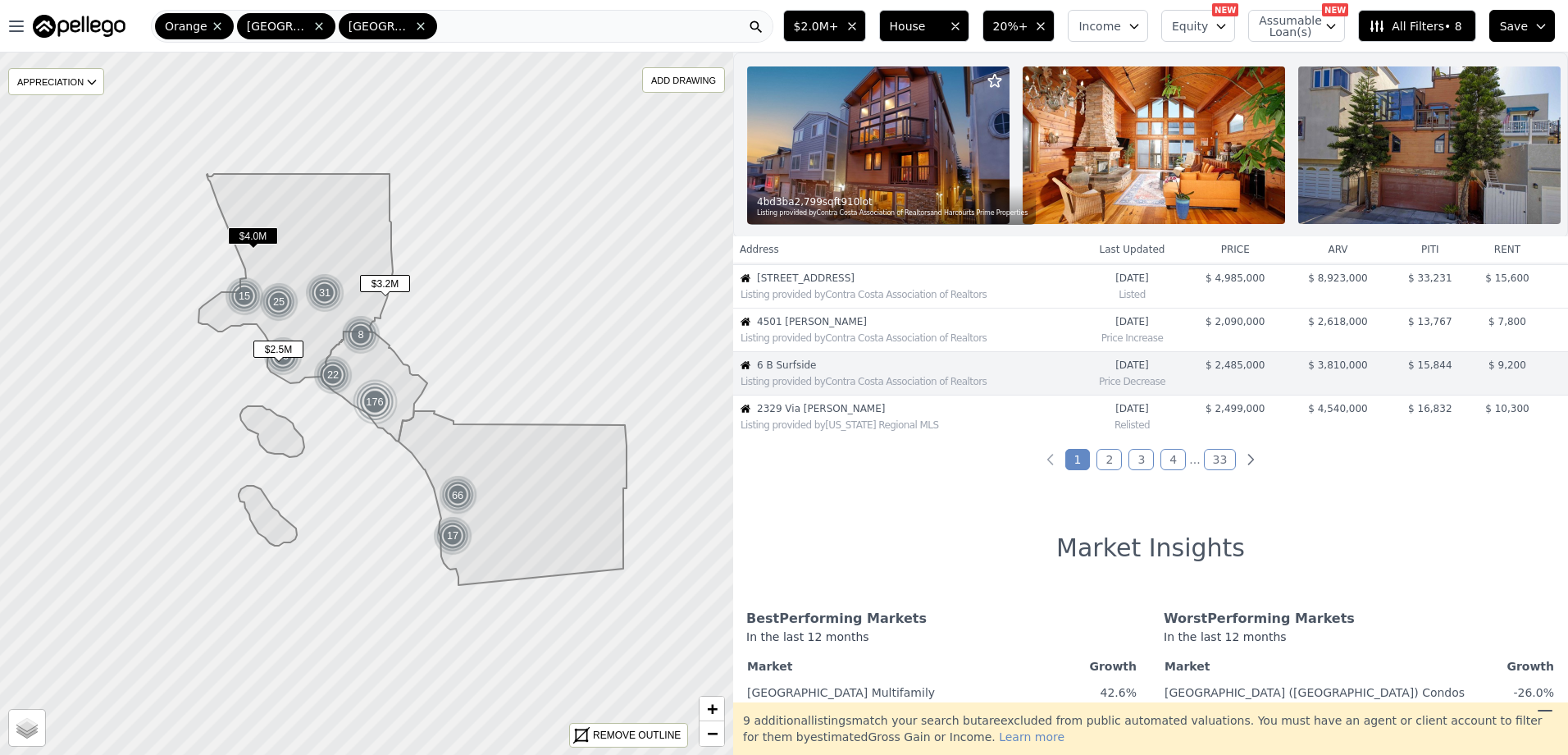
click at [820, 428] on div "Listing provided by [US_STATE] Regional MLS" at bounding box center [906, 422] width 344 height 16
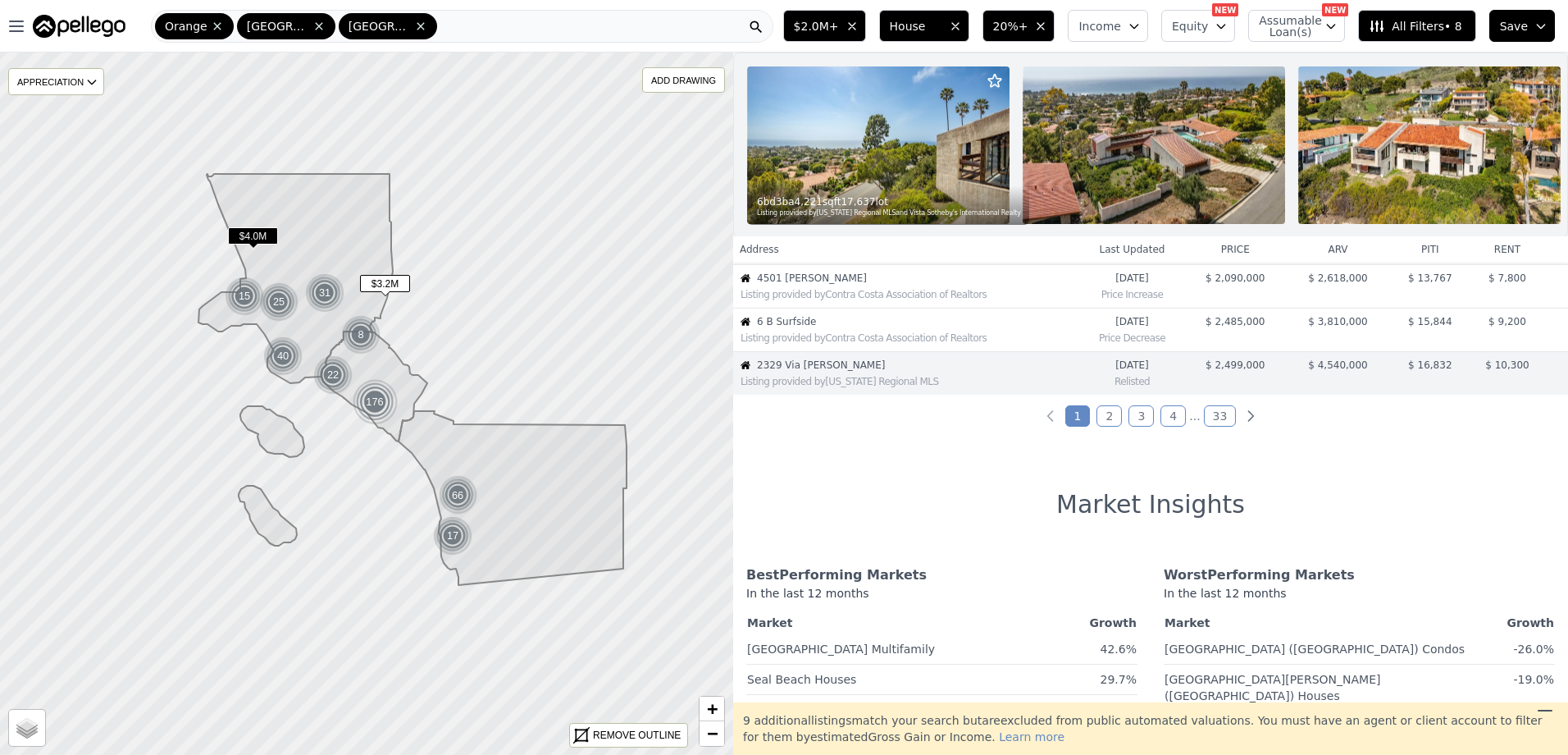
click at [1109, 426] on link "2" at bounding box center [1108, 416] width 25 height 22
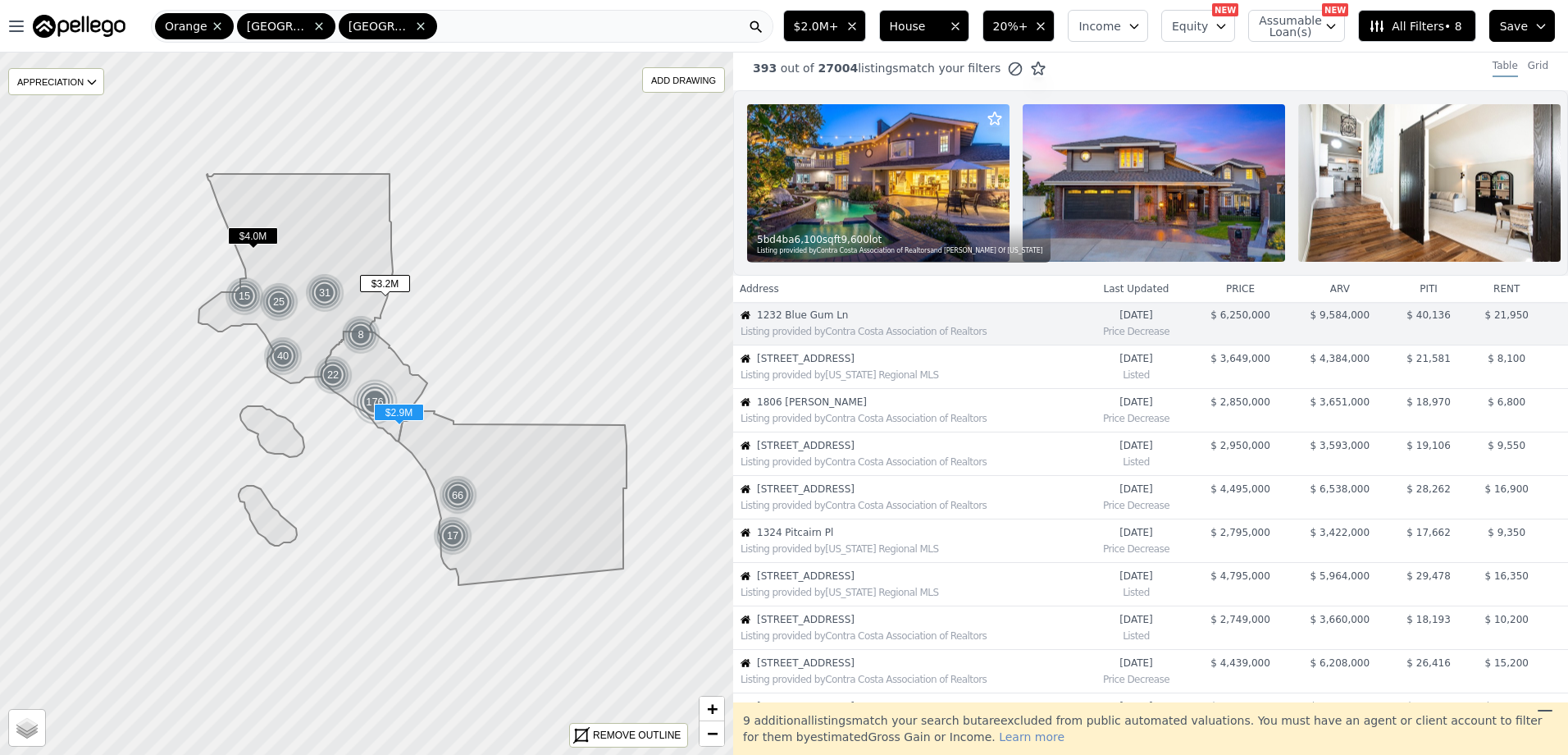
scroll to position [0, 0]
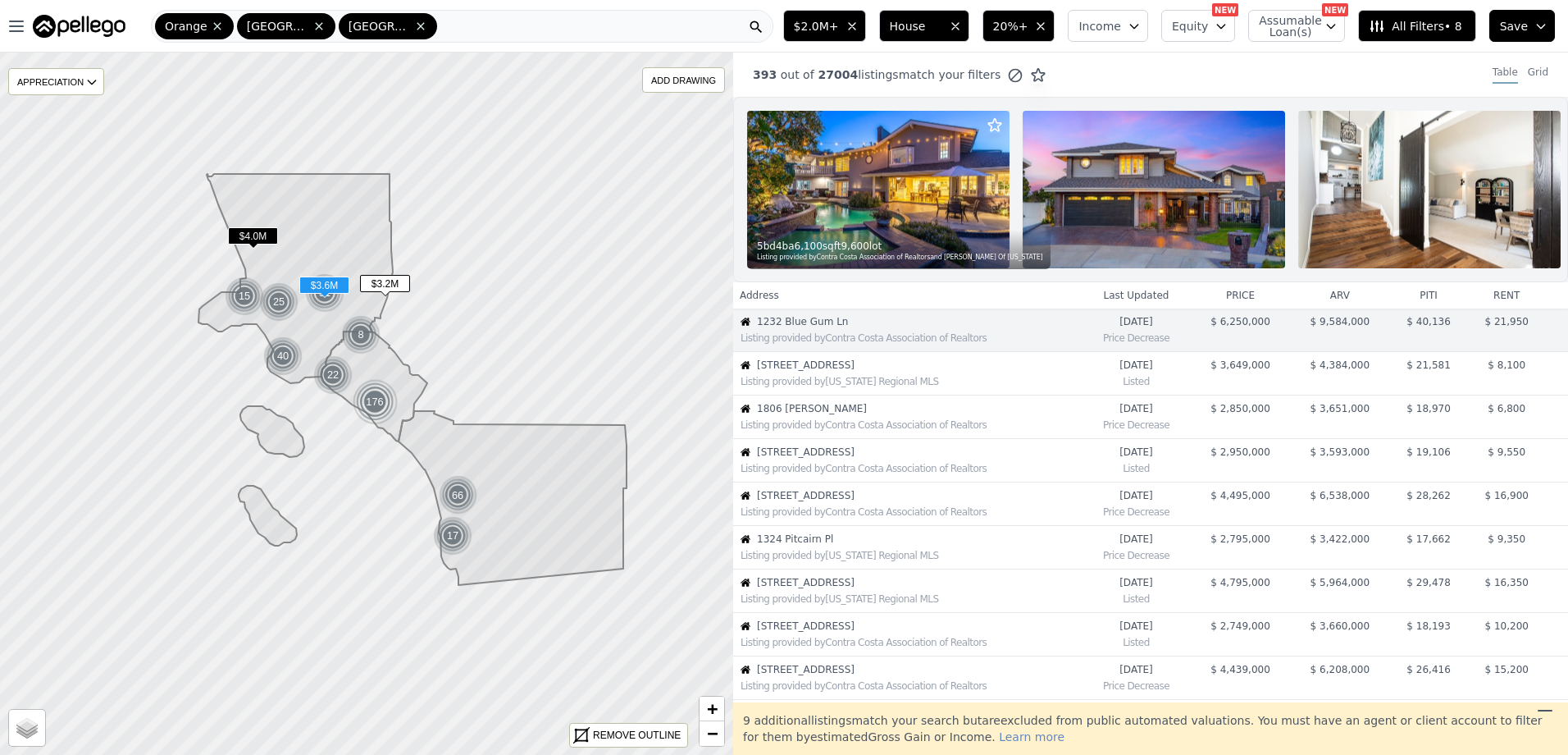
click at [840, 386] on div "Listing provided by [US_STATE] Regional MLS" at bounding box center [907, 379] width 347 height 16
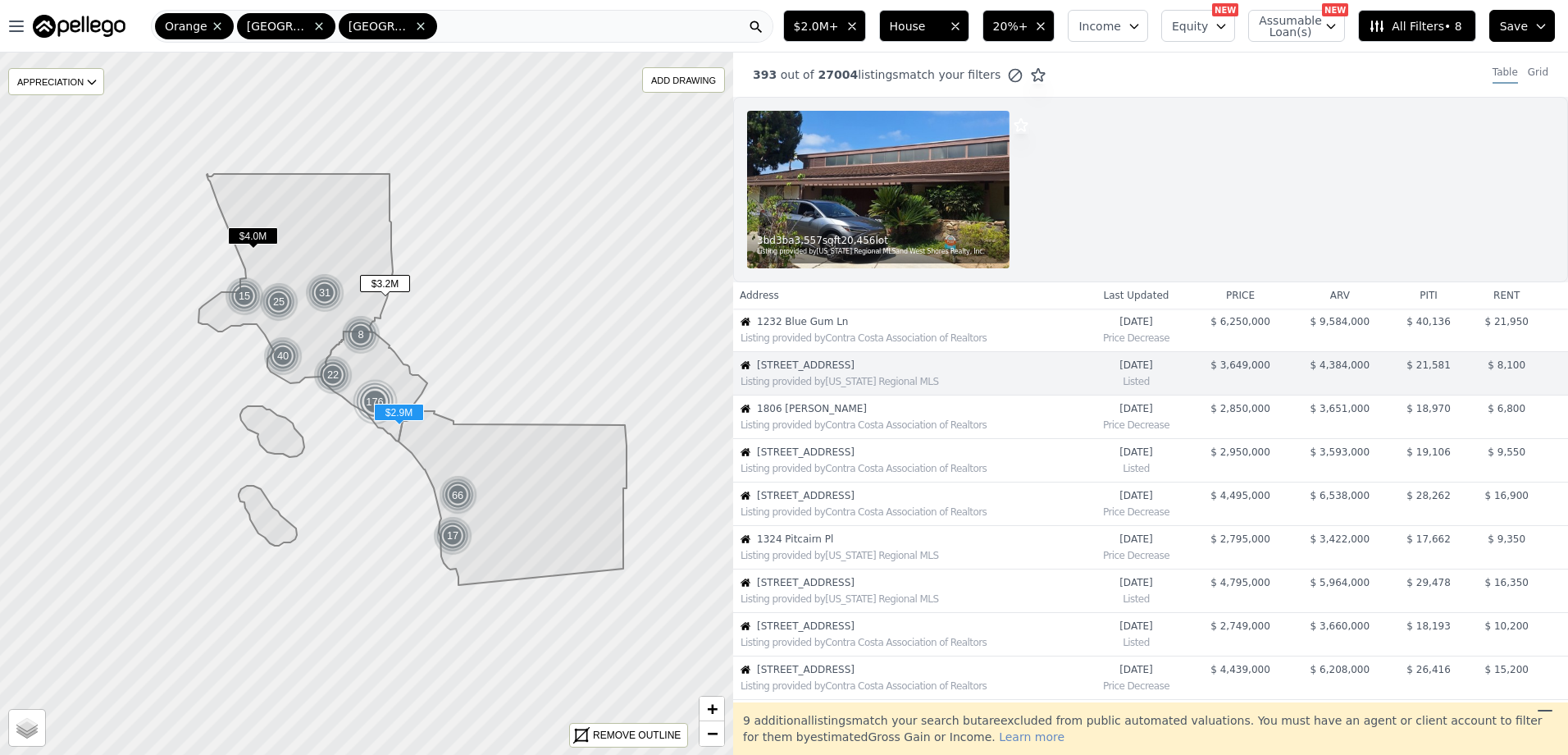
click at [825, 416] on div "Listing provided by Contra Costa Association of Realtors" at bounding box center [907, 422] width 347 height 16
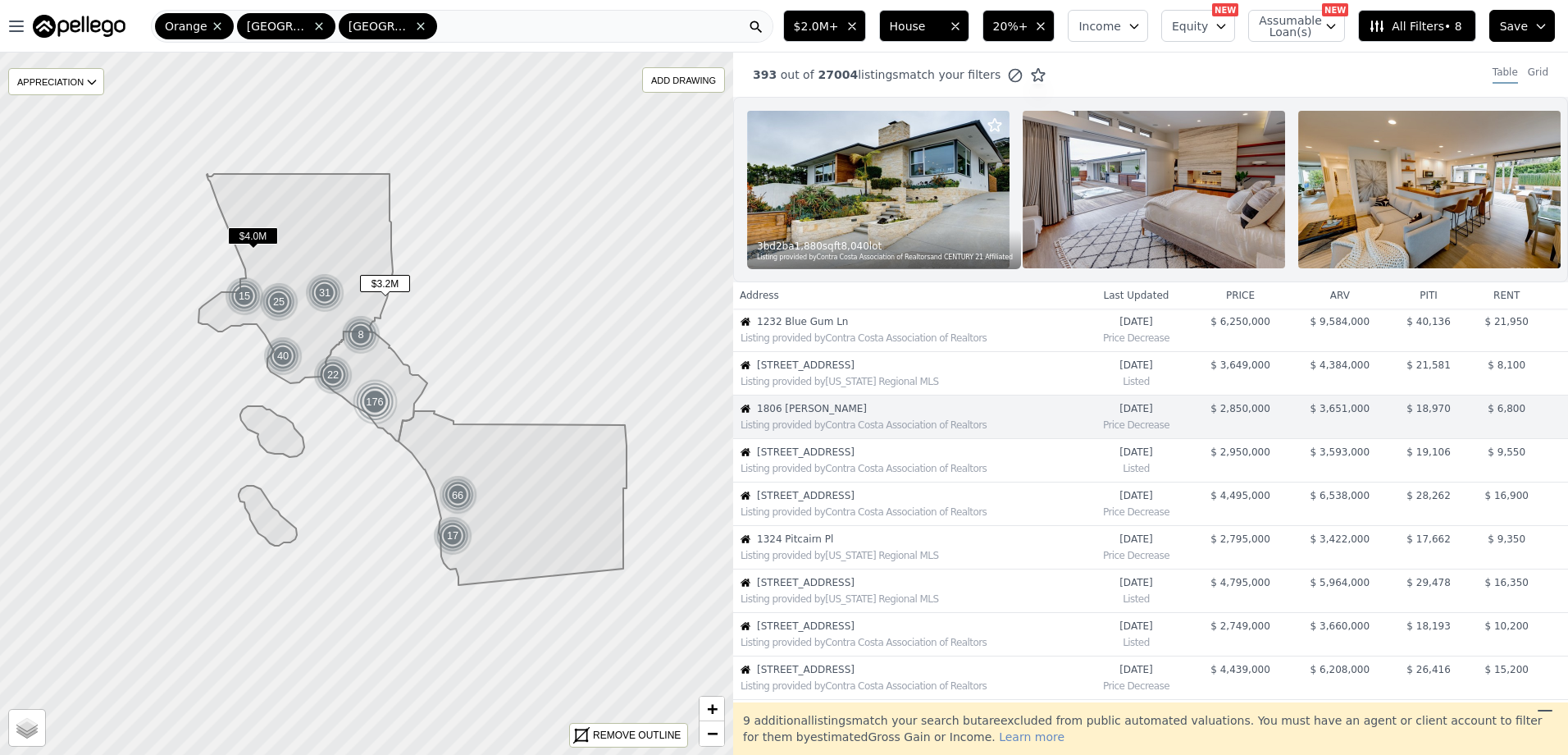
scroll to position [43, 0]
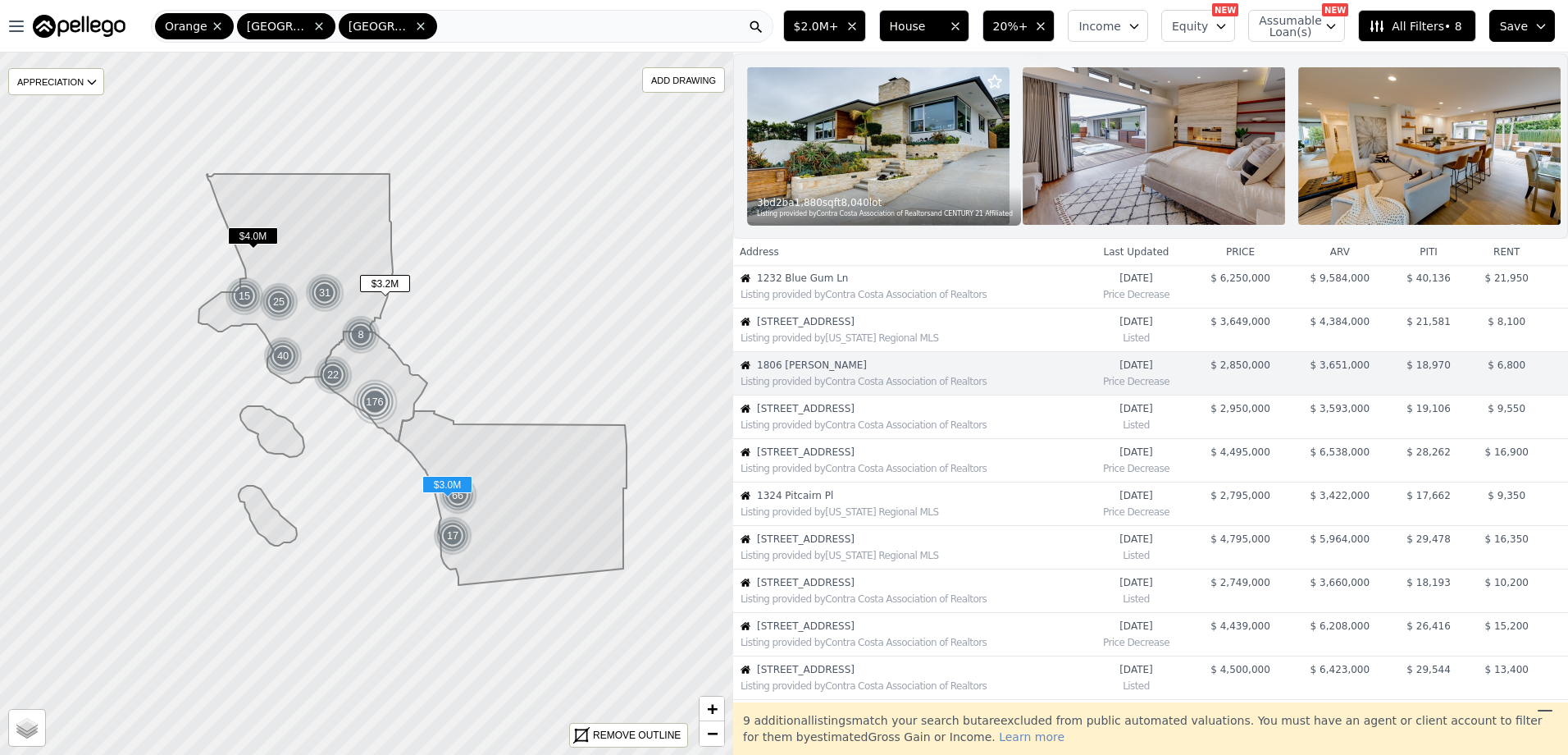
click at [824, 415] on span "[STREET_ADDRESS]" at bounding box center [919, 408] width 324 height 13
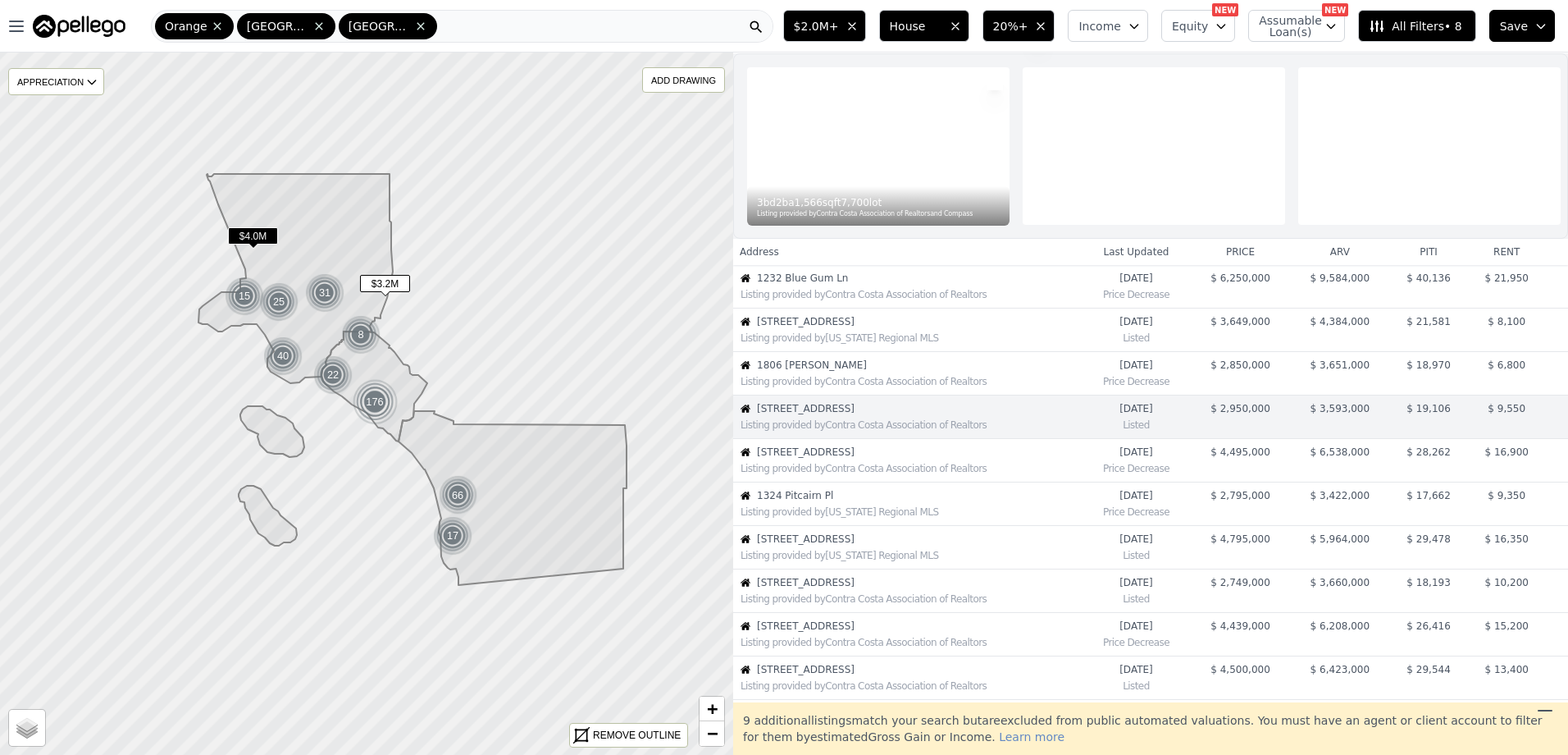
scroll to position [87, 0]
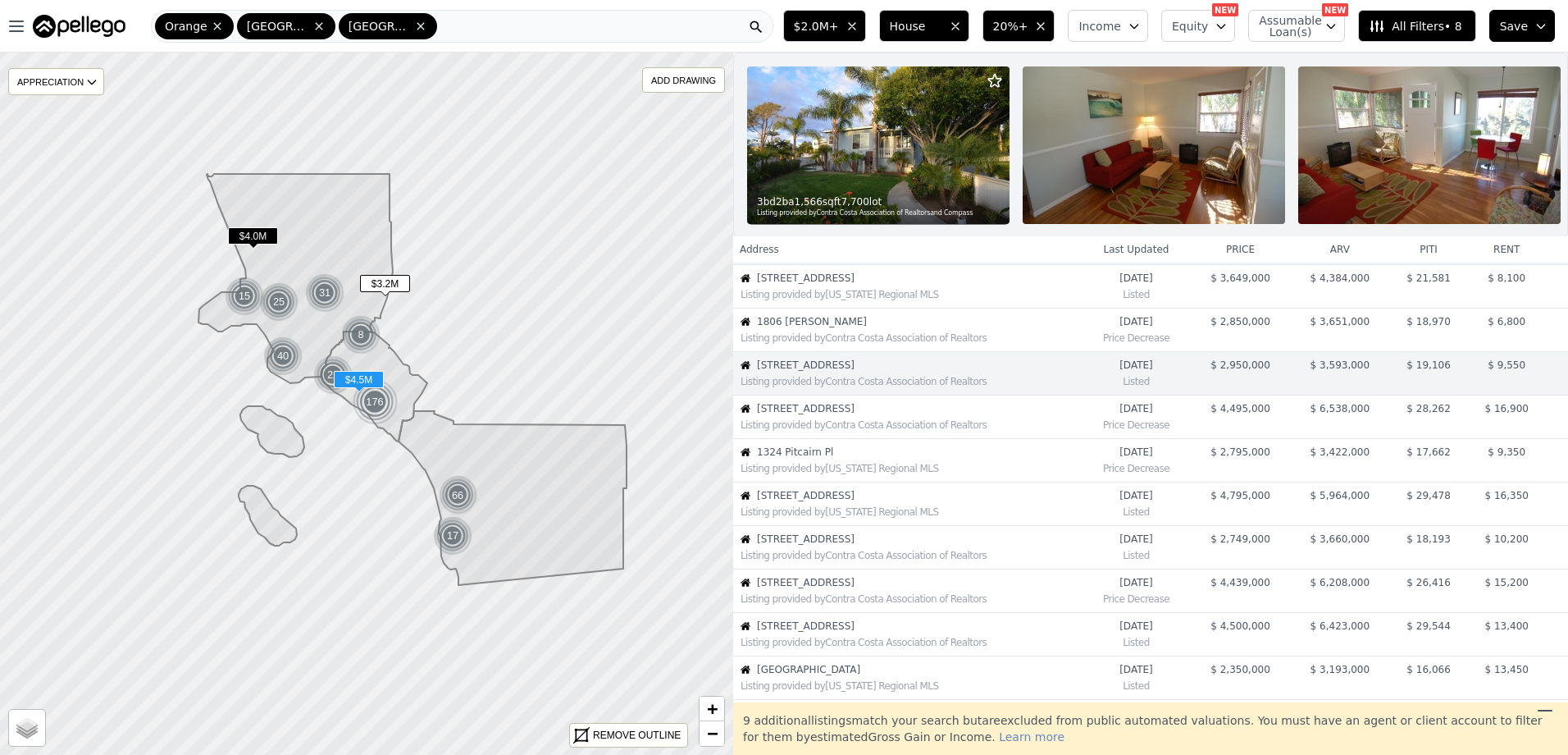
click at [824, 415] on span "[STREET_ADDRESS]" at bounding box center [919, 408] width 324 height 13
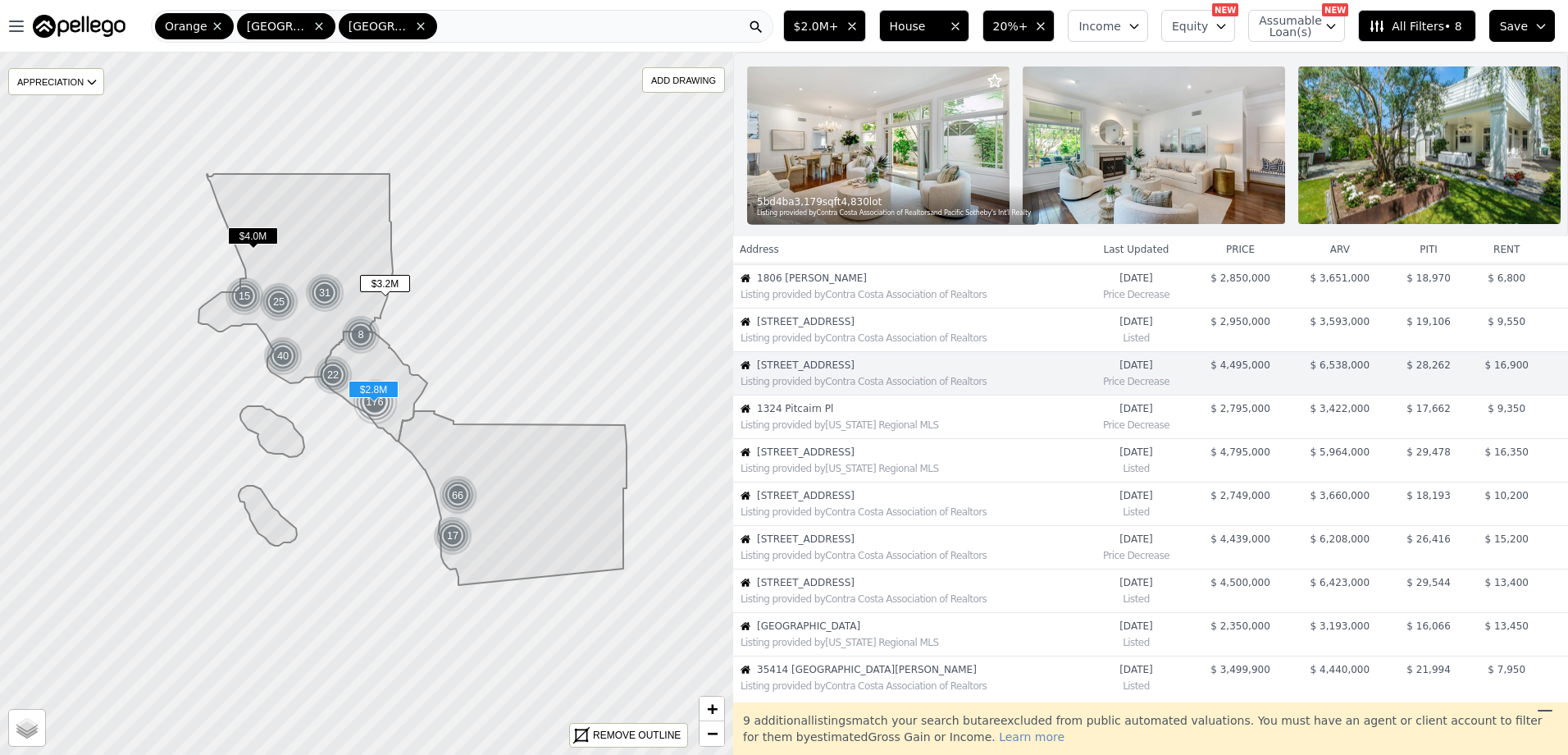
click at [824, 415] on span "1324 Pitcairn Pl" at bounding box center [919, 408] width 324 height 13
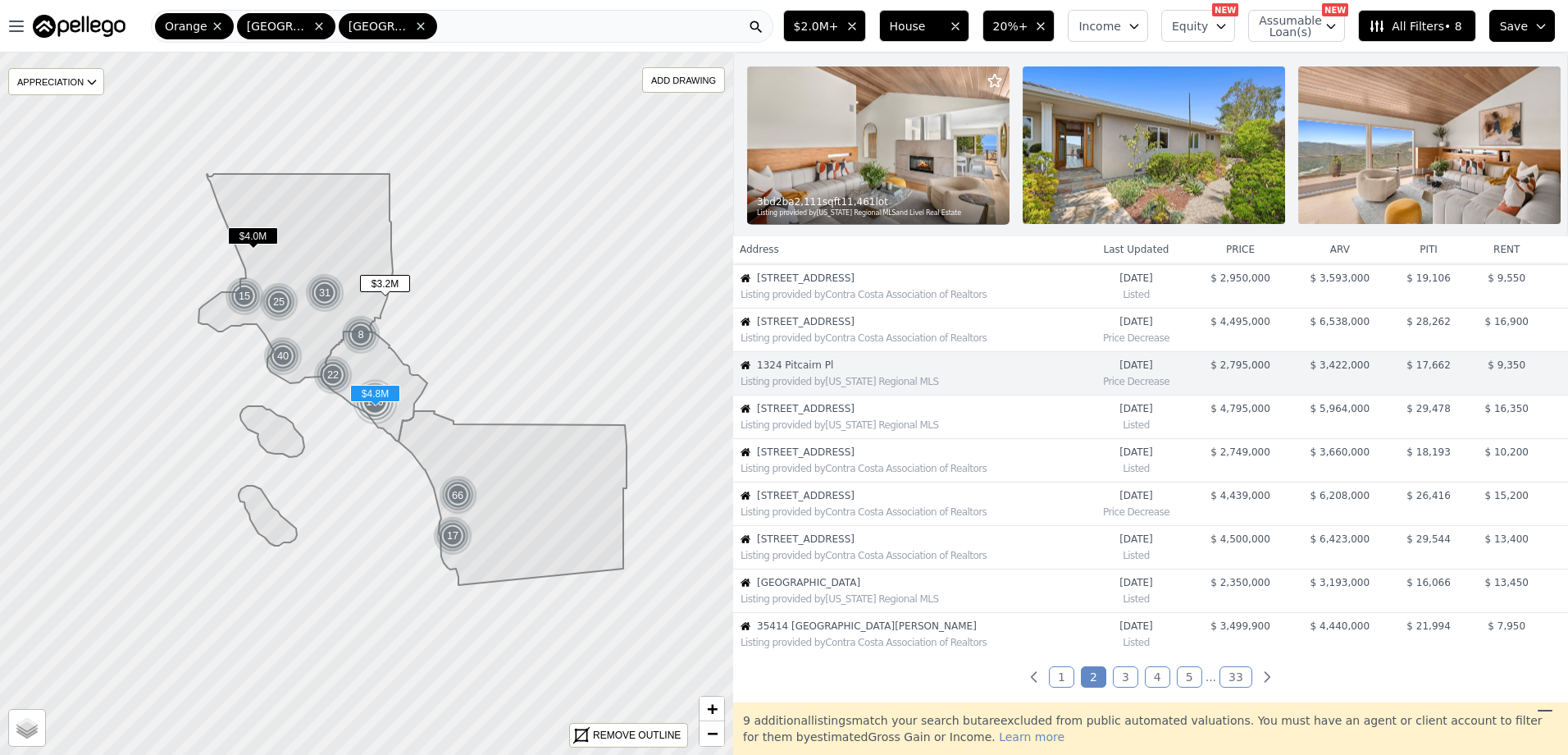
click at [824, 415] on span "[STREET_ADDRESS]" at bounding box center [919, 408] width 324 height 13
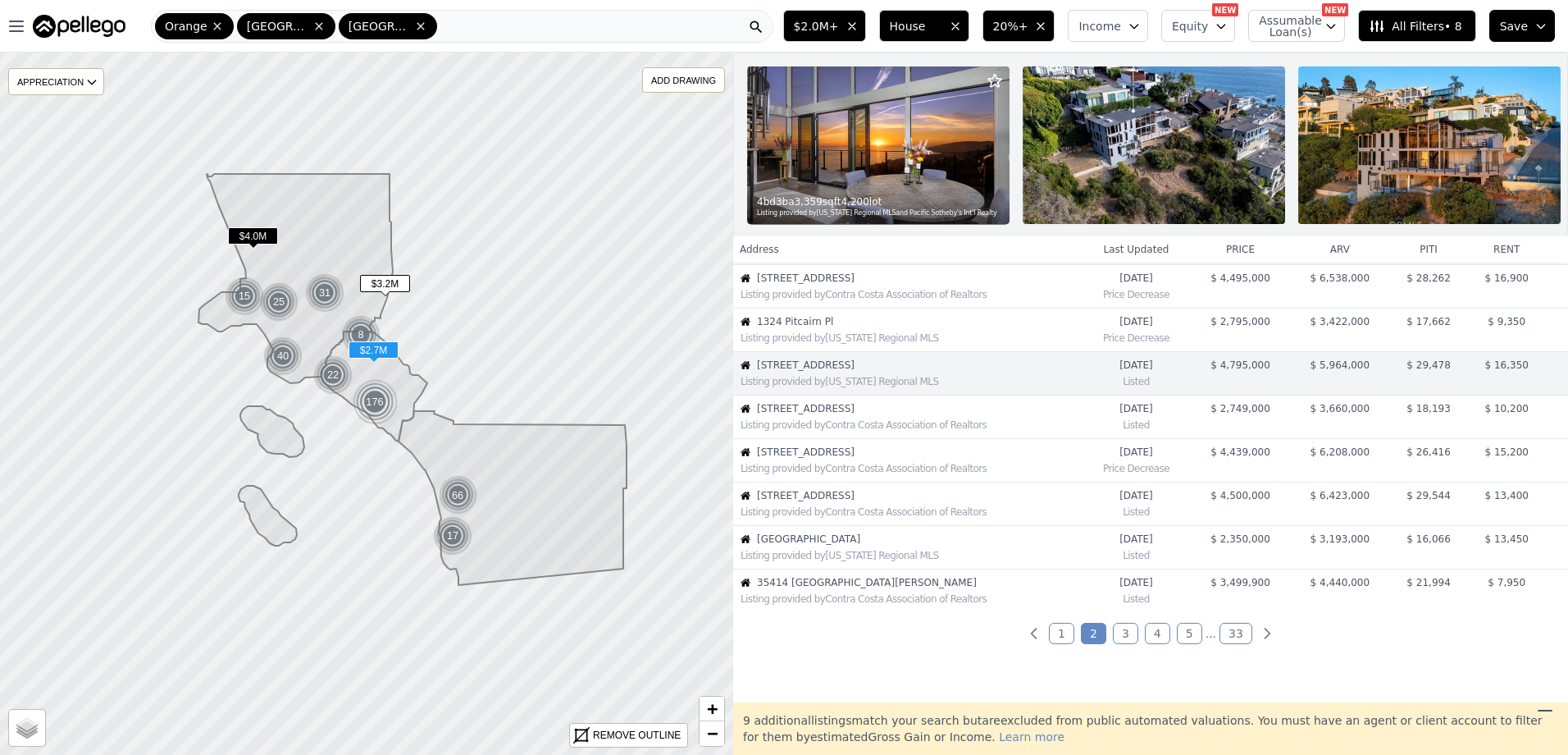
click at [824, 415] on span "[STREET_ADDRESS]" at bounding box center [919, 408] width 324 height 13
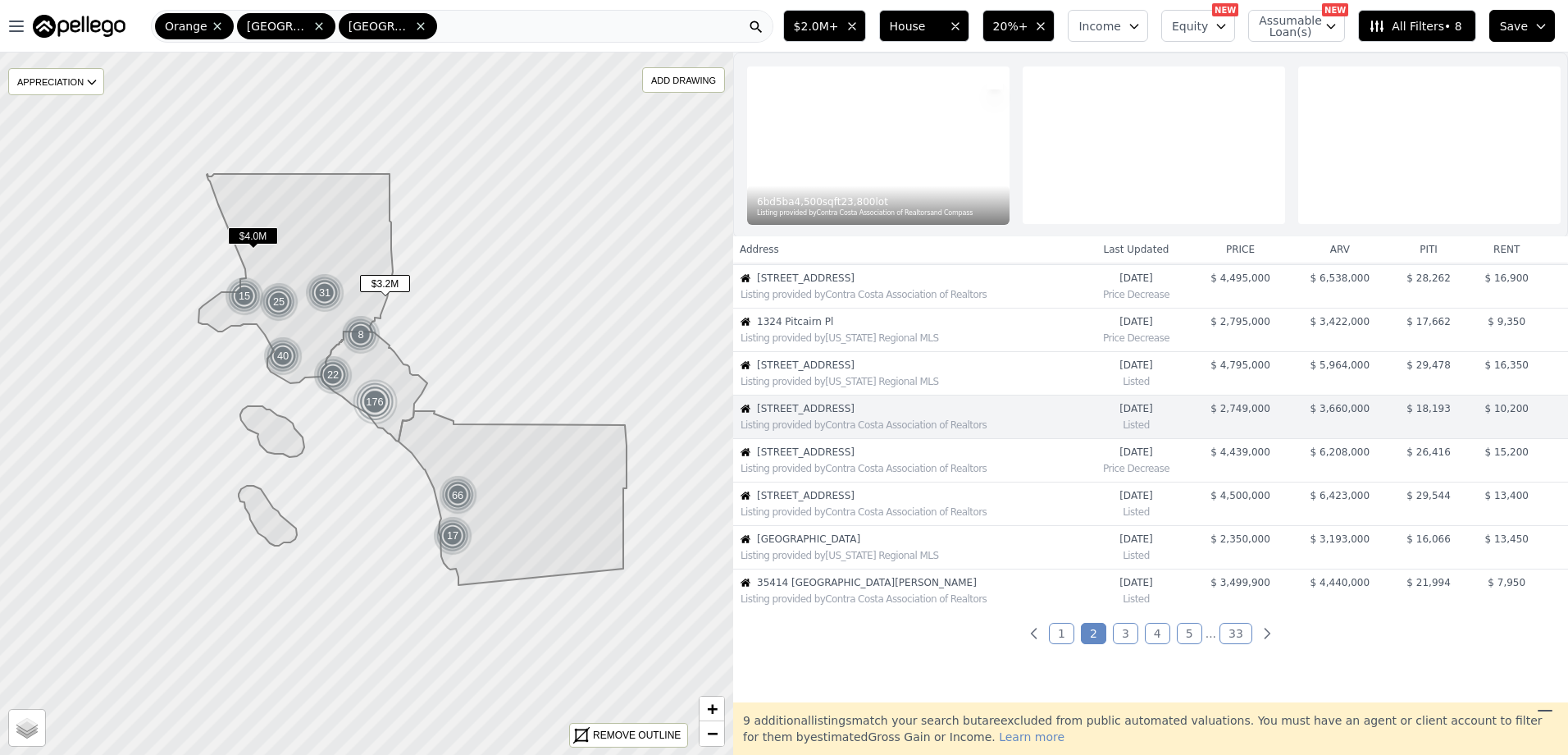
scroll to position [261, 0]
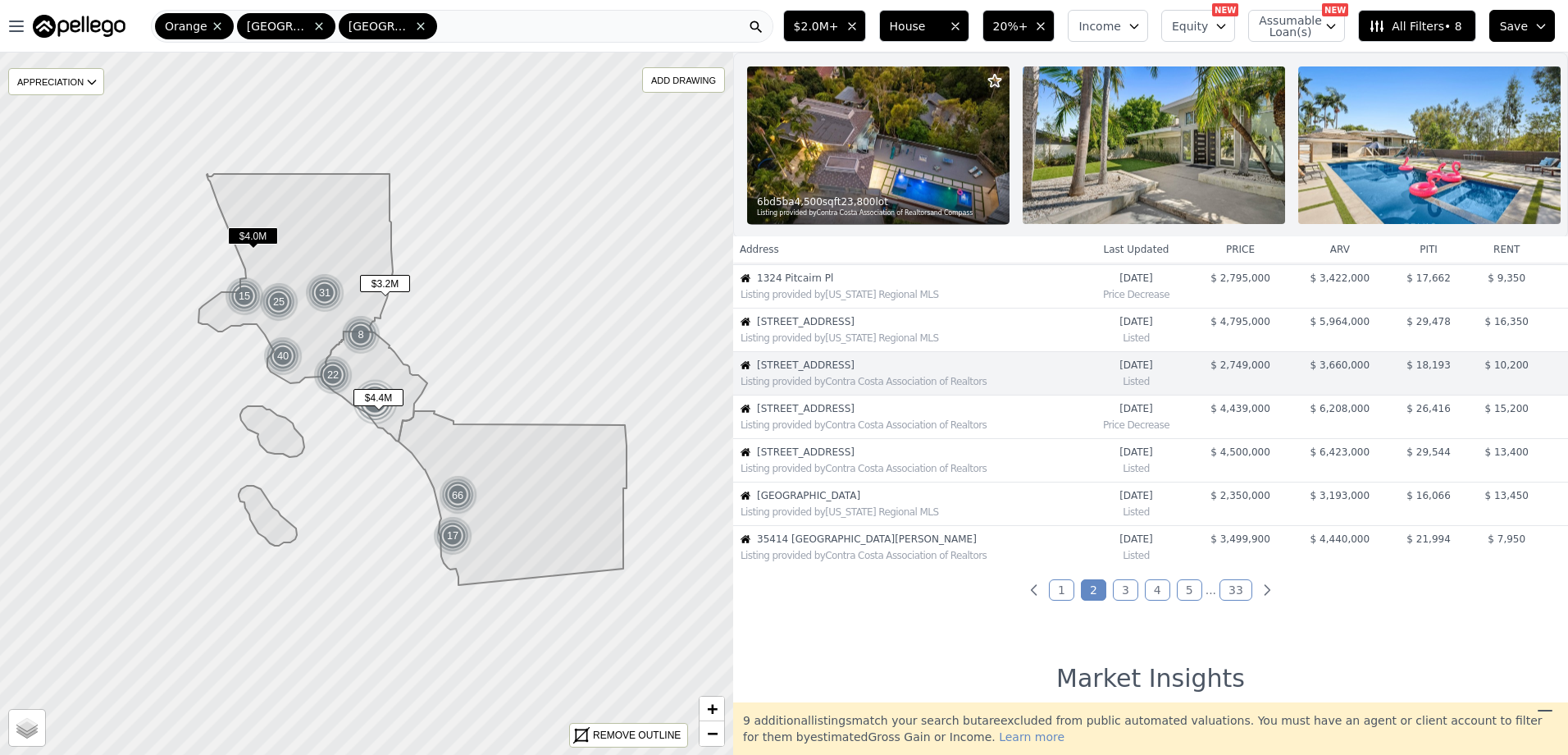
click at [824, 415] on span "[STREET_ADDRESS]" at bounding box center [919, 408] width 324 height 13
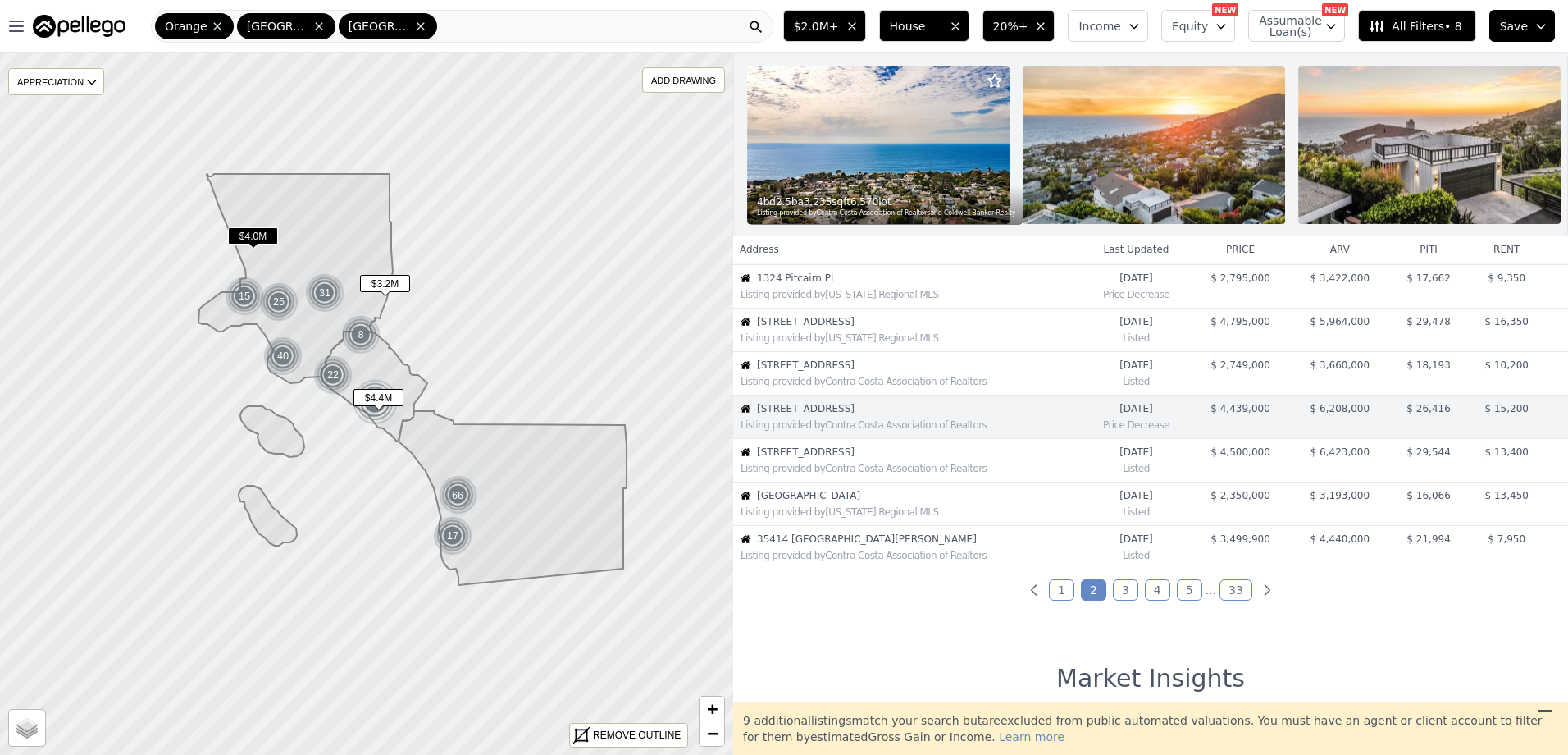
scroll to position [304, 0]
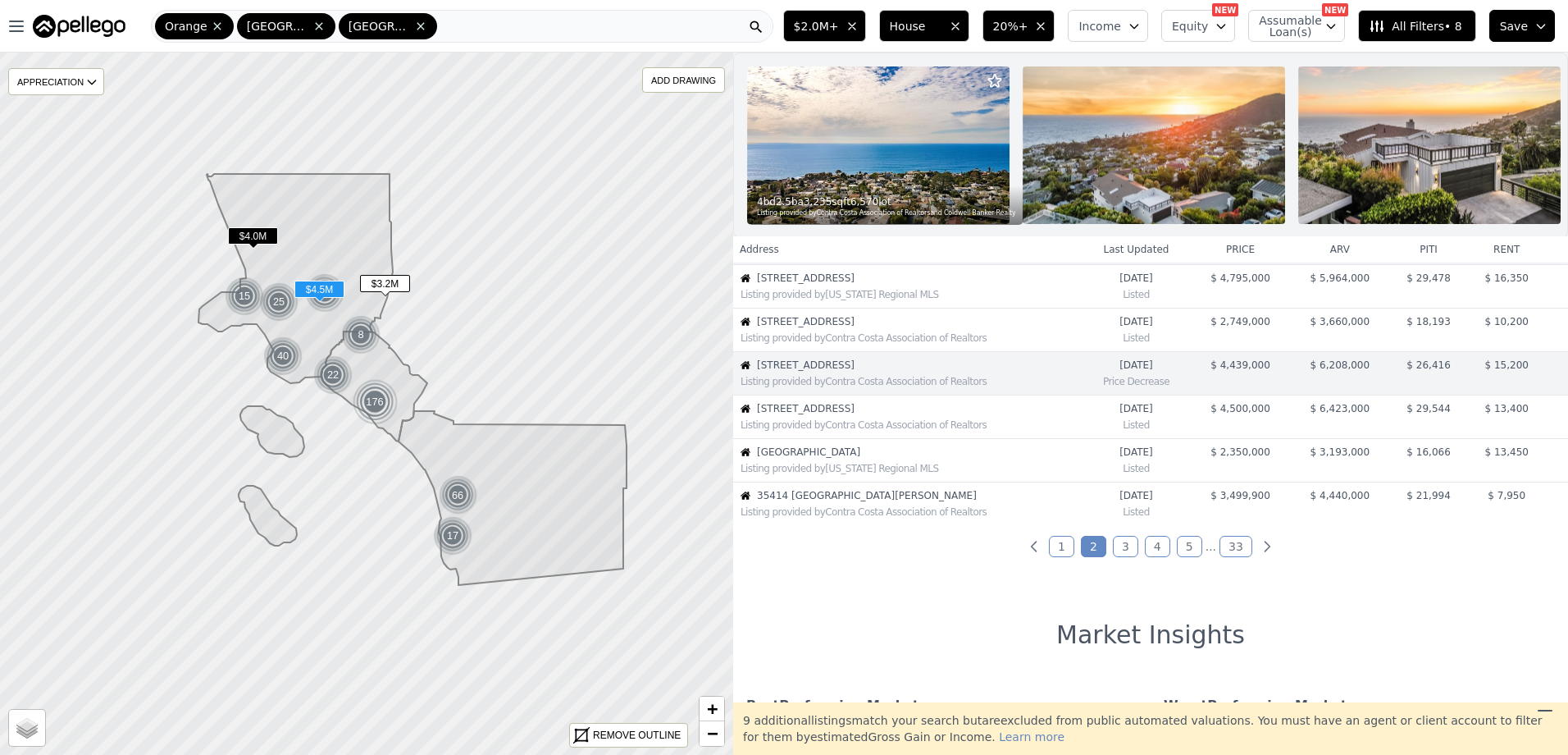
click at [824, 415] on span "[STREET_ADDRESS]" at bounding box center [919, 408] width 324 height 13
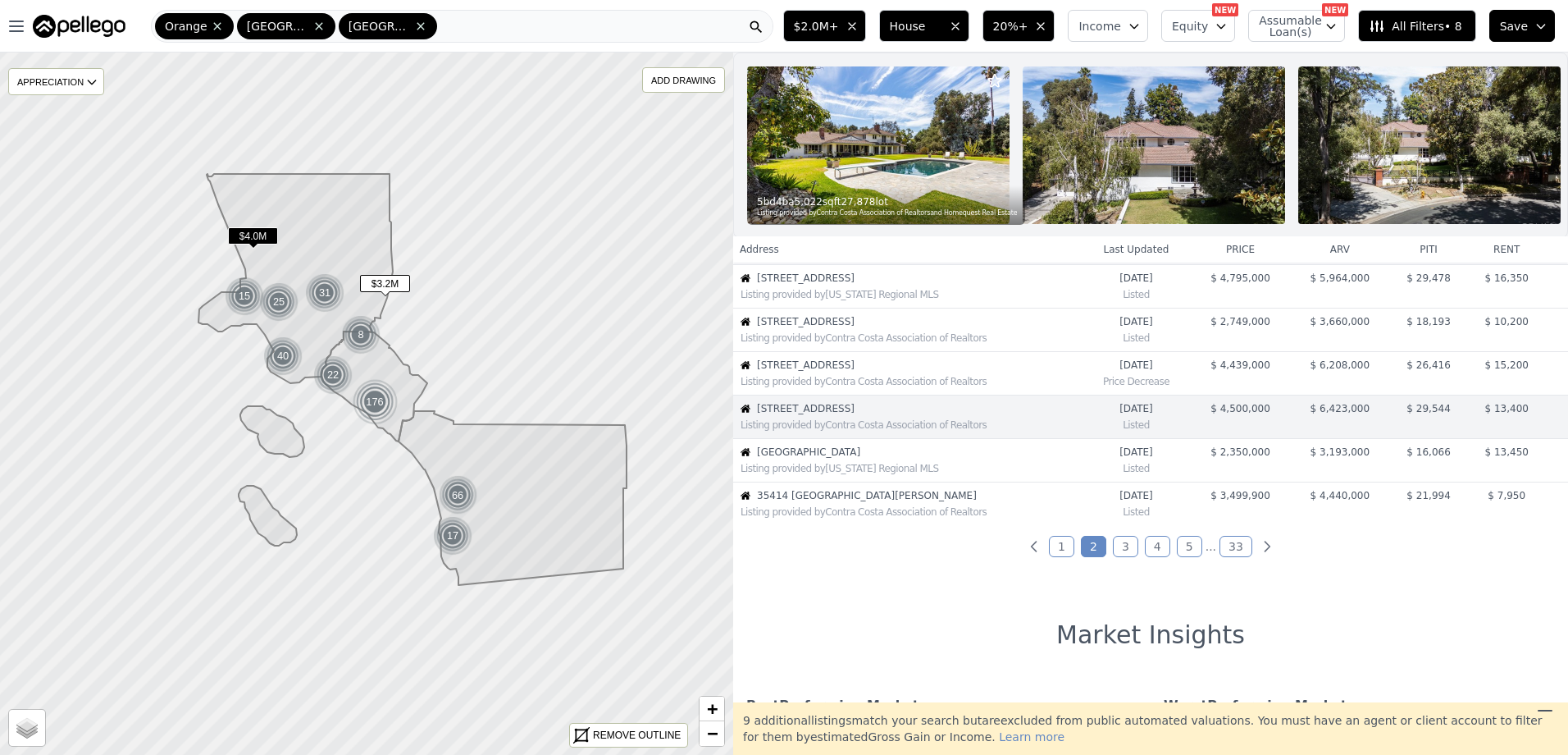
scroll to position [348, 0]
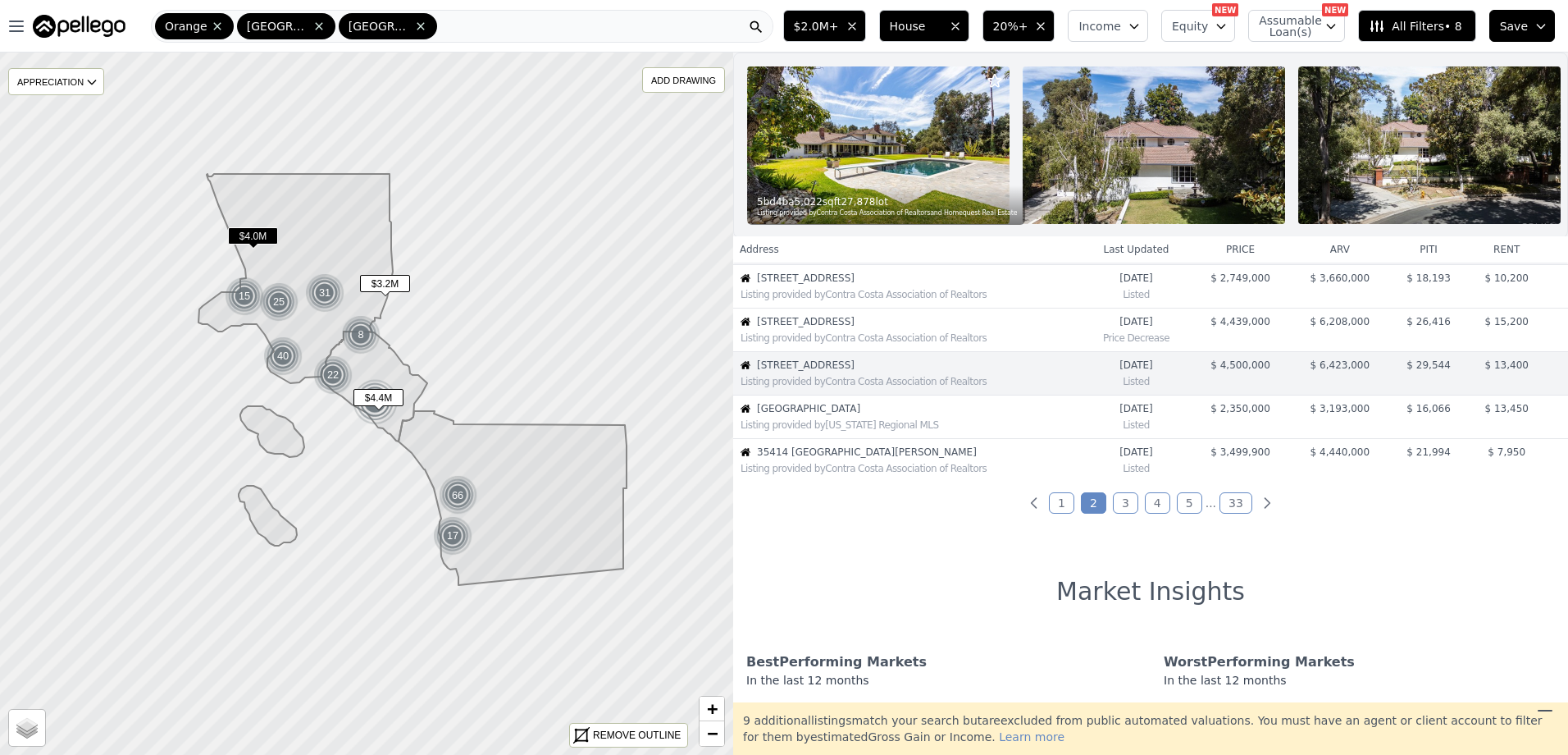
click at [829, 328] on span "[STREET_ADDRESS]" at bounding box center [919, 321] width 324 height 13
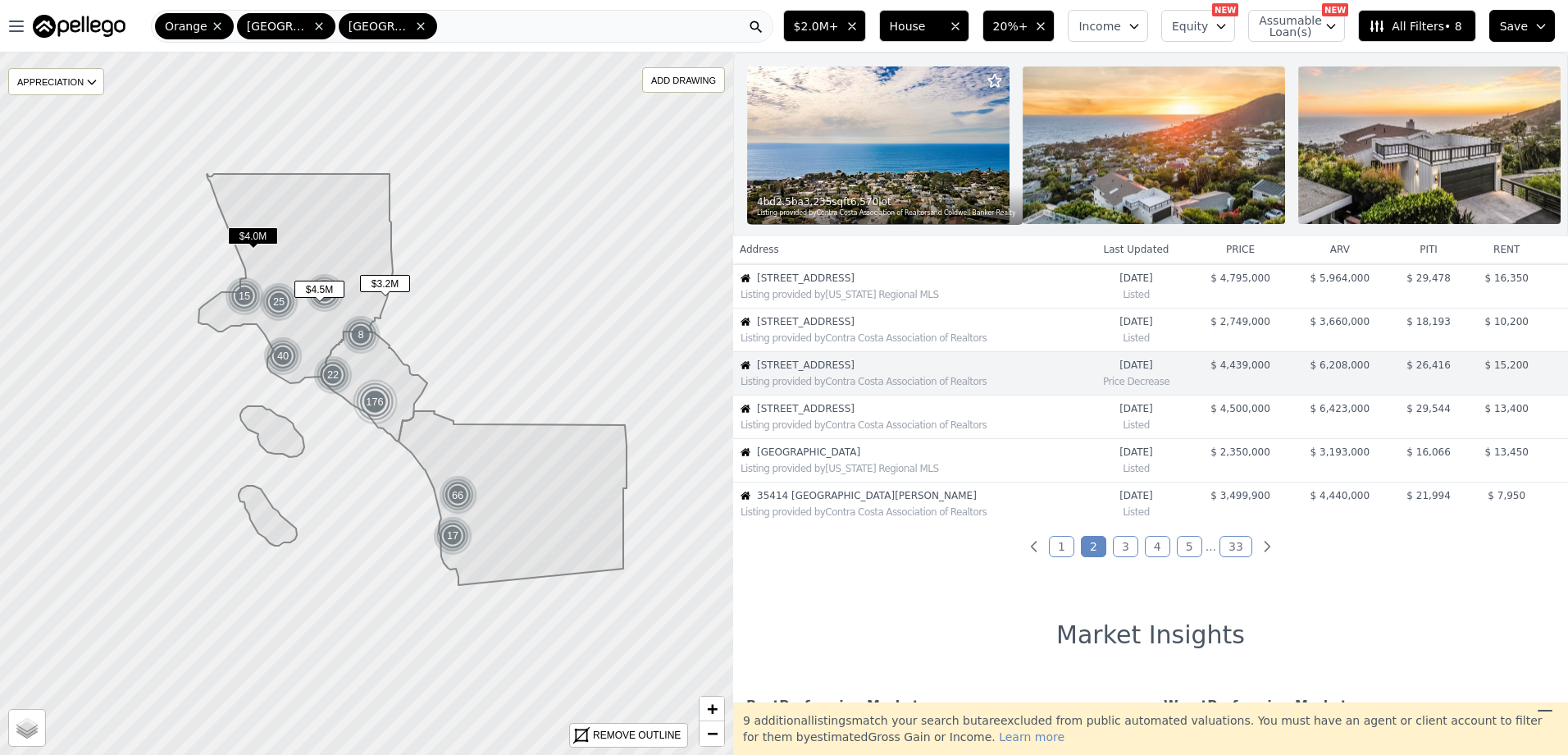
click at [816, 415] on span "[STREET_ADDRESS]" at bounding box center [919, 408] width 324 height 13
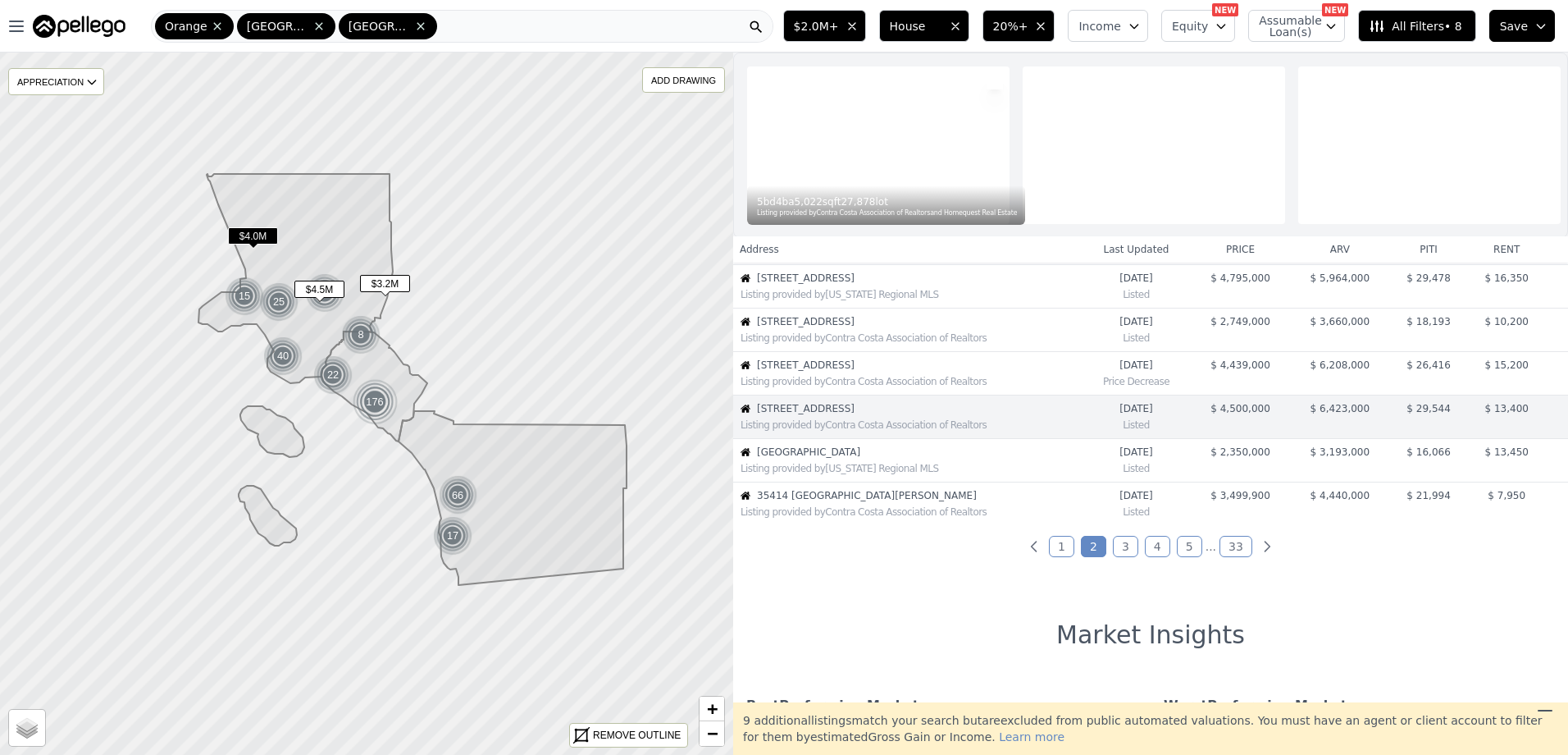
scroll to position [348, 0]
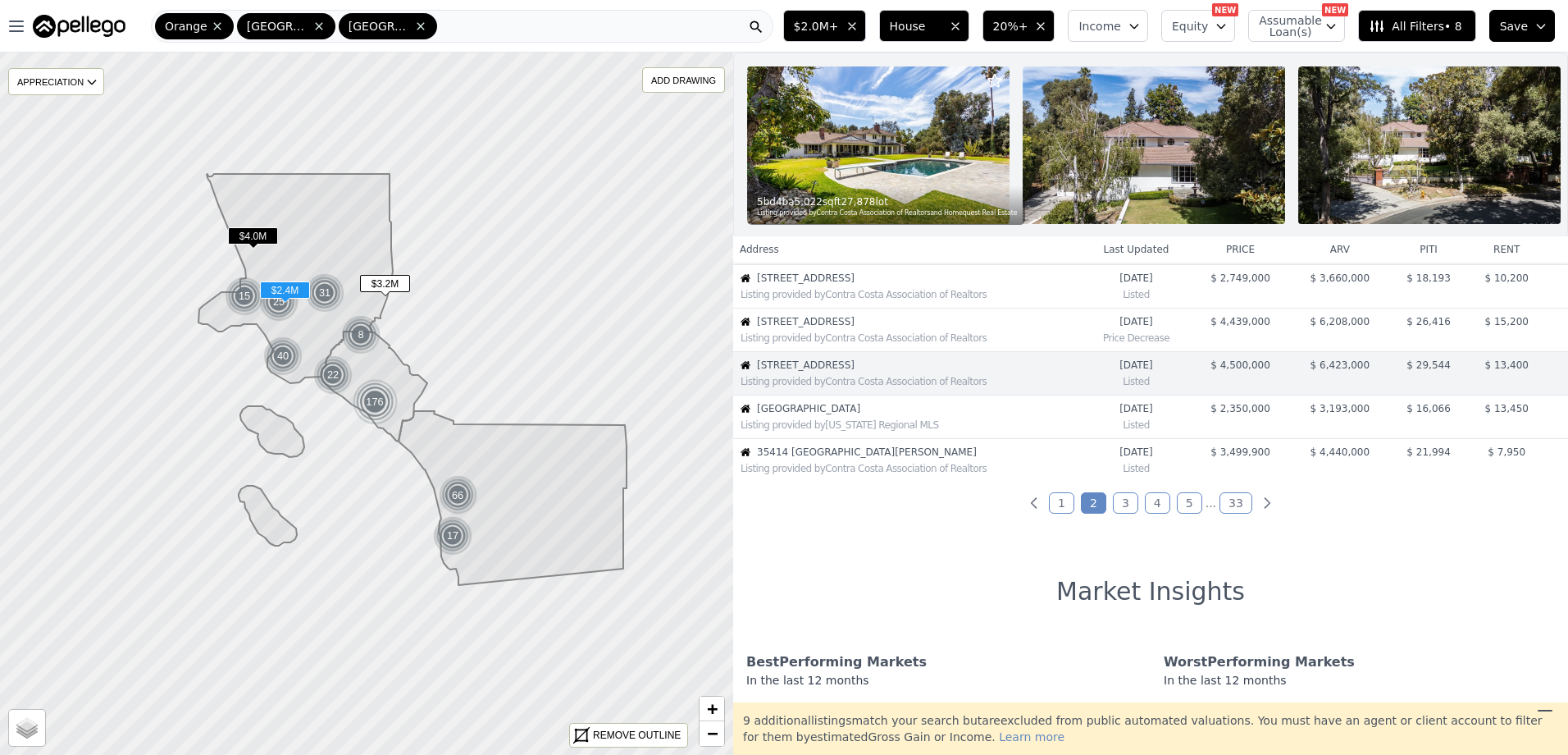
click at [854, 415] on span "[GEOGRAPHIC_DATA]" at bounding box center [919, 408] width 324 height 13
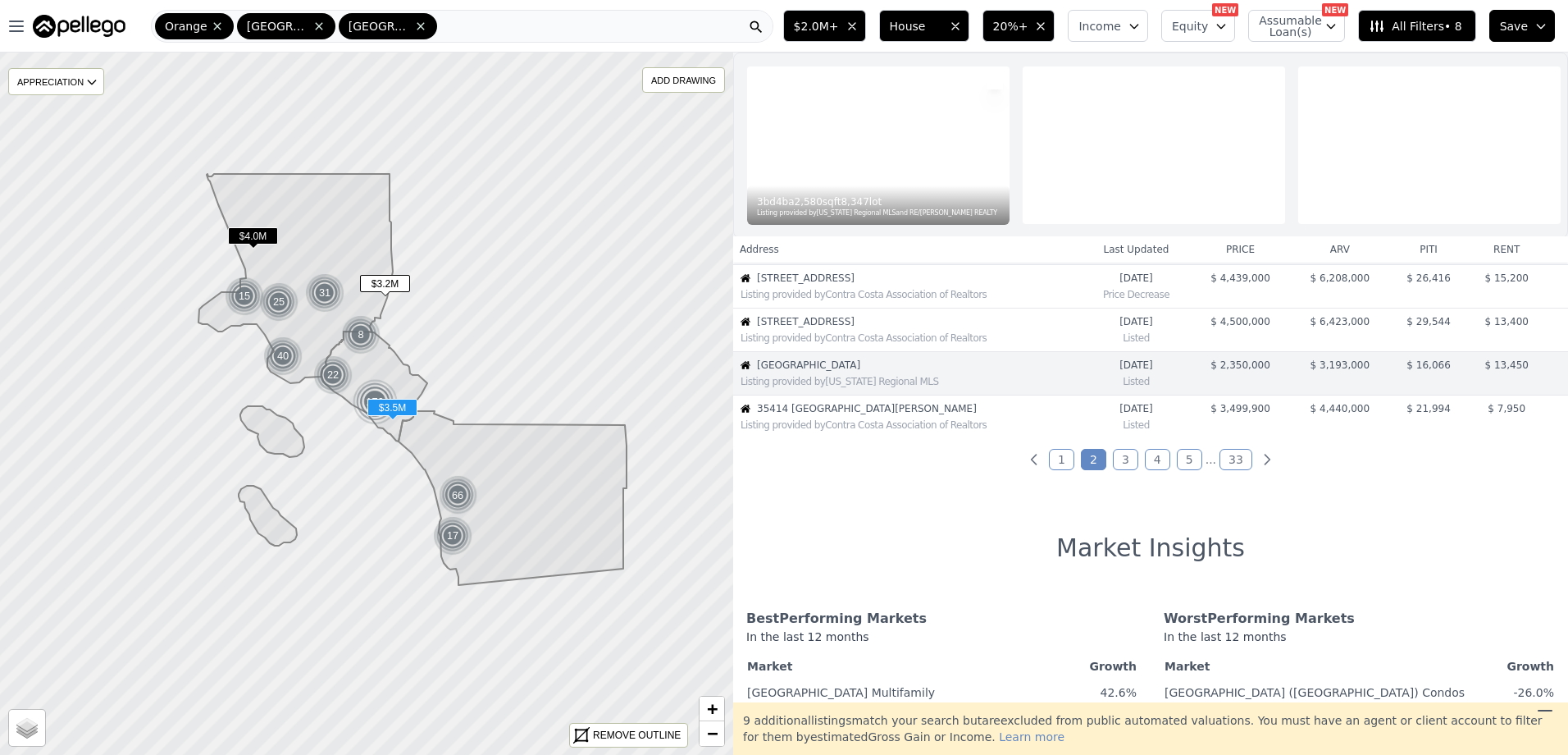
click at [835, 415] on span "35414 [GEOGRAPHIC_DATA][PERSON_NAME]" at bounding box center [919, 408] width 324 height 13
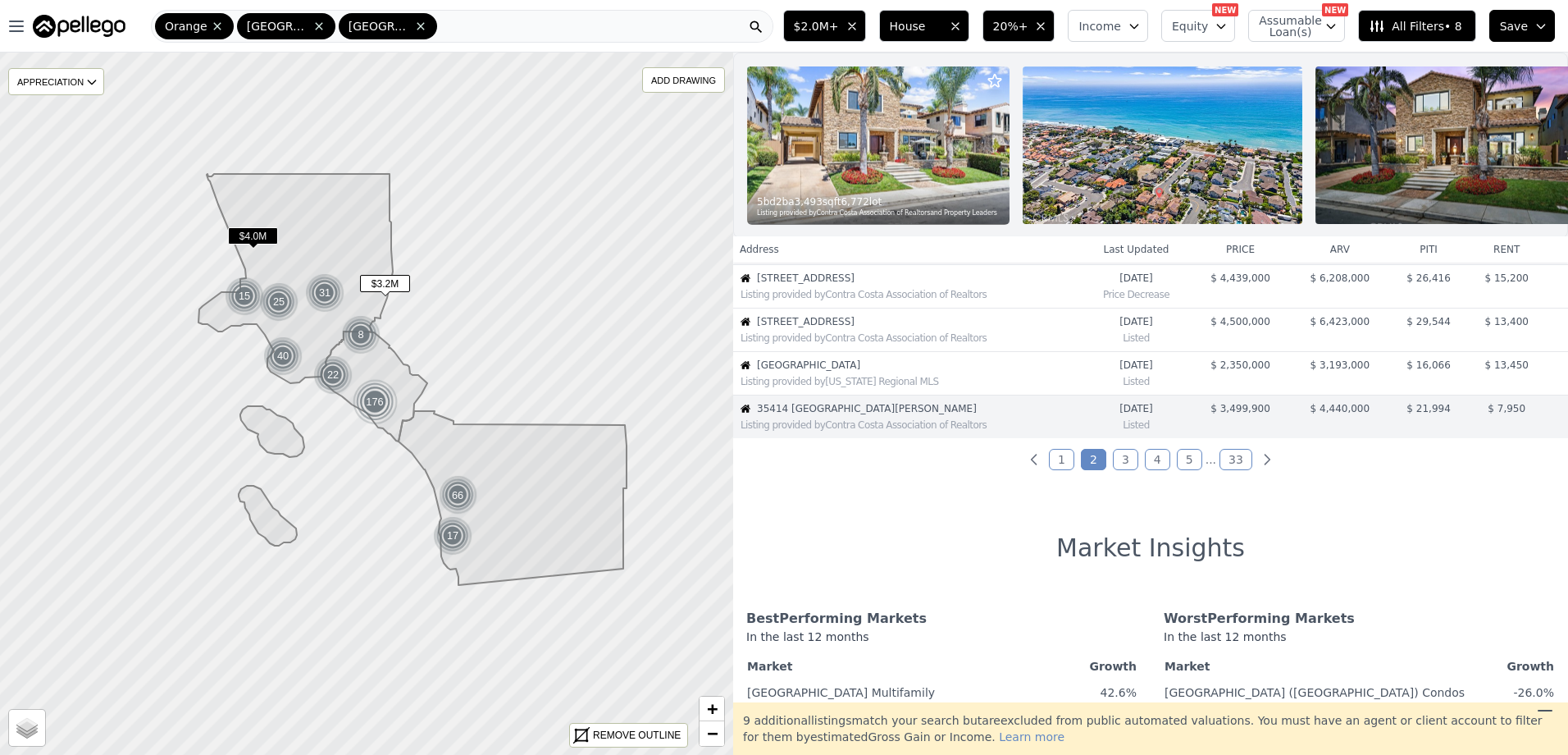
scroll to position [435, 0]
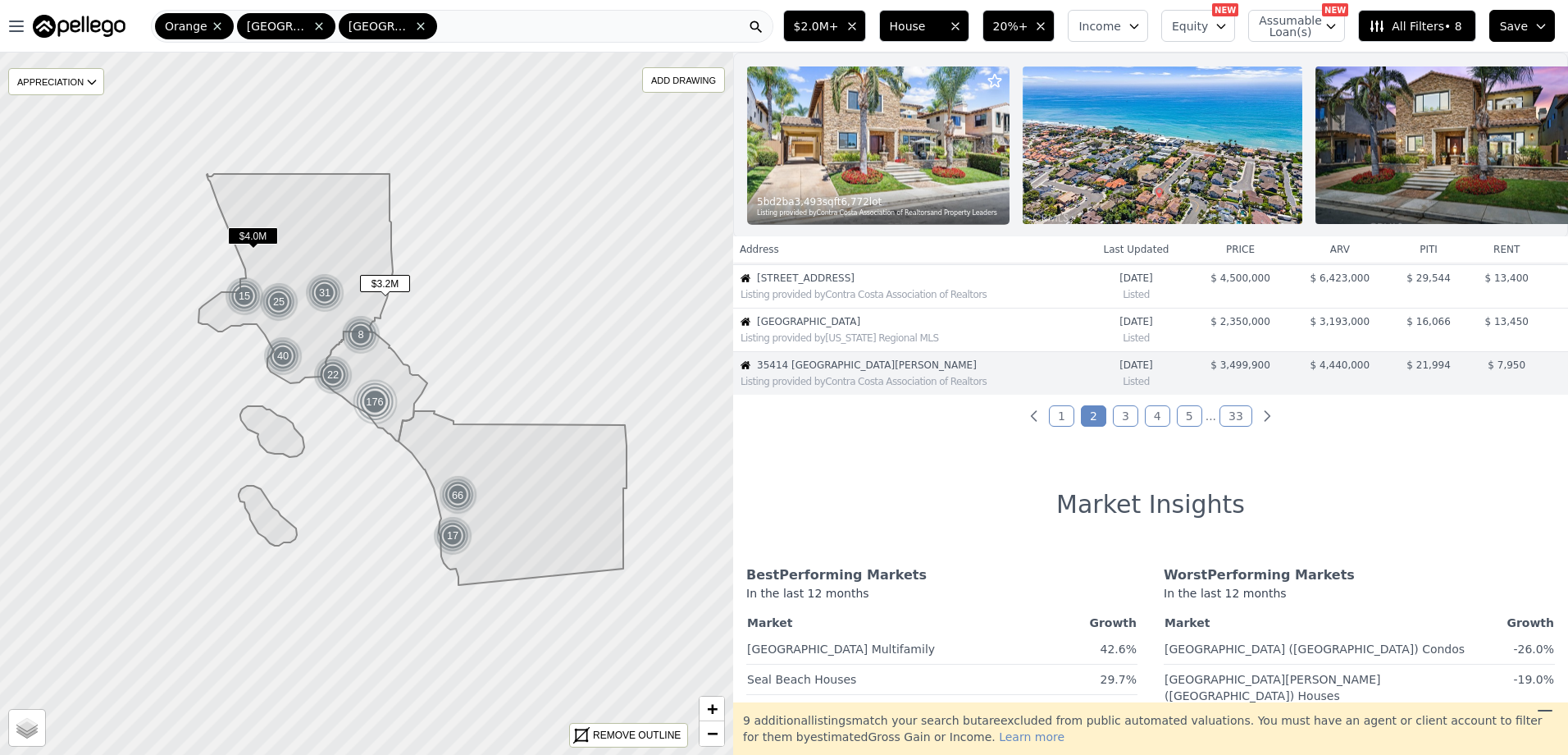
click at [1121, 426] on link "3" at bounding box center [1125, 416] width 25 height 22
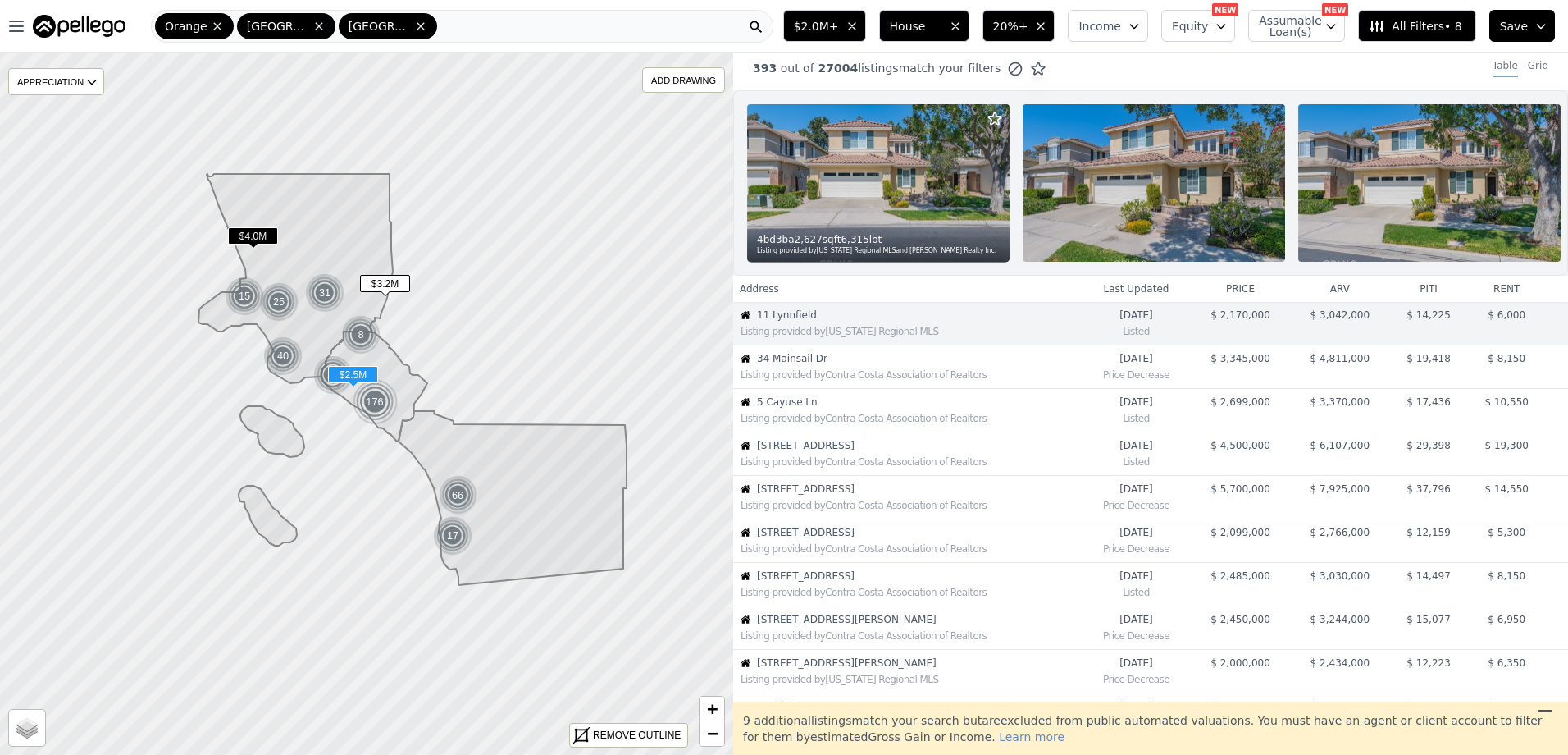
scroll to position [0, 0]
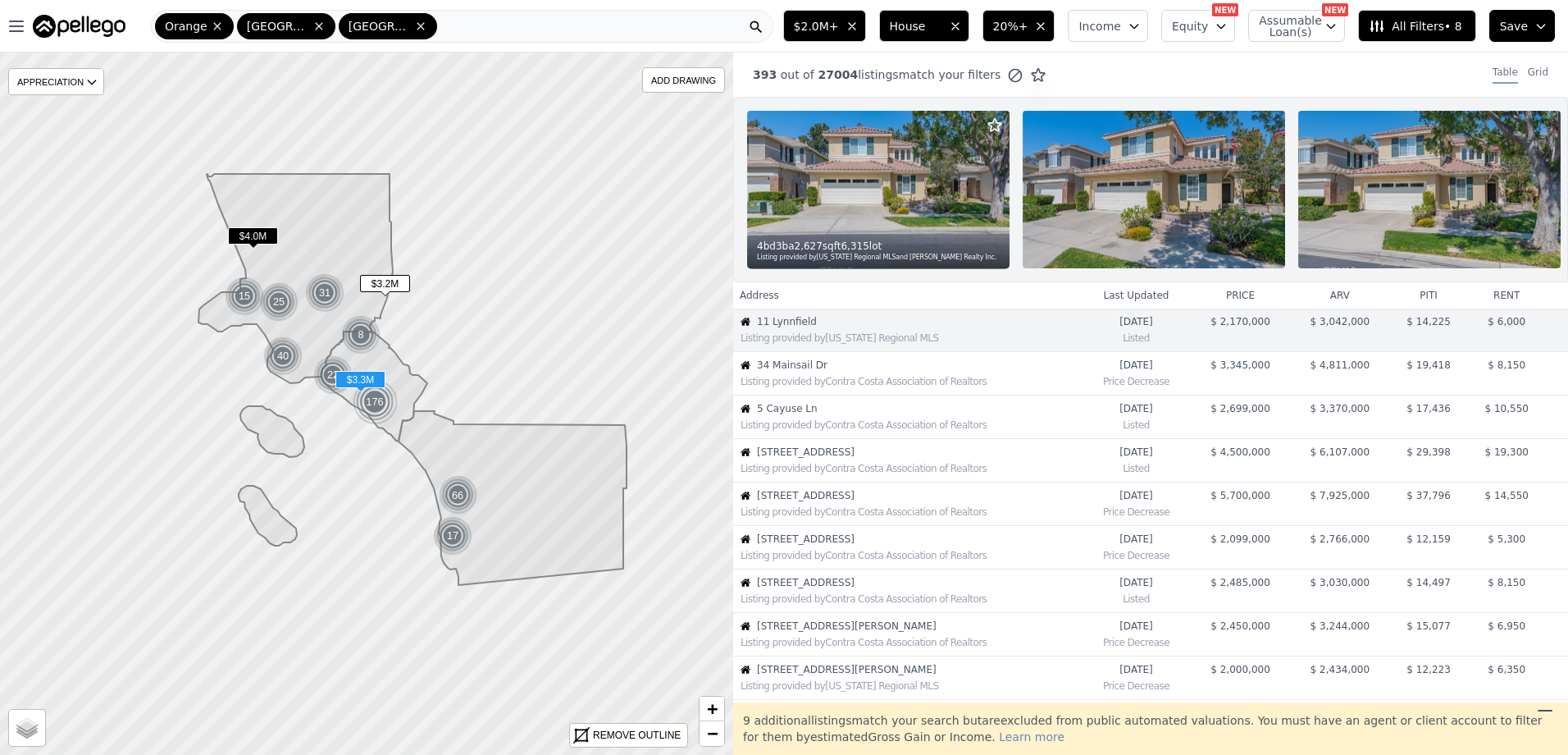
click at [845, 388] on div "Listing provided by Contra Costa Association of Realtors" at bounding box center [910, 382] width 340 height 13
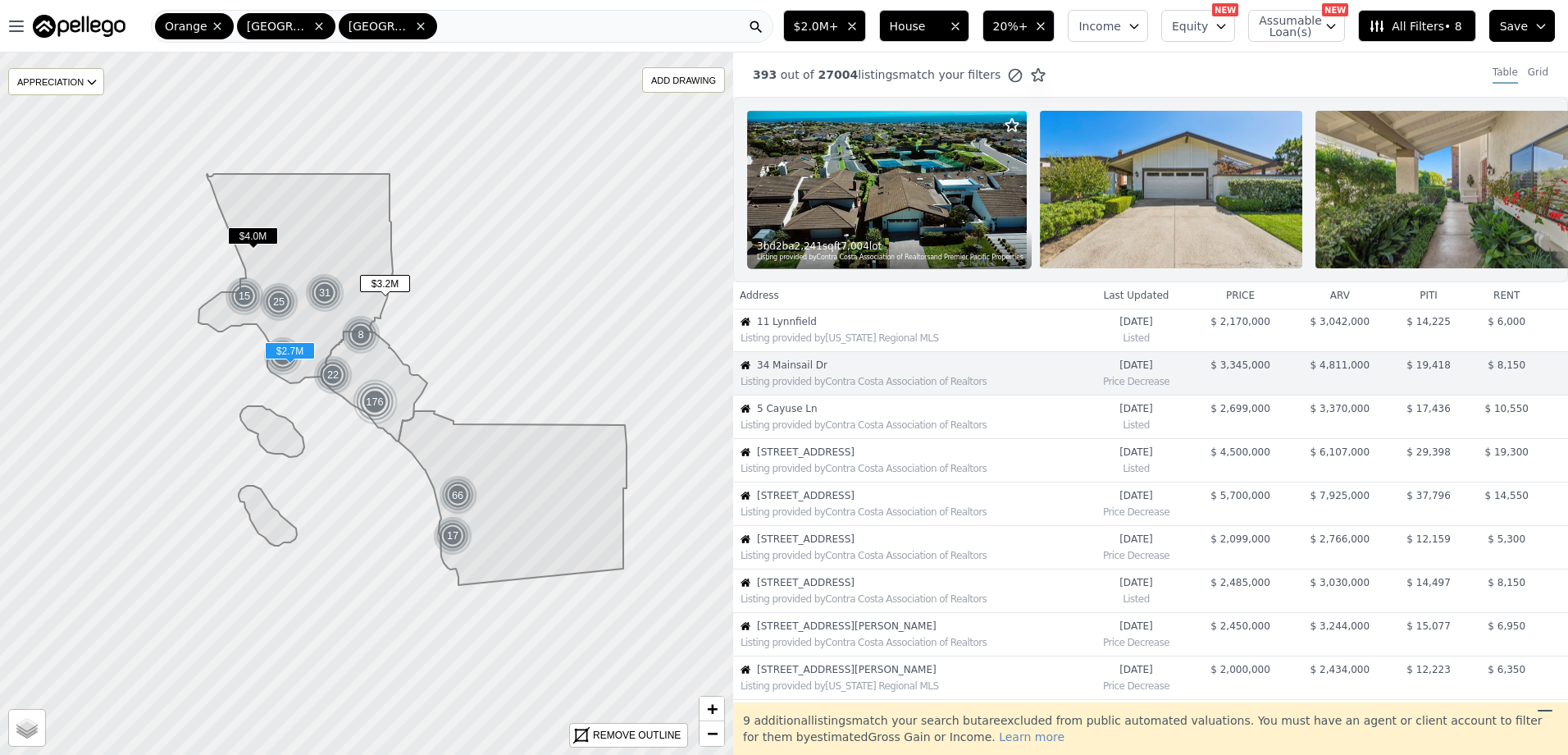
click at [823, 415] on span "5 Cayuse Ln" at bounding box center [919, 408] width 324 height 13
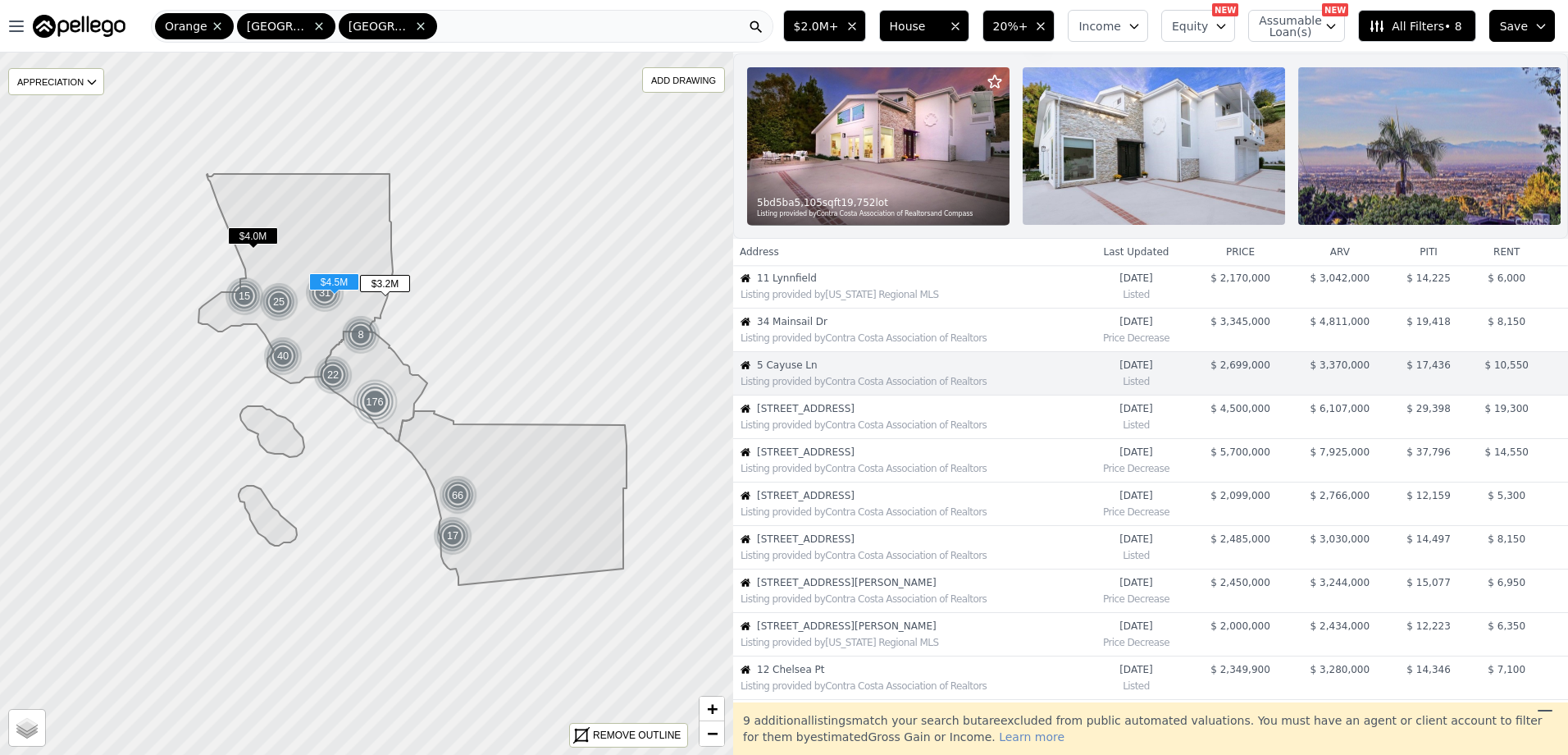
click at [835, 415] on span "[STREET_ADDRESS]" at bounding box center [919, 408] width 324 height 13
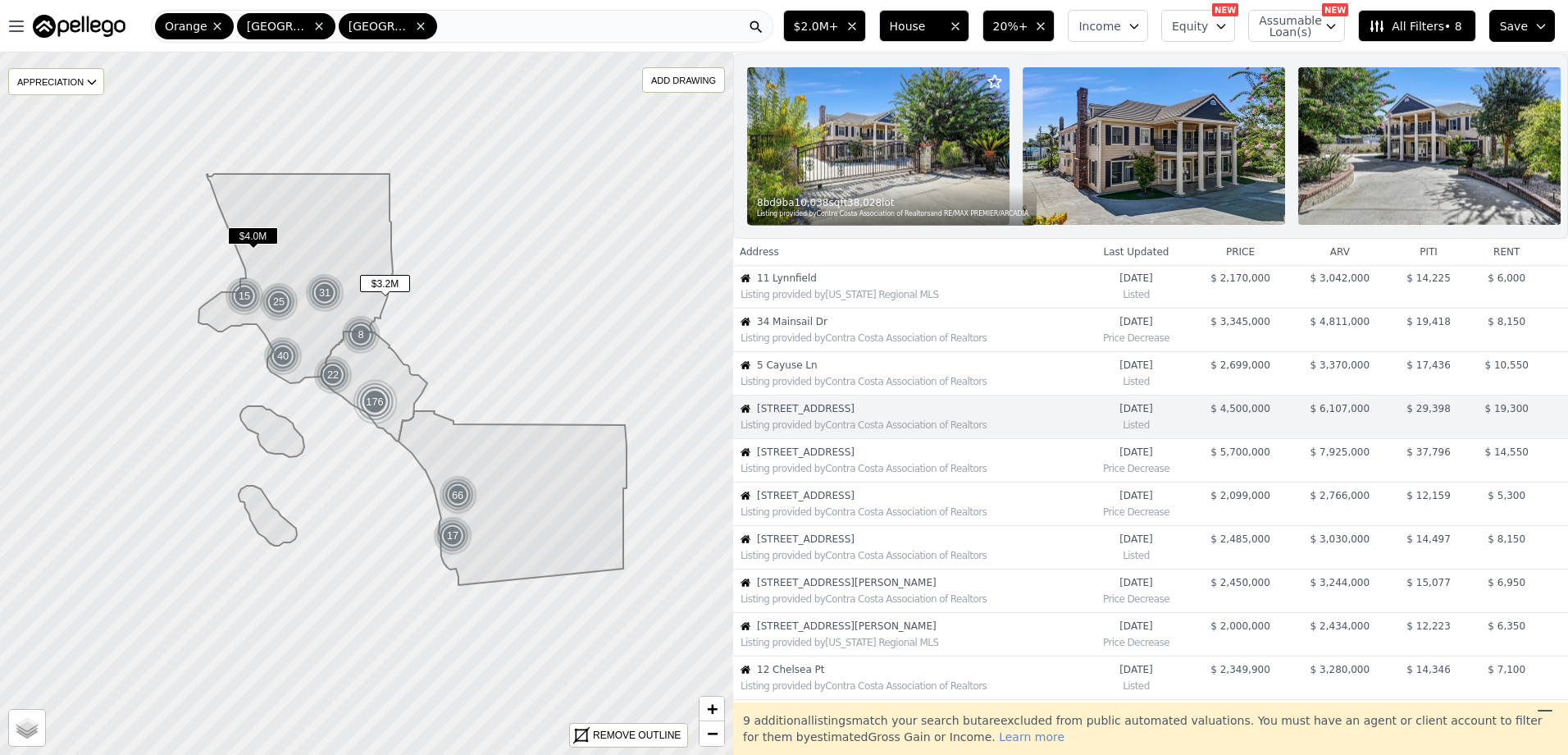
scroll to position [87, 0]
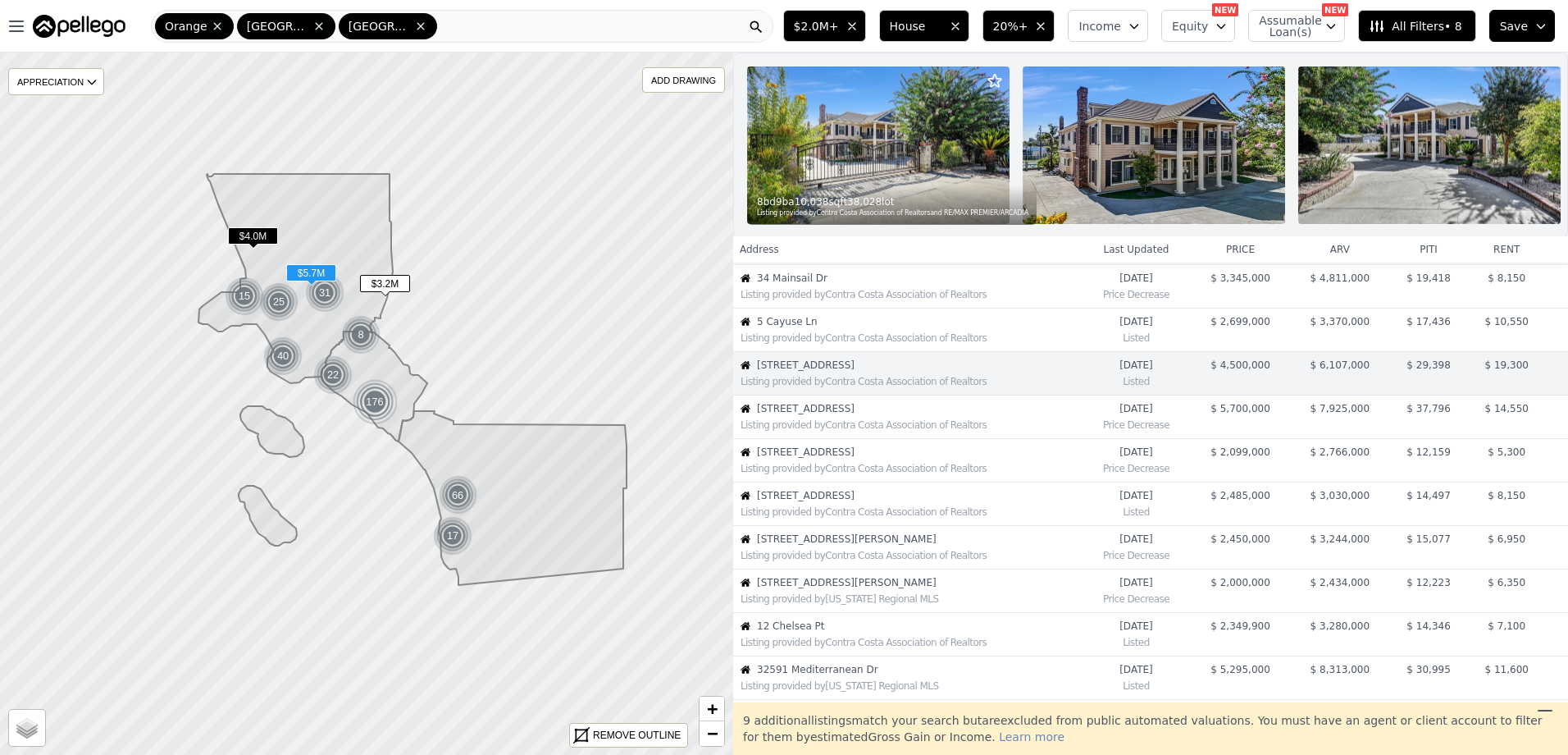
click at [832, 432] on div "Listing provided by Contra Costa Association of Realtors" at bounding box center [910, 425] width 340 height 13
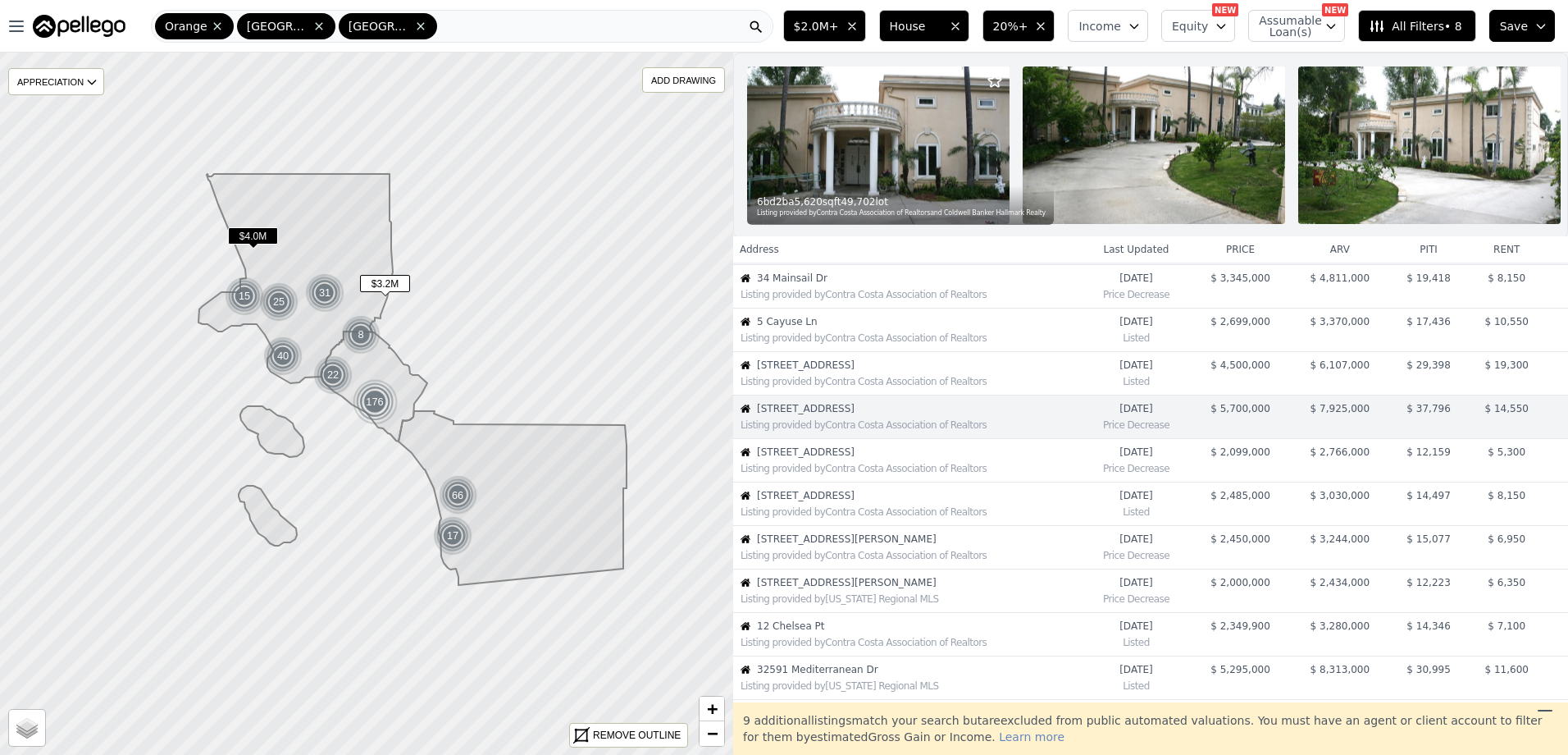
scroll to position [130, 0]
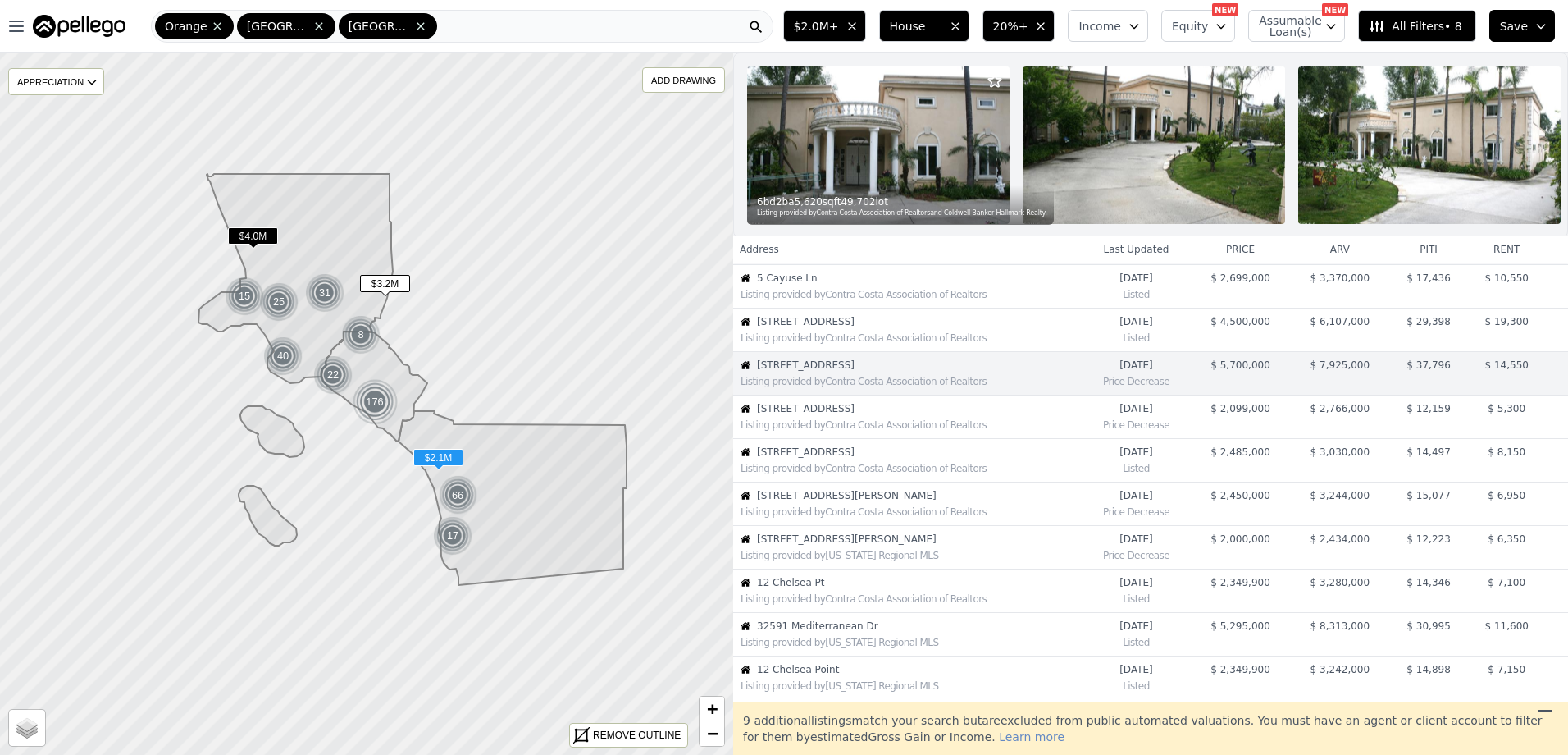
click at [820, 415] on span "[STREET_ADDRESS]" at bounding box center [919, 408] width 324 height 13
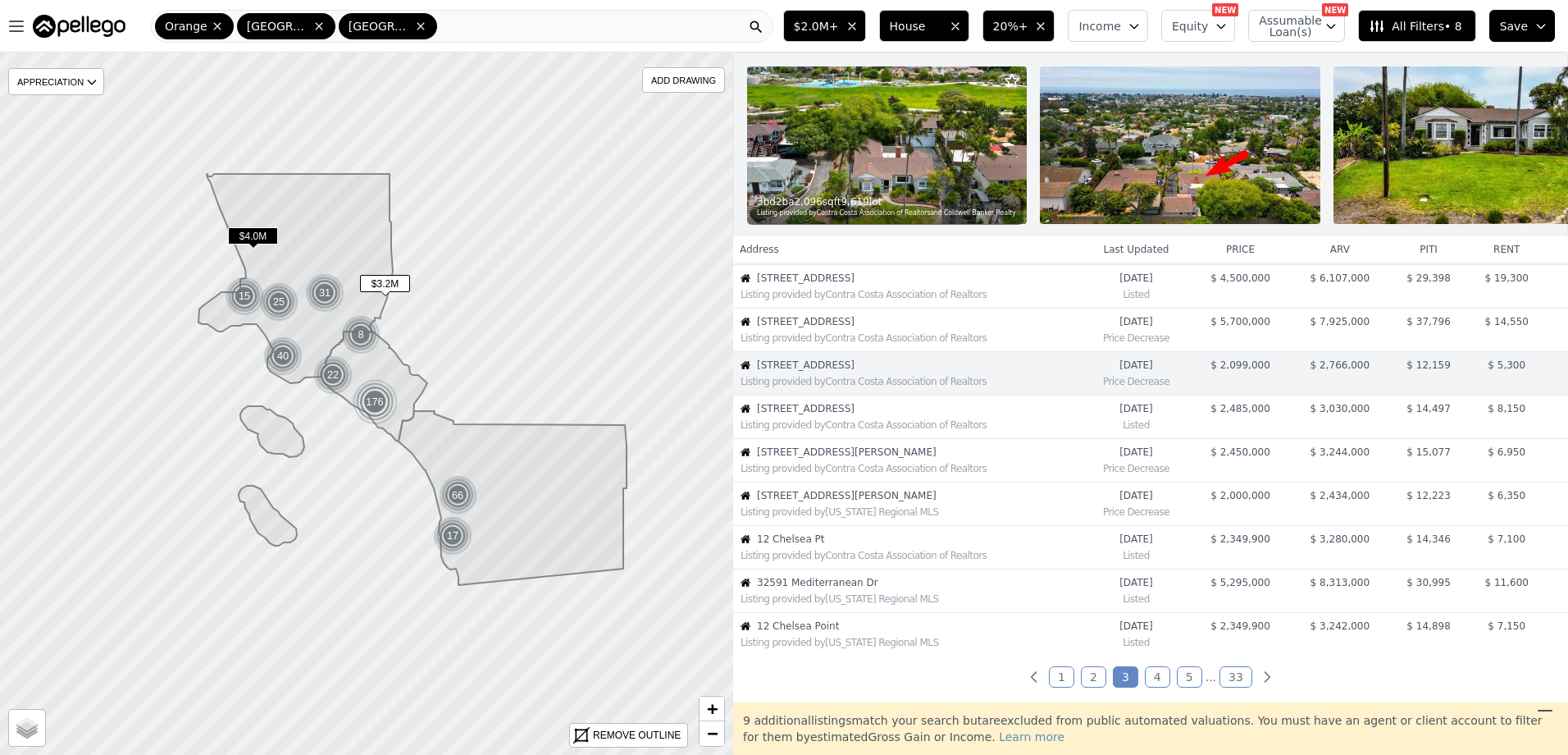
click at [1065, 687] on link "1" at bounding box center [1061, 677] width 25 height 22
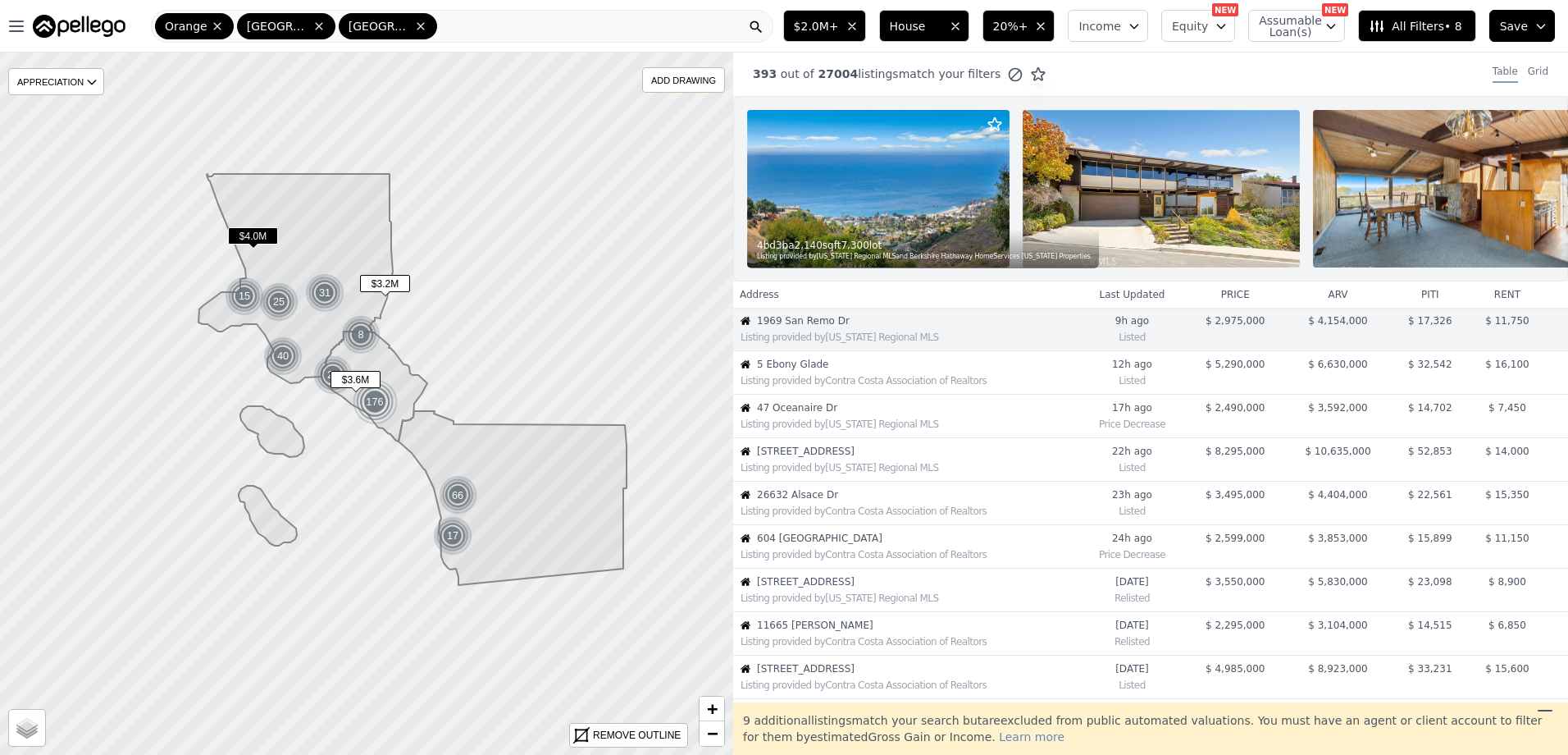
scroll to position [0, 0]
click at [818, 415] on span "47 Oceanaire Dr" at bounding box center [917, 408] width 320 height 13
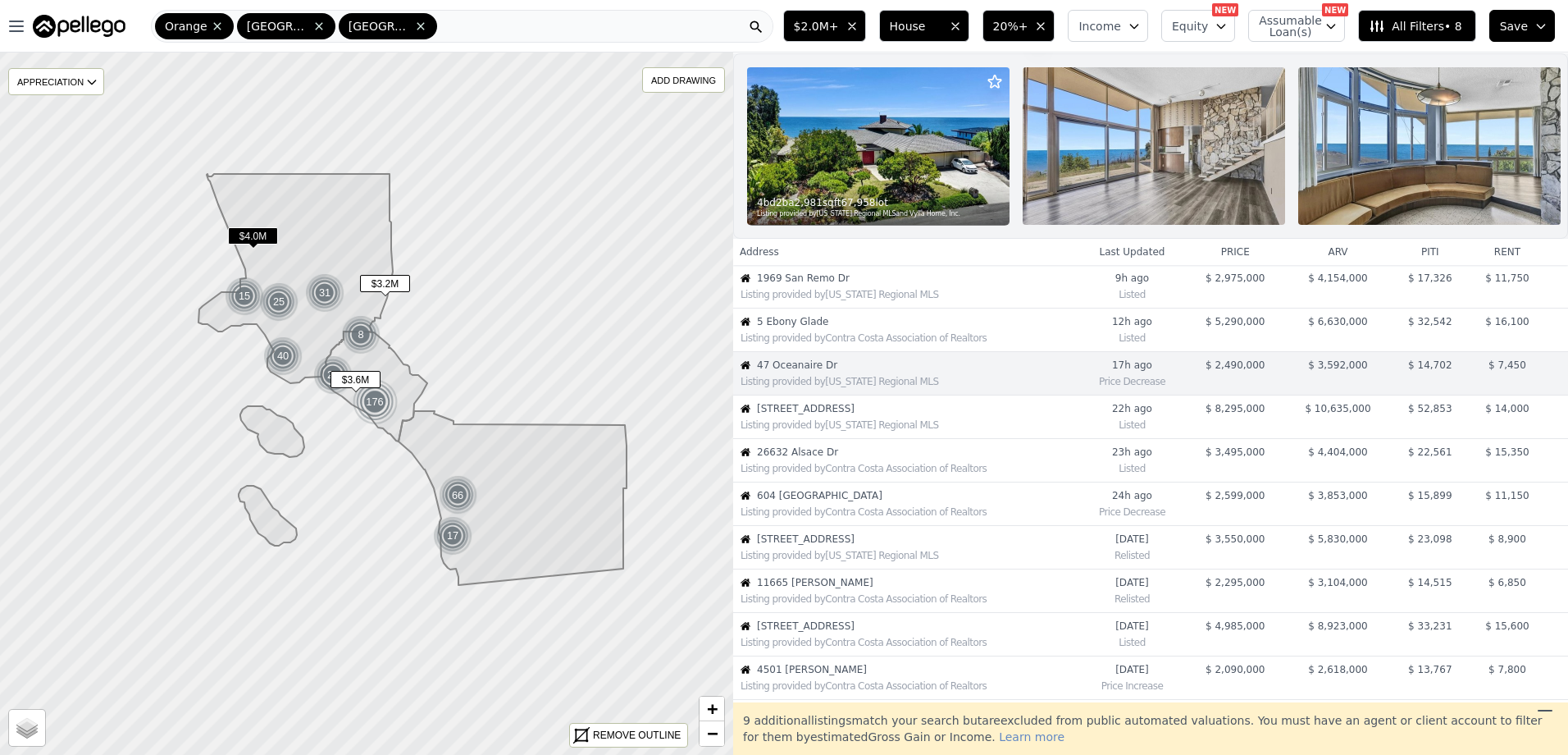
click at [800, 561] on div "Listing provided by [US_STATE] Regional MLS" at bounding box center [909, 555] width 337 height 13
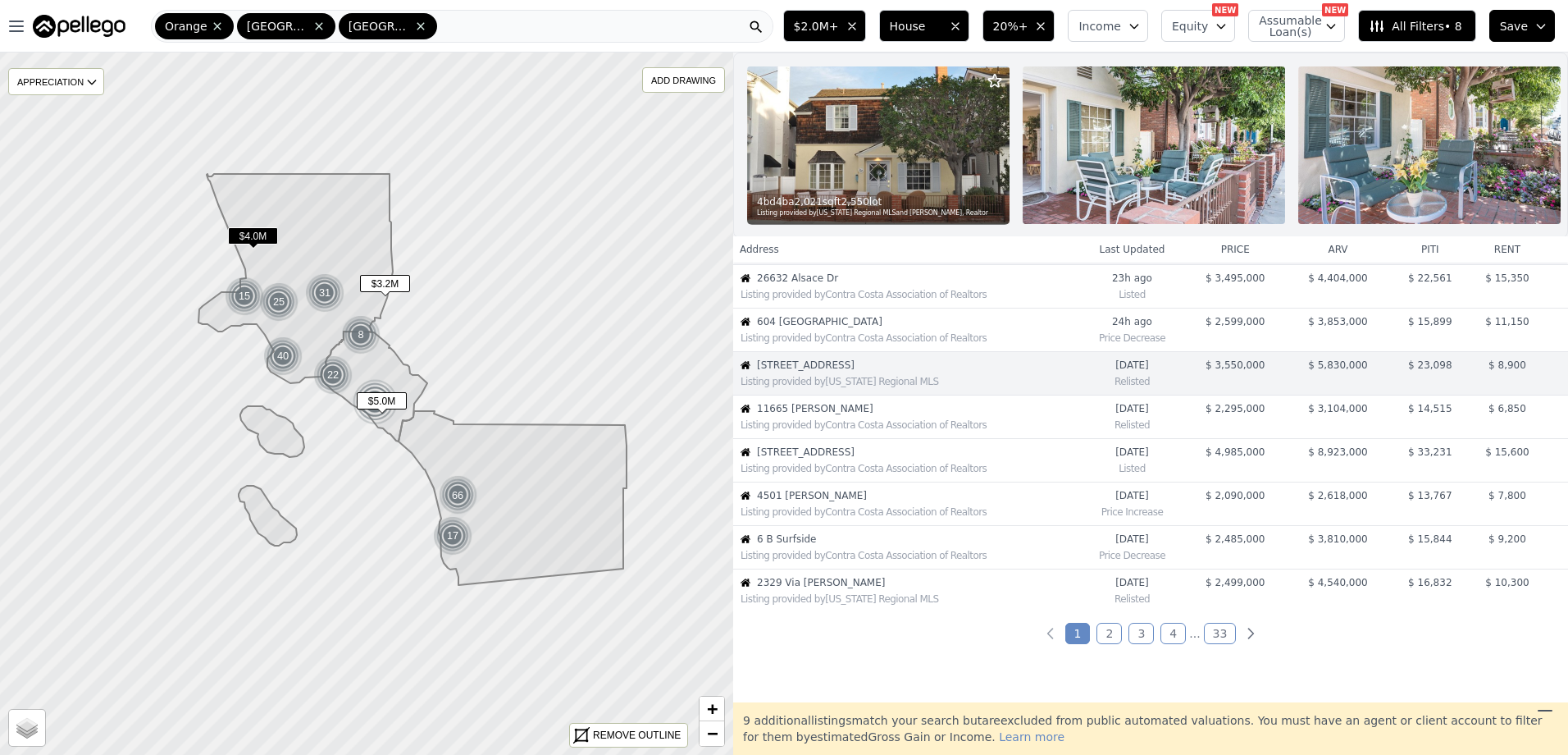
scroll to position [0, 0]
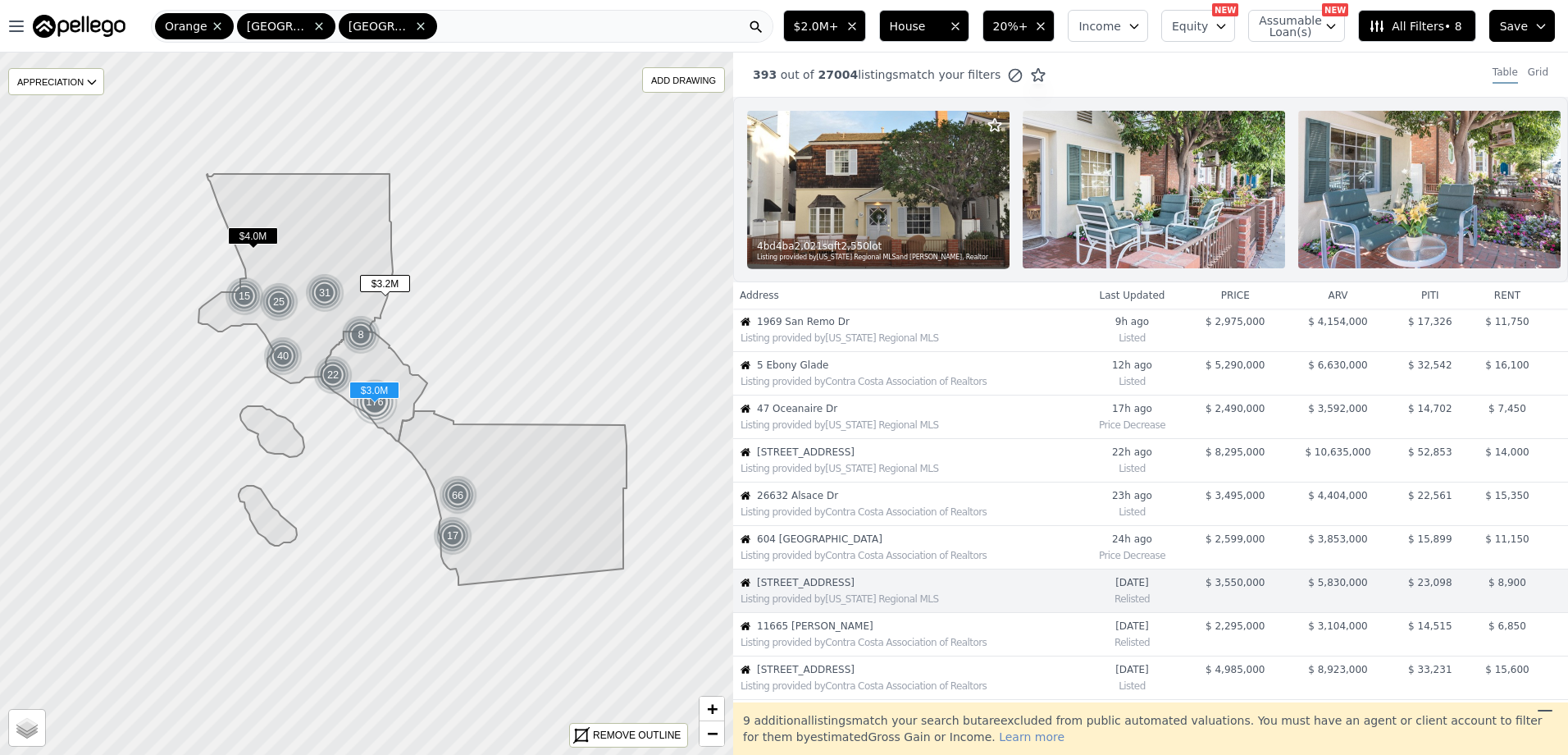
click at [813, 328] on span "1969 San Remo Dr" at bounding box center [917, 321] width 320 height 13
